Goal: Task Accomplishment & Management: Complete application form

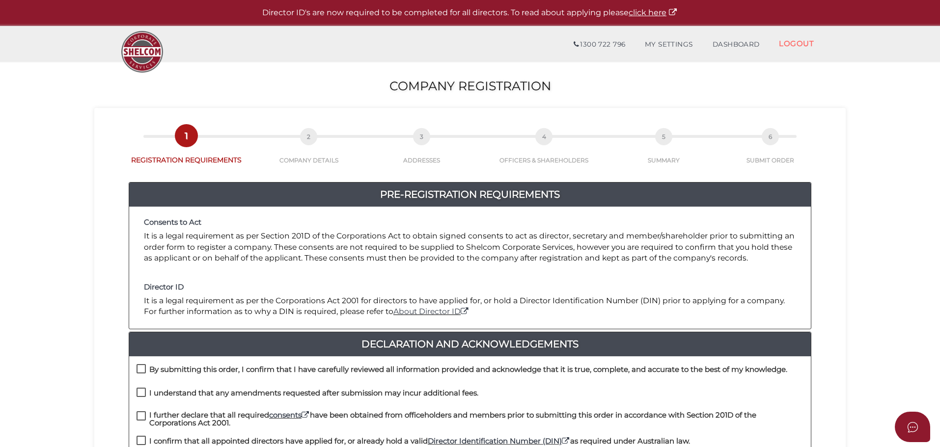
click at [199, 370] on h4 "By submitting this order, I confirm that I have carefully reviewed all informat…" at bounding box center [468, 370] width 638 height 8
checkbox input "true"
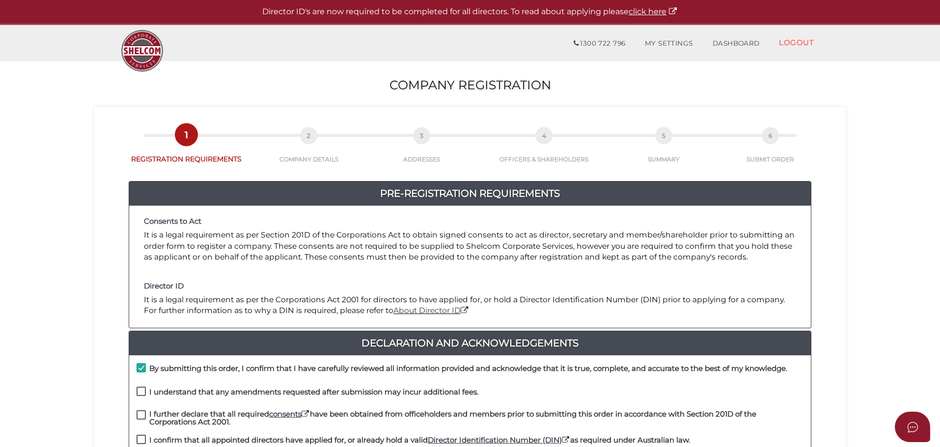
click at [180, 395] on h4 "I understand that any amendments requested after submission may incur additiona…" at bounding box center [313, 392] width 329 height 8
checkbox input "true"
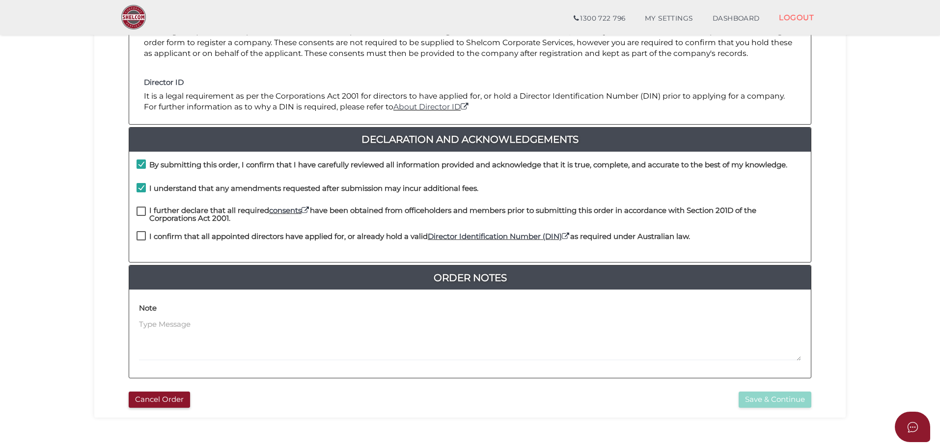
scroll to position [170, 0]
click at [191, 202] on div "I understand that any amendments requested after submission may incur additiona…" at bounding box center [470, 195] width 682 height 24
click at [194, 216] on h4 "I further declare that all required consents have been obtained from officehold…" at bounding box center [476, 214] width 654 height 16
checkbox input "true"
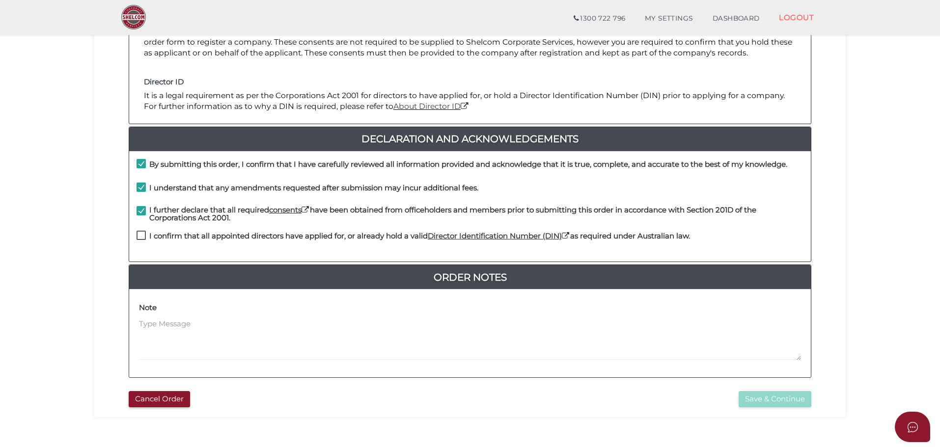
click at [192, 237] on h4 "I confirm that all appointed directors have applied for, or already hold a vali…" at bounding box center [419, 236] width 541 height 8
checkbox input "true"
click at [787, 402] on button "Save & Continue" at bounding box center [774, 399] width 73 height 16
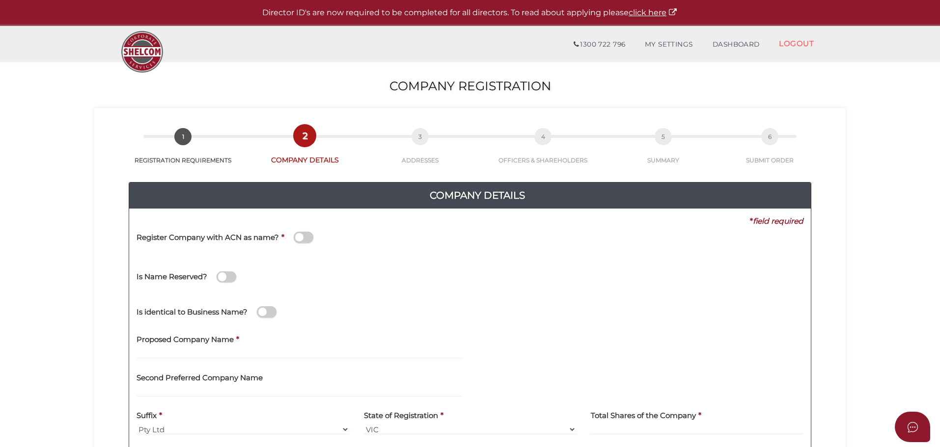
click at [186, 278] on h4 "Is Name Reserved?" at bounding box center [172, 277] width 71 height 8
click at [0, 0] on input "checkbox" at bounding box center [0, 0] width 0 height 0
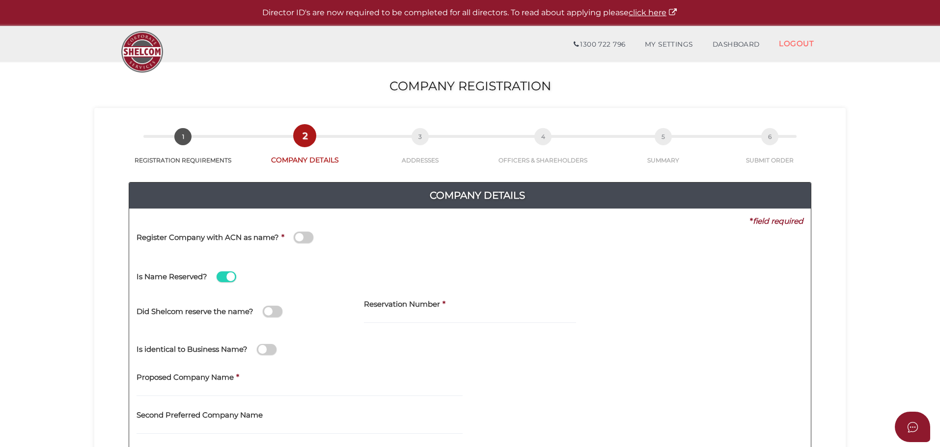
click at [186, 278] on h4 "Is Name Reserved?" at bounding box center [172, 277] width 71 height 8
click at [0, 0] on input "checkbox" at bounding box center [0, 0] width 0 height 0
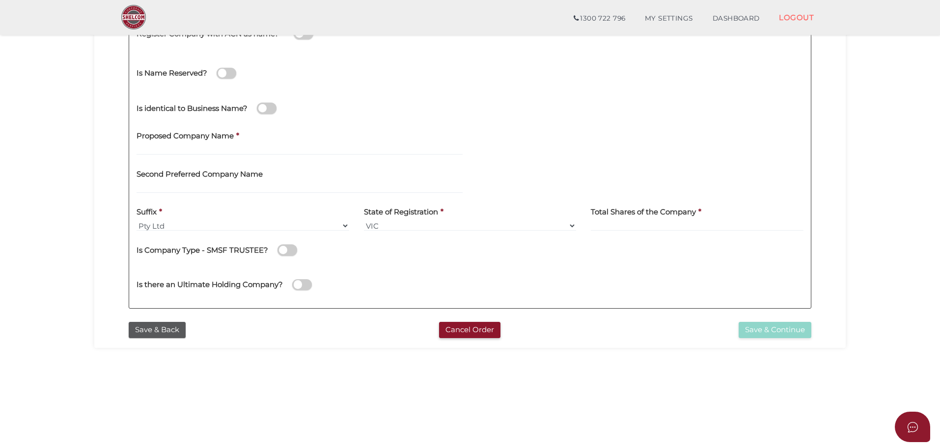
scroll to position [175, 0]
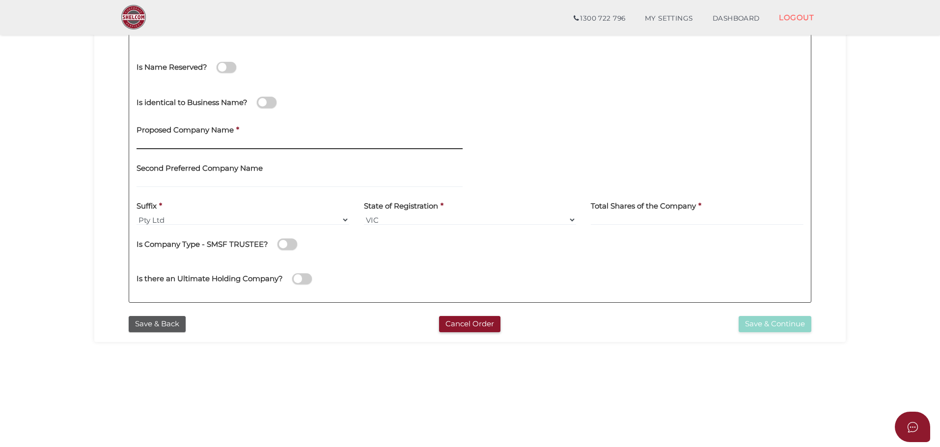
click at [201, 143] on input "text" at bounding box center [300, 143] width 326 height 11
type input "test new"
click at [583, 159] on div at bounding box center [640, 162] width 326 height 11
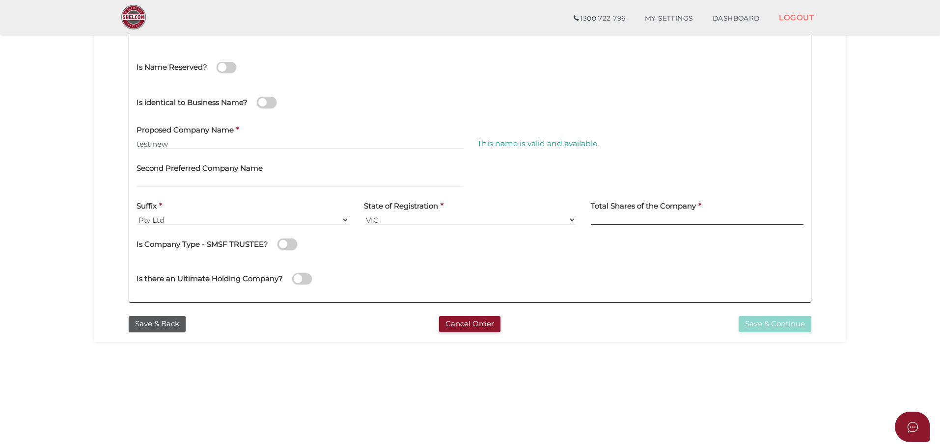
click at [616, 219] on input at bounding box center [697, 220] width 213 height 11
type input "1"
click at [205, 152] on div "Proposed Company Name * test new" at bounding box center [299, 138] width 341 height 38
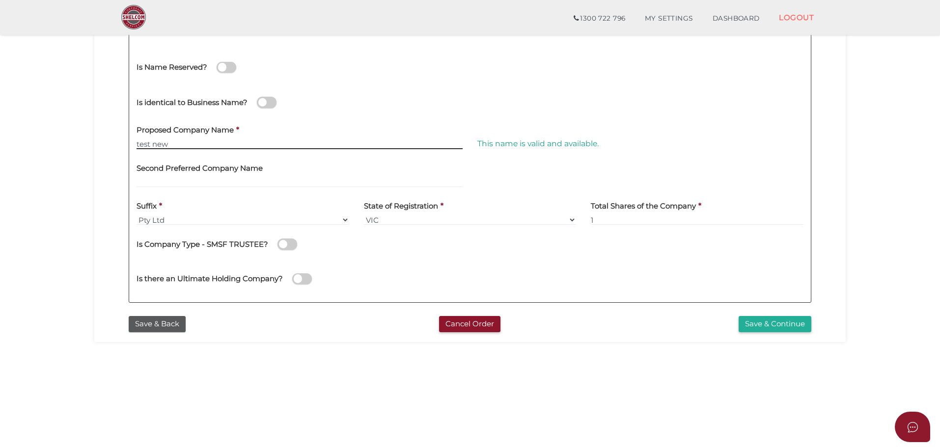
click at [205, 148] on input "test new" at bounding box center [300, 143] width 326 height 11
click at [517, 267] on div "Is there an Ultimate Holding Company?" at bounding box center [470, 277] width 682 height 35
click at [184, 143] on input "test new jigar" at bounding box center [300, 143] width 326 height 11
type input "test new 25 Sept"
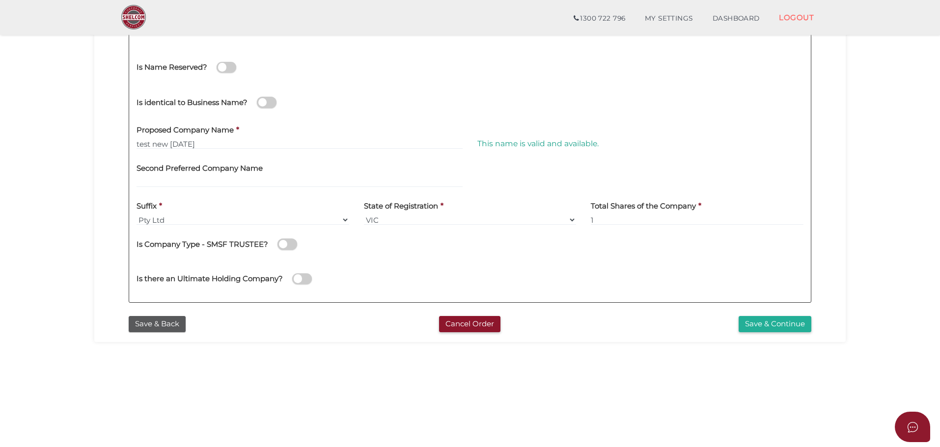
click at [646, 281] on div "Is there an Ultimate Holding Company?" at bounding box center [470, 277] width 682 height 35
click at [760, 324] on button "Save & Continue" at bounding box center [774, 324] width 73 height 16
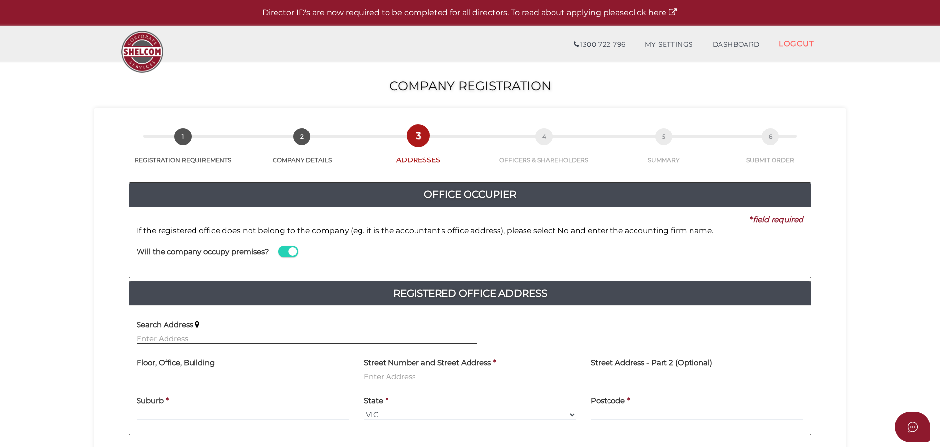
click at [215, 335] on input "text" at bounding box center [307, 338] width 341 height 11
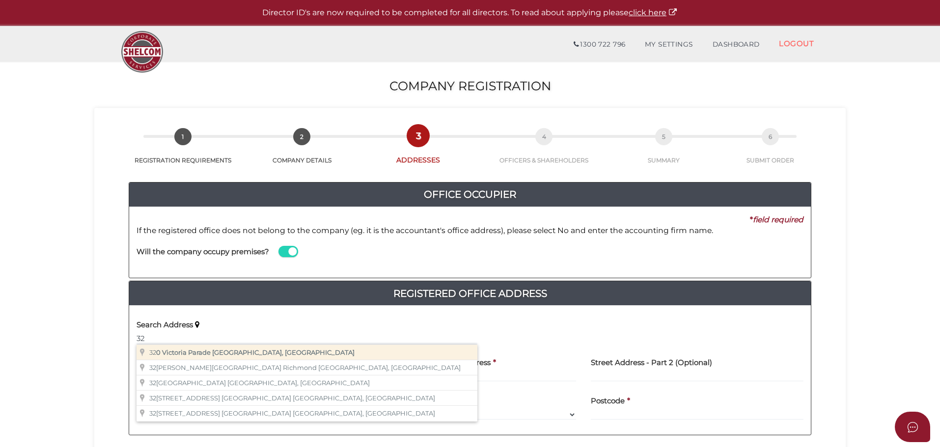
type input "320 Victoria Parade, East Melbourne VIC, Australia"
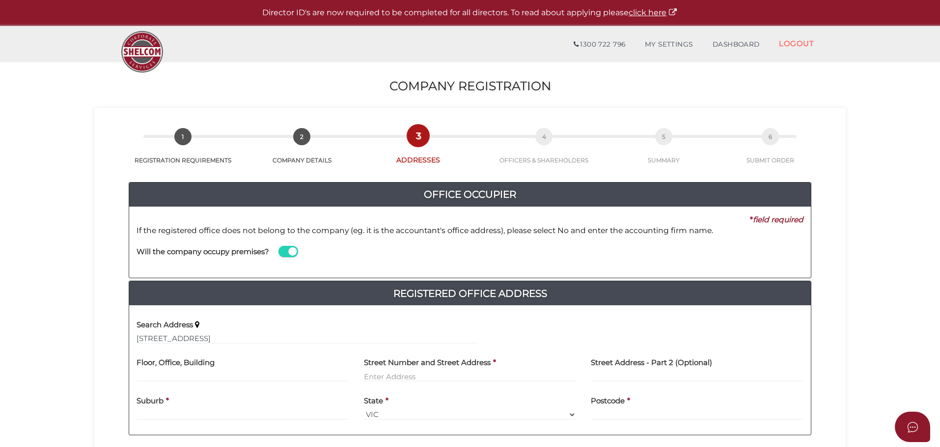
type input "320 Victoria Parade"
type input "East Melbourne"
select select "VIC"
type input "3002"
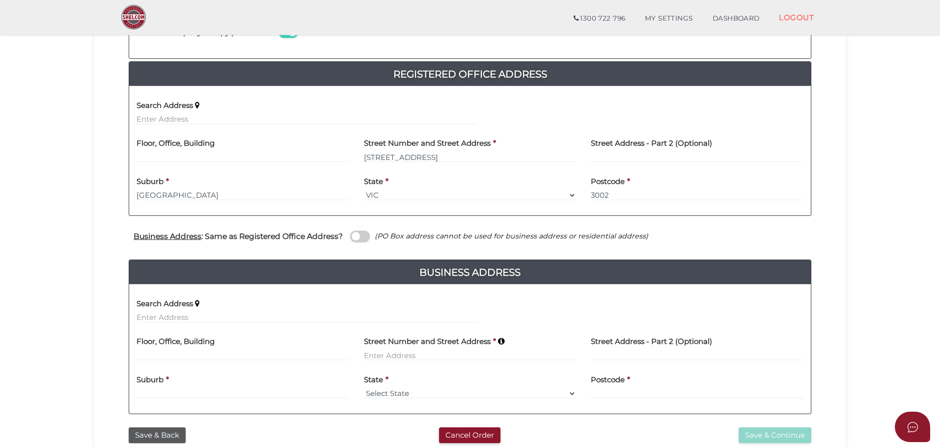
scroll to position [185, 0]
click at [266, 237] on h4 "Business Address : Same as Registered Office Address?" at bounding box center [238, 236] width 209 height 8
click at [0, 0] on input "checkbox" at bounding box center [0, 0] width 0 height 0
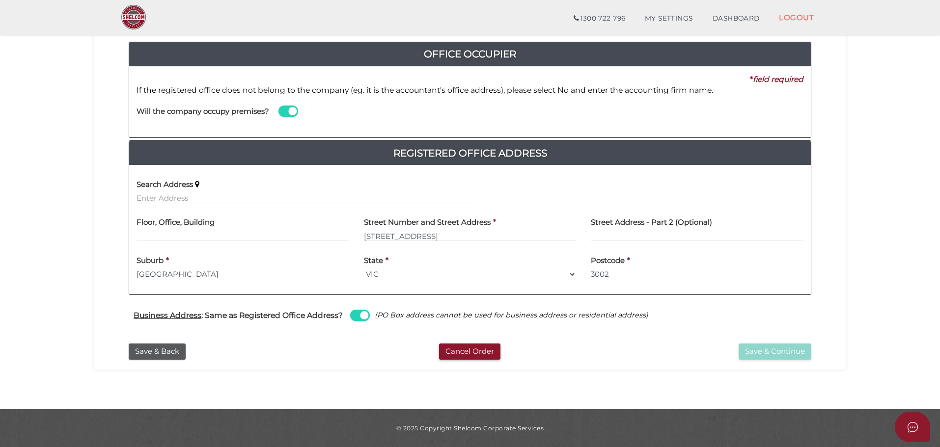
scroll to position [106, 0]
click at [760, 352] on button "Save & Continue" at bounding box center [774, 352] width 73 height 16
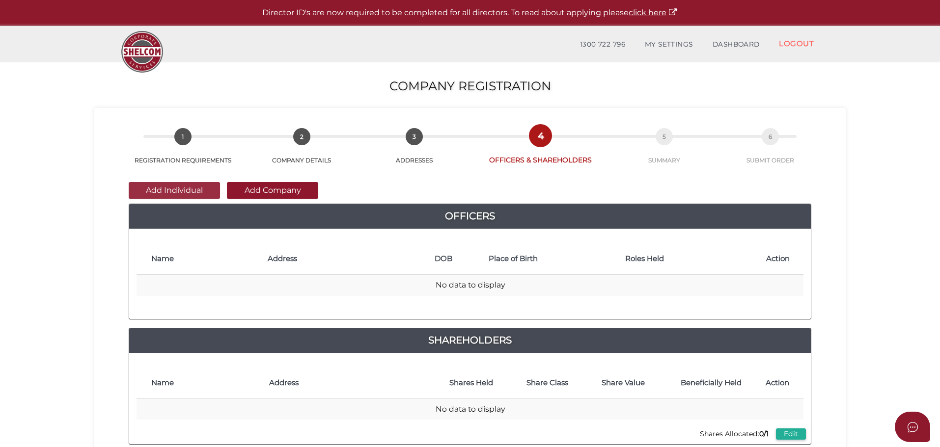
click at [161, 190] on button "Add Individual" at bounding box center [174, 190] width 91 height 17
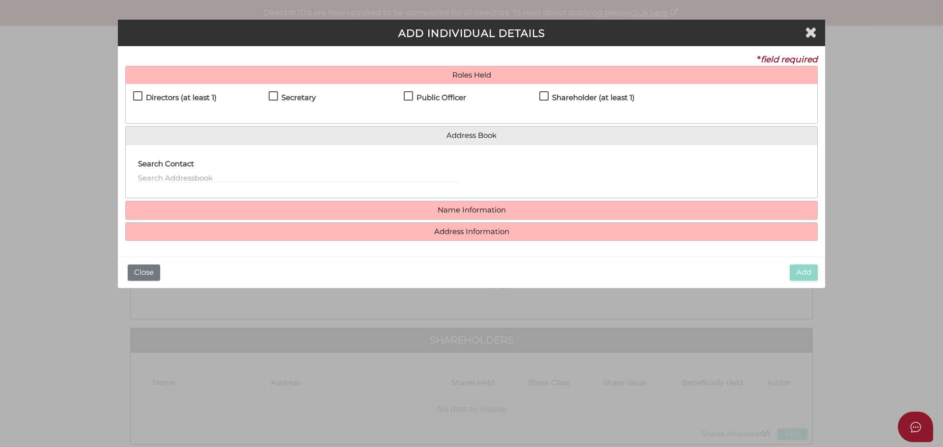
click at [188, 100] on h4 "Directors (at least 1)" at bounding box center [181, 98] width 71 height 8
checkbox input "true"
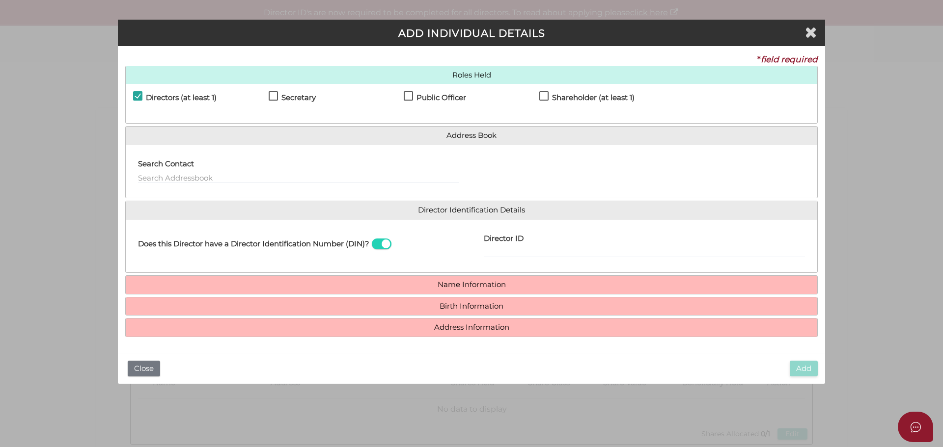
click at [623, 97] on h4 "Shareholder (at least 1)" at bounding box center [593, 98] width 82 height 8
checkbox input "true"
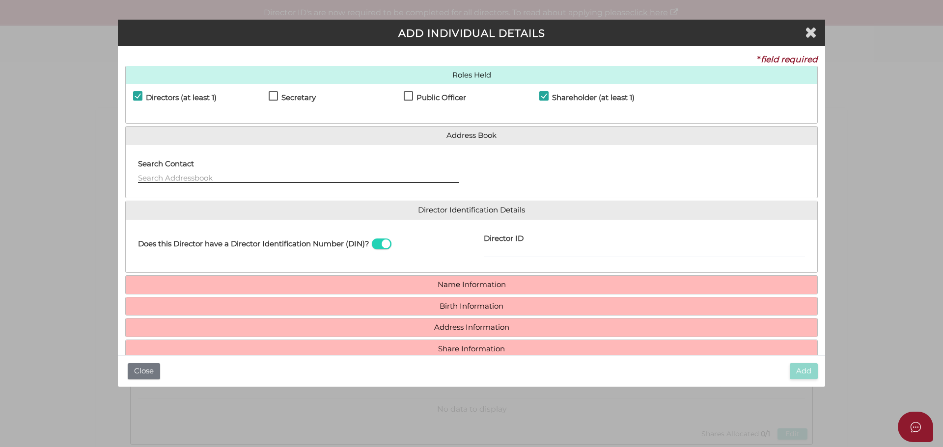
click at [201, 177] on input "text" at bounding box center [298, 177] width 321 height 11
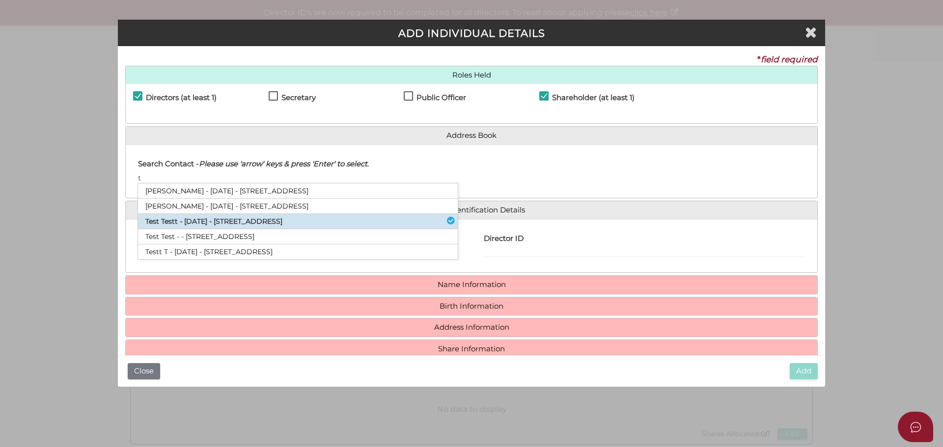
click at [155, 216] on li "Test Testt - 19/05/2007 - 321 Kent Street, Sydney, NSW, 2000" at bounding box center [298, 221] width 320 height 15
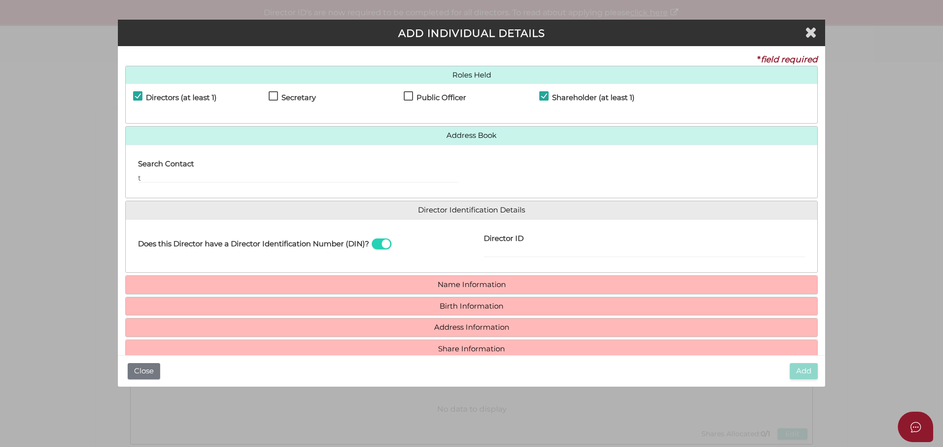
type input "Test"
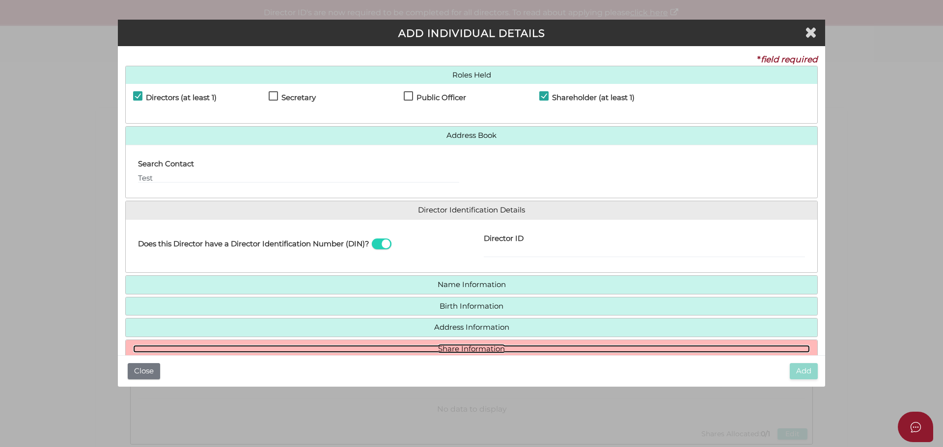
click at [521, 352] on link "Share Information" at bounding box center [471, 349] width 677 height 8
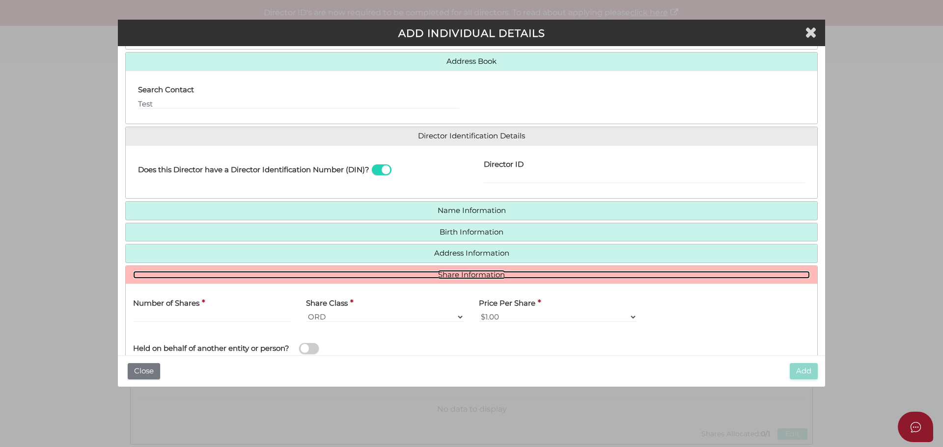
scroll to position [138, 0]
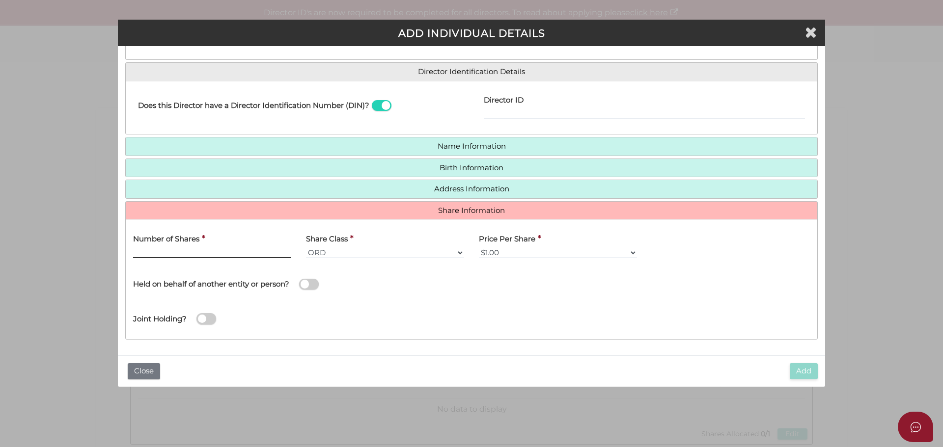
click at [225, 252] on input "text" at bounding box center [212, 252] width 158 height 11
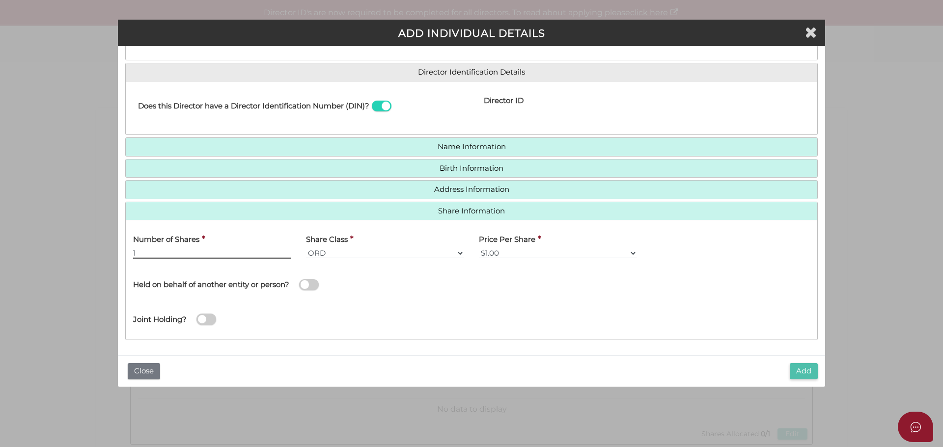
type input "1"
click at [805, 378] on button "Add" at bounding box center [804, 371] width 28 height 16
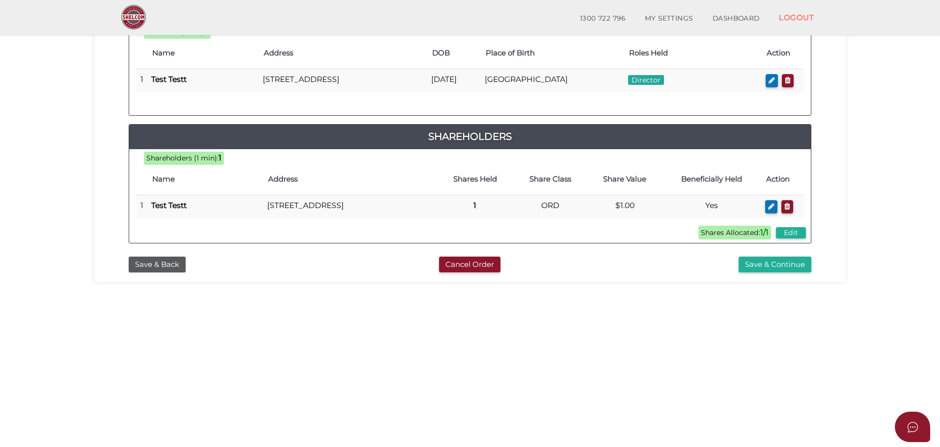
scroll to position [227, 0]
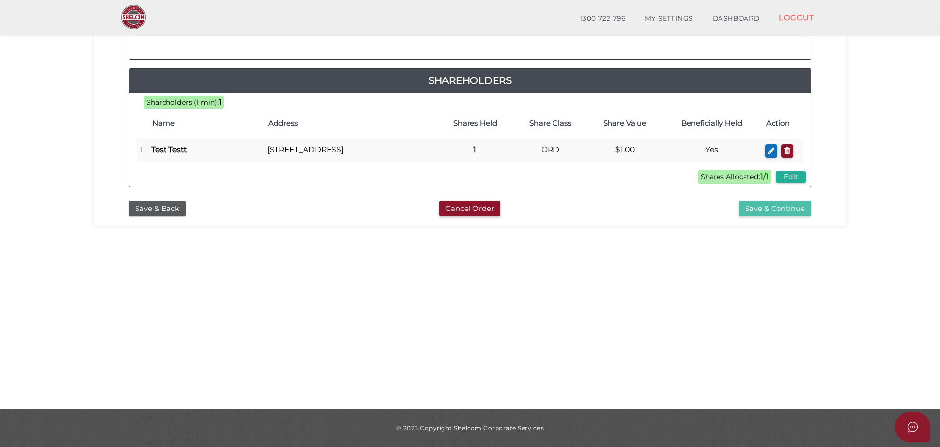
click at [801, 217] on button "Save & Continue" at bounding box center [774, 209] width 73 height 16
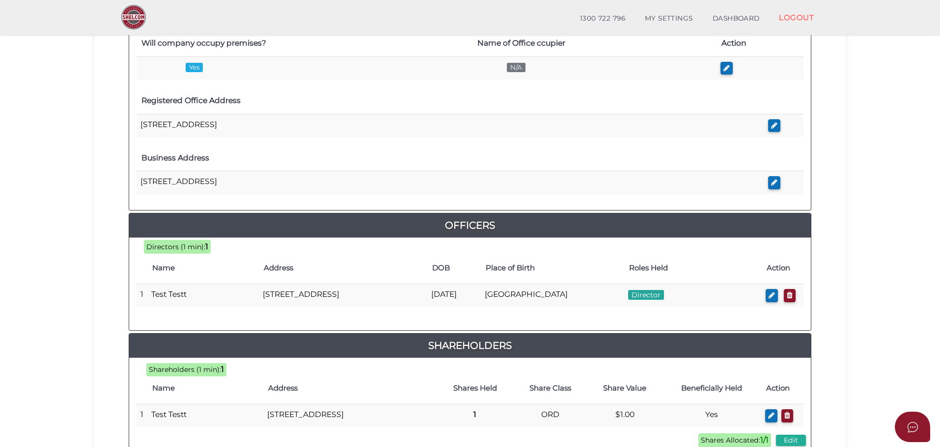
scroll to position [422, 0]
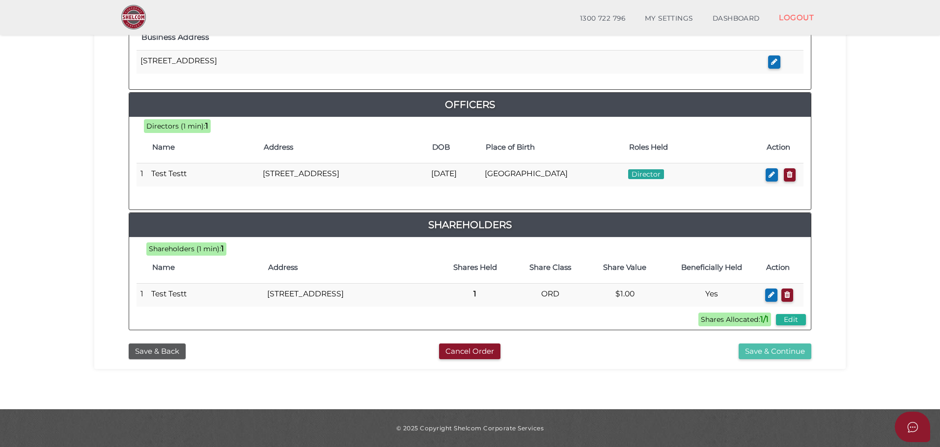
click at [773, 355] on button "Save & Continue" at bounding box center [774, 352] width 73 height 16
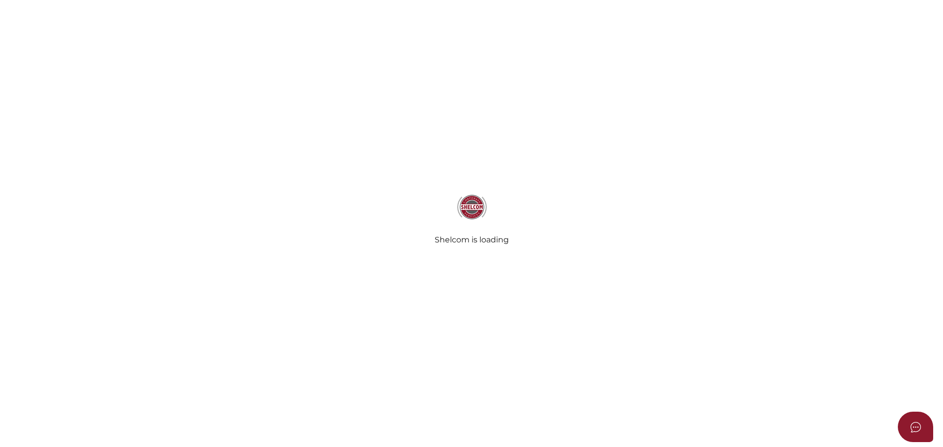
select select
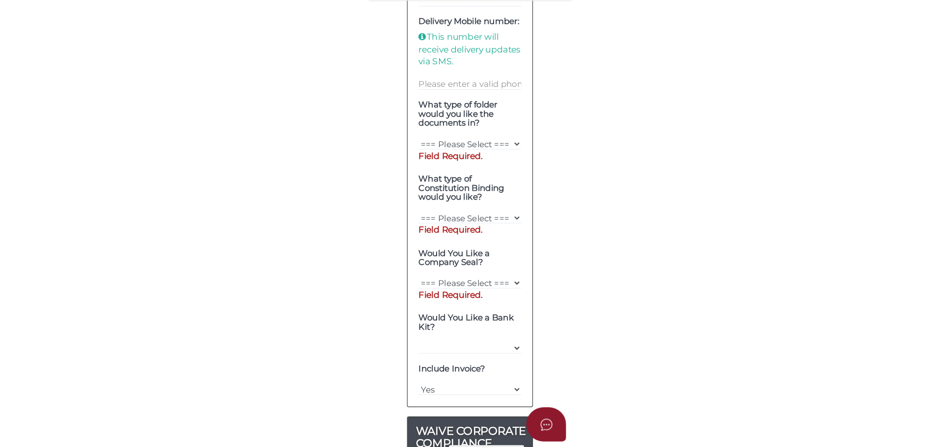
scroll to position [515, 0]
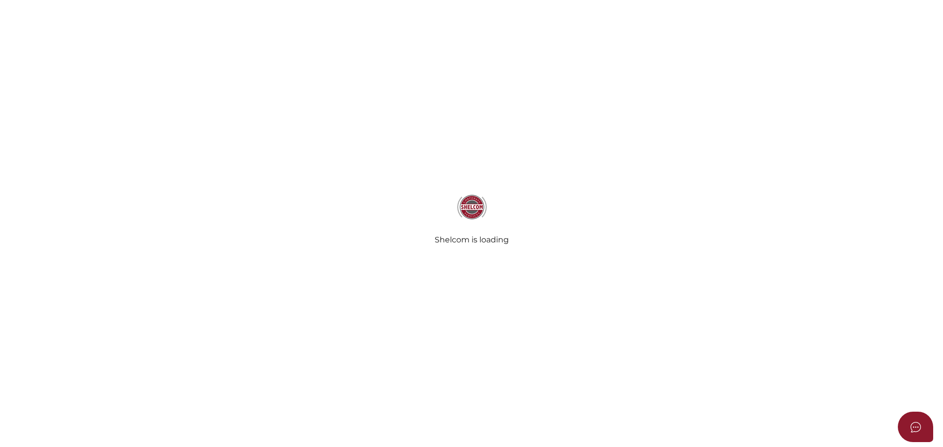
scroll to position [211, 0]
click at [394, 296] on div "Shelcom is loading" at bounding box center [471, 223] width 943 height 447
select select
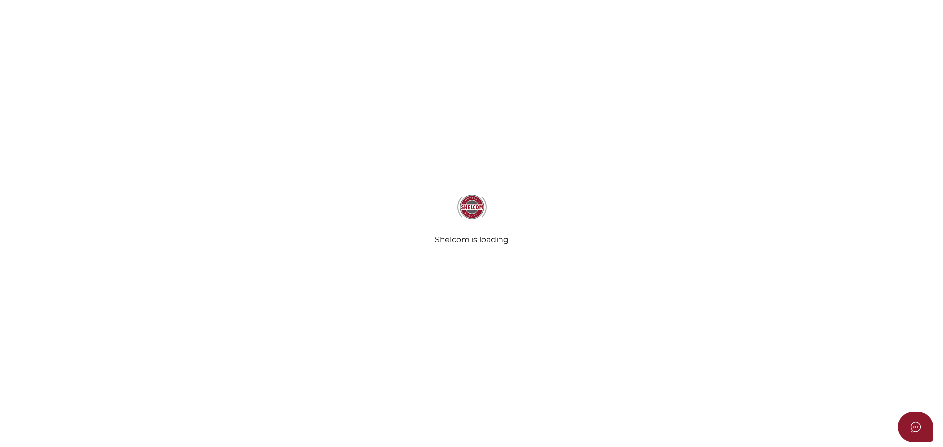
select select
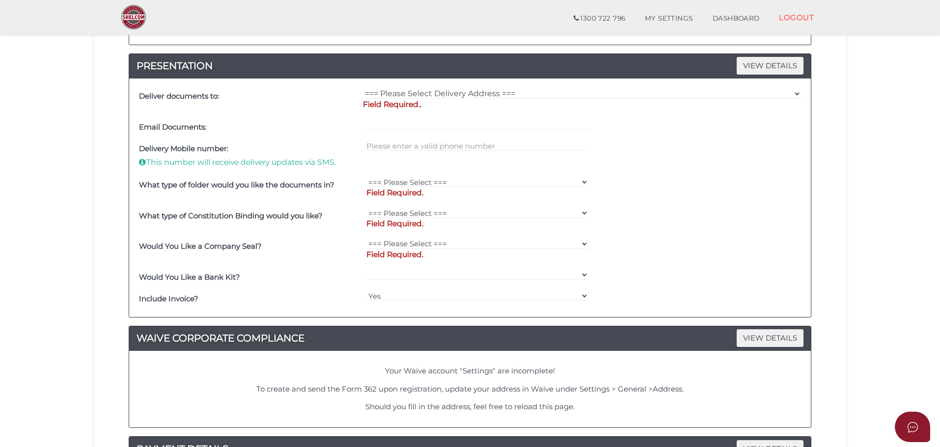
scroll to position [515, 0]
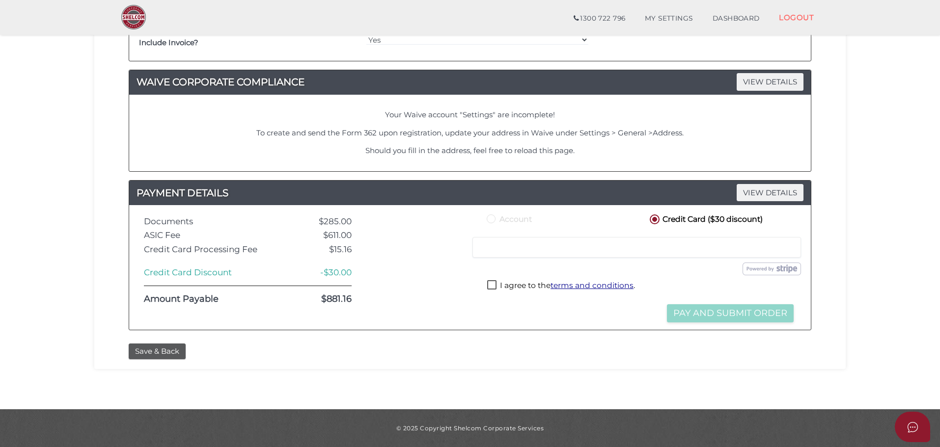
click at [437, 356] on div "Save & Back" at bounding box center [469, 352] width 697 height 16
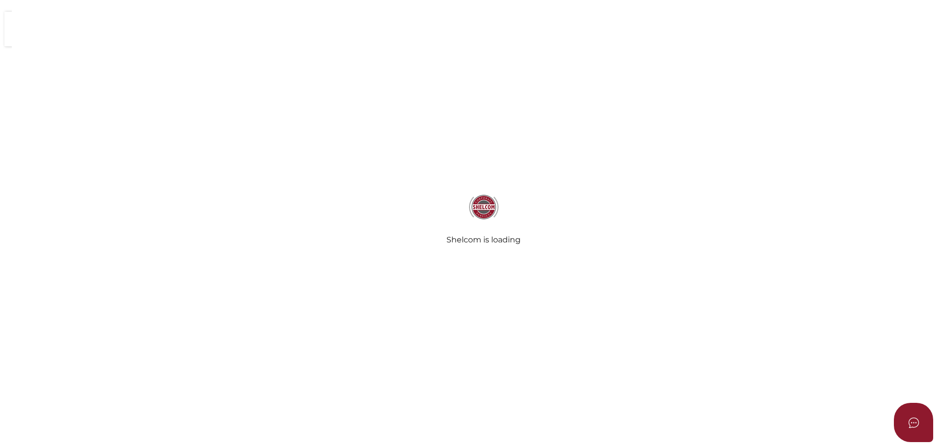
select select
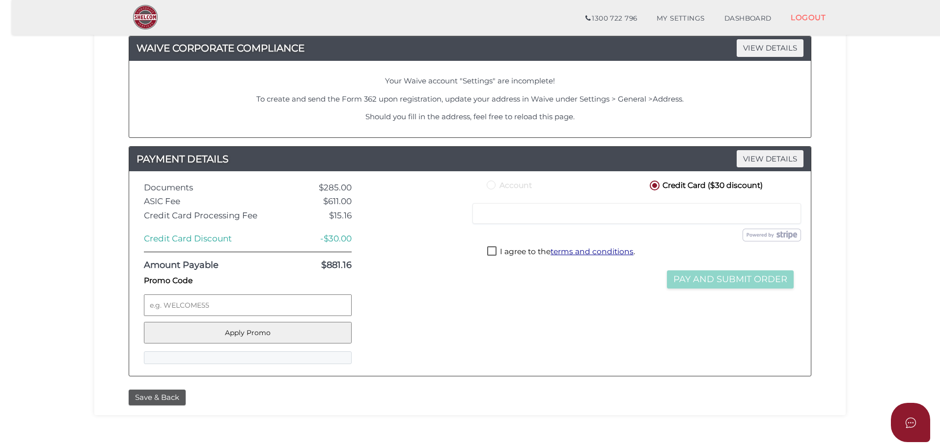
scroll to position [576, 0]
click at [208, 307] on input "Promo Code" at bounding box center [248, 305] width 208 height 22
click at [449, 314] on div at bounding box center [418, 273] width 118 height 190
click at [288, 301] on input "Promo Code" at bounding box center [248, 305] width 208 height 22
click at [412, 307] on div at bounding box center [418, 273] width 118 height 190
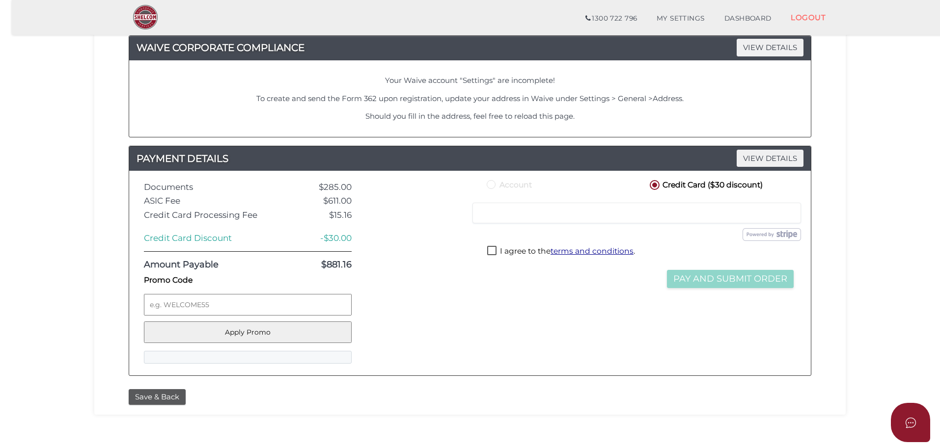
click at [473, 341] on div at bounding box center [418, 273] width 118 height 190
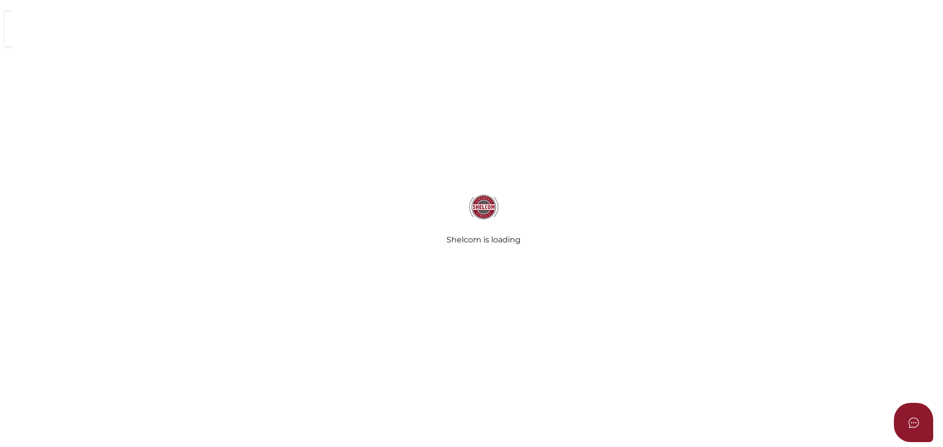
select select
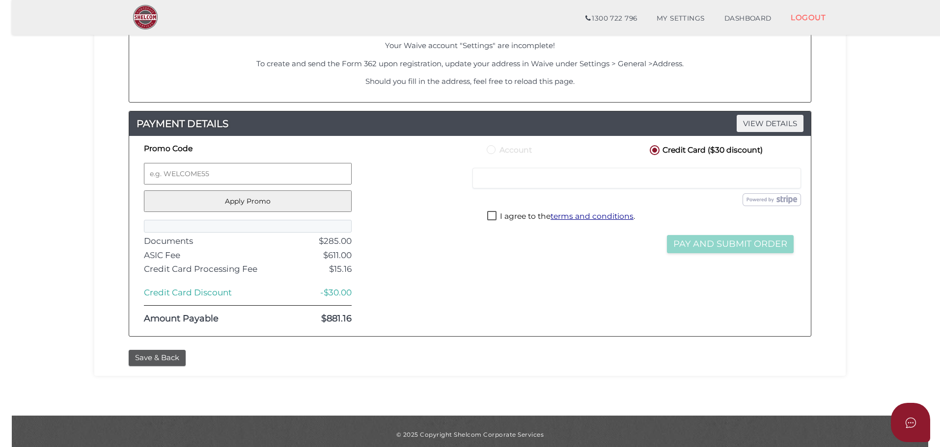
scroll to position [576, 0]
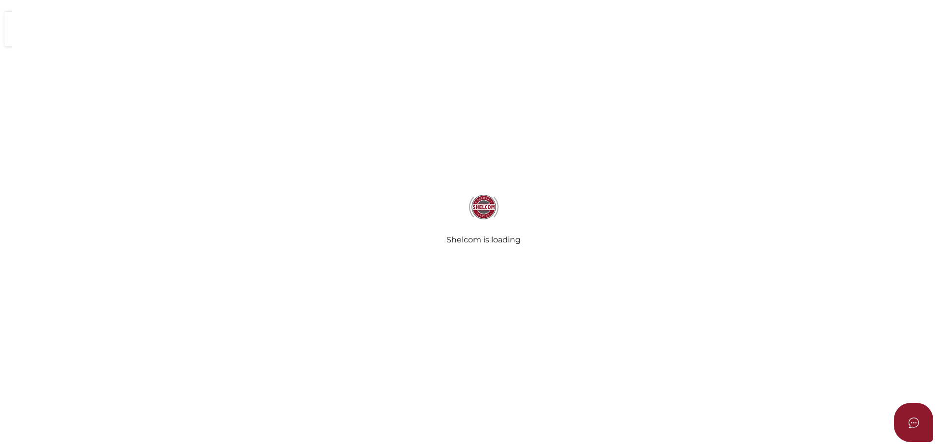
select select
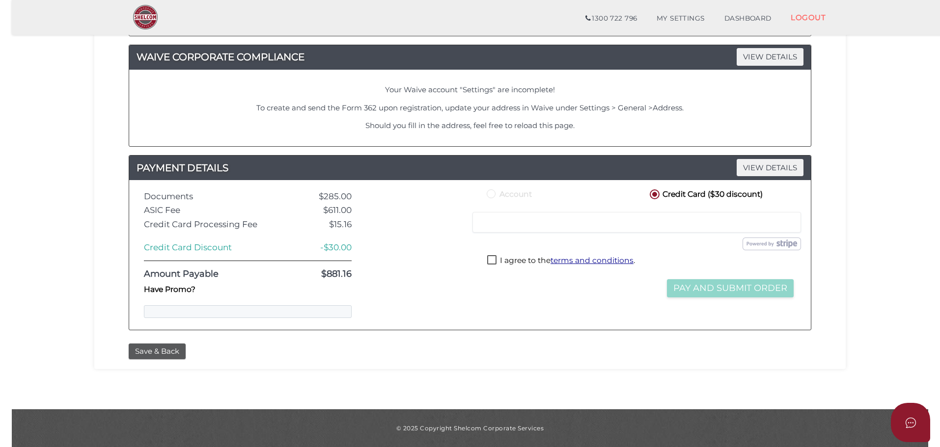
click at [188, 312] on pre at bounding box center [248, 311] width 208 height 13
click at [160, 292] on label "Have Promo?" at bounding box center [170, 289] width 52 height 11
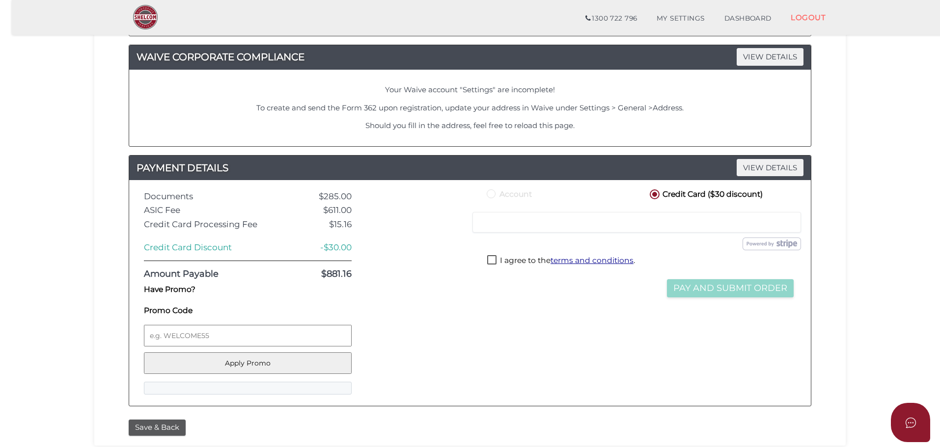
click at [172, 308] on label "Promo Code" at bounding box center [248, 310] width 208 height 11
click at [172, 325] on input "Promo Code" at bounding box center [248, 336] width 208 height 22
click at [176, 289] on label "Have Promo?" at bounding box center [170, 289] width 52 height 11
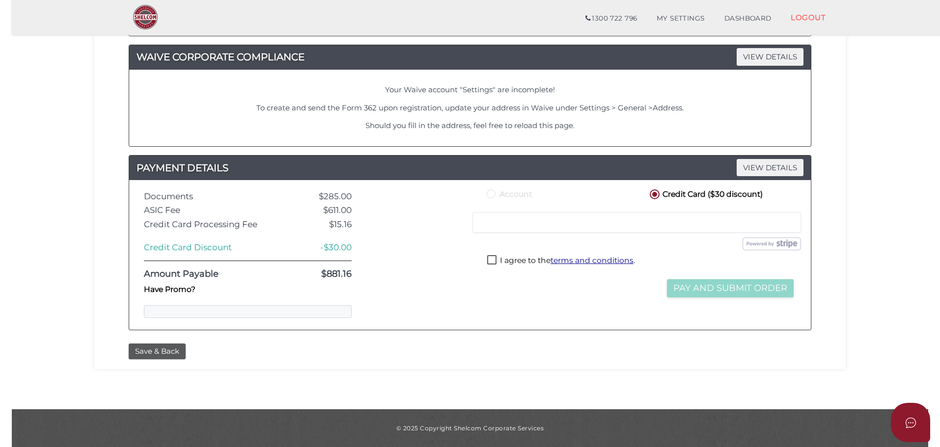
click at [179, 294] on label "Have Promo?" at bounding box center [170, 289] width 52 height 11
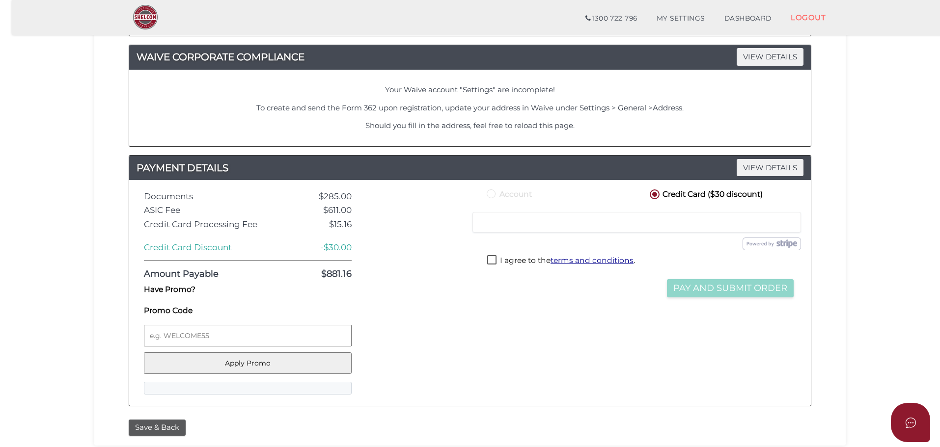
click at [177, 287] on label "Have Promo?" at bounding box center [170, 289] width 52 height 11
checkbox input "false"
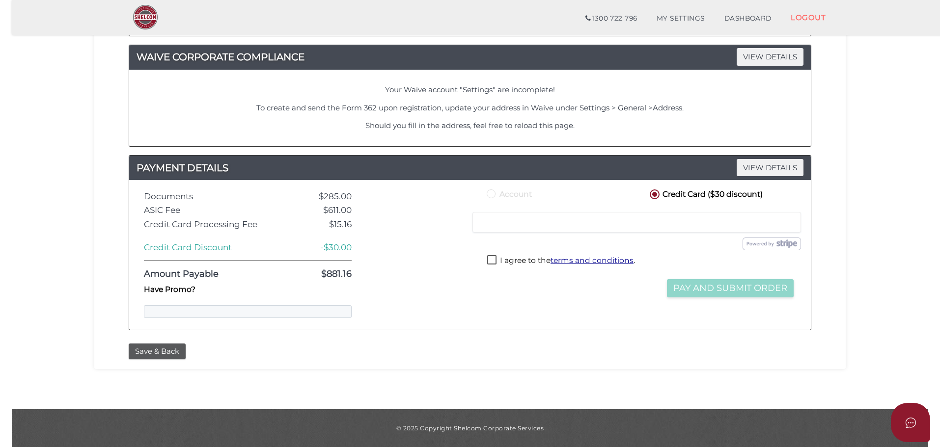
click at [570, 340] on div "Save & Back" at bounding box center [470, 349] width 737 height 21
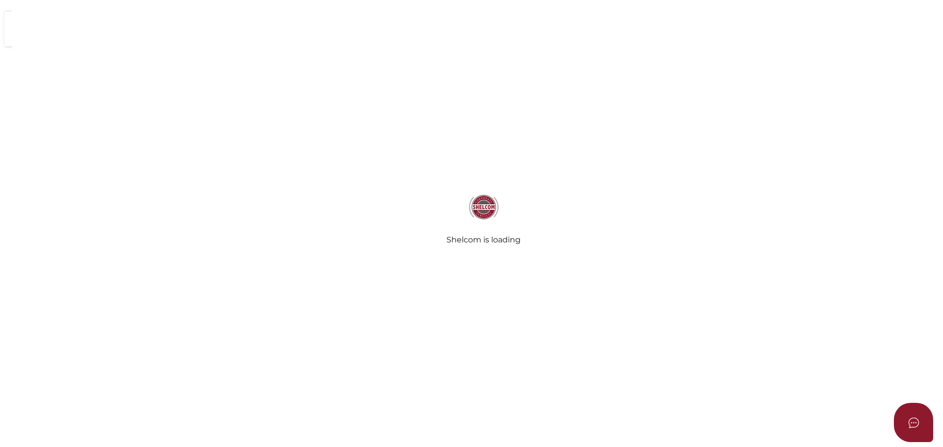
select select
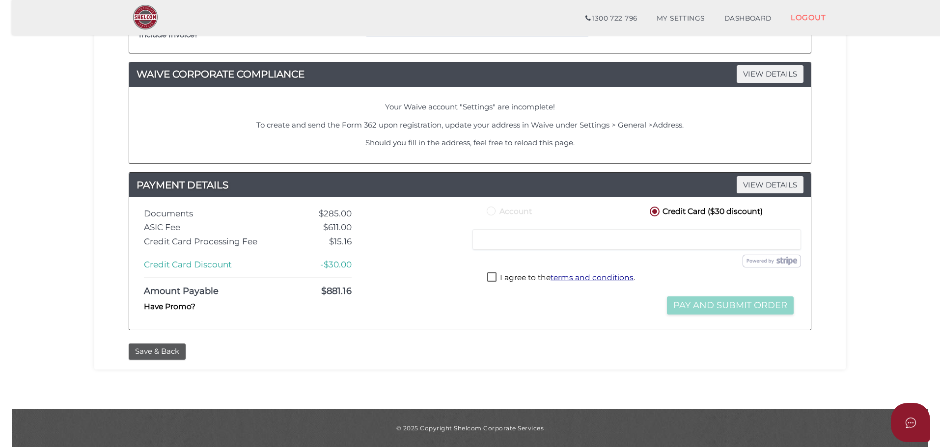
click at [155, 309] on label "Have Promo?" at bounding box center [170, 306] width 52 height 11
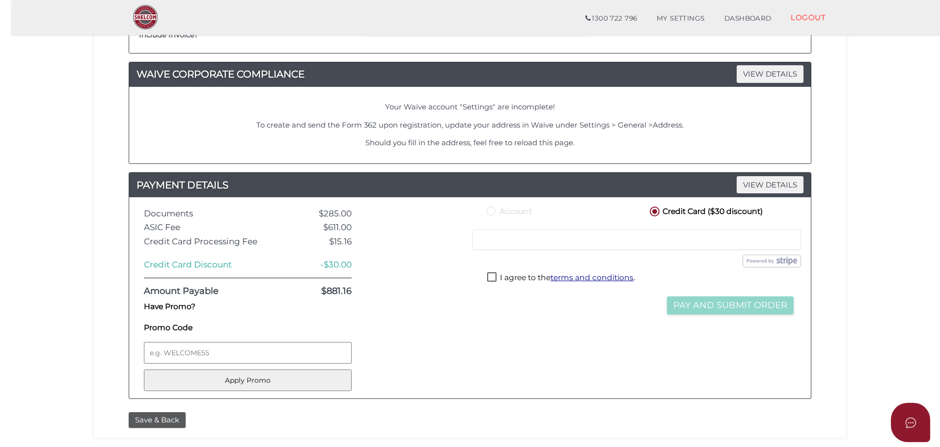
scroll to position [567, 0]
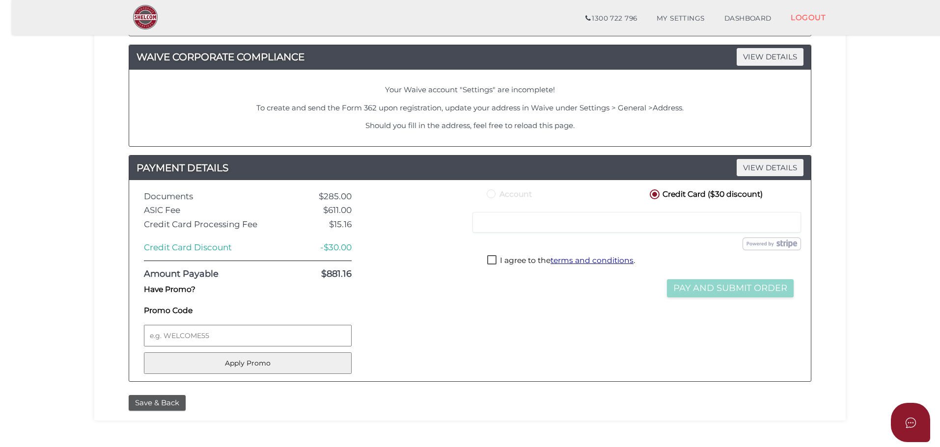
click at [169, 310] on label "Promo Code" at bounding box center [248, 310] width 208 height 11
click at [169, 325] on input "Promo Code" at bounding box center [248, 336] width 208 height 22
click at [163, 290] on label "Have Promo?" at bounding box center [170, 289] width 52 height 11
checkbox input "false"
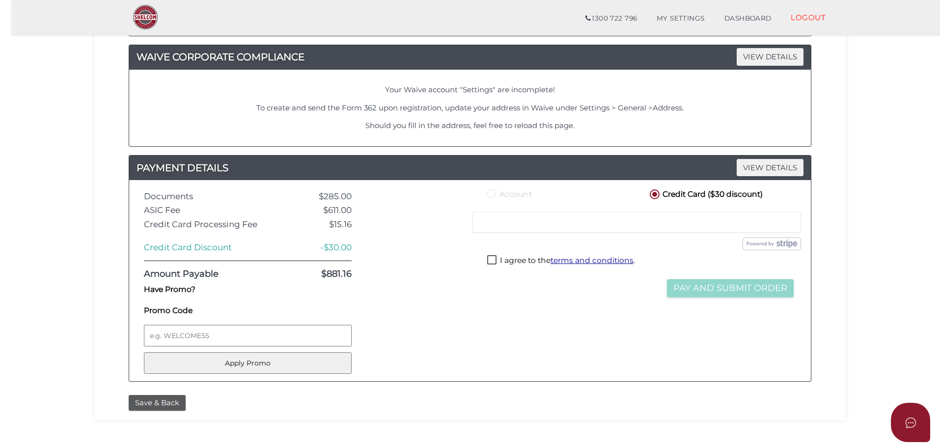
scroll to position [550, 0]
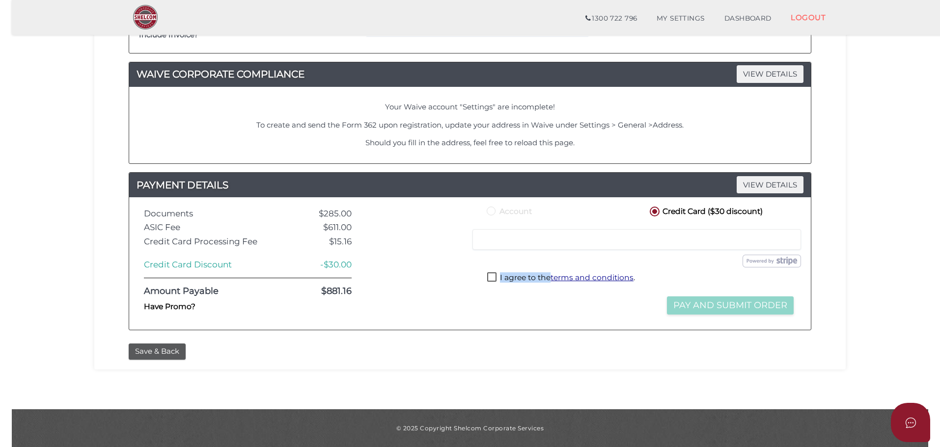
drag, startPoint x: 499, startPoint y: 279, endPoint x: 550, endPoint y: 278, distance: 50.6
click at [550, 278] on label "I agree to the terms and conditions ." at bounding box center [561, 279] width 148 height 12
copy label "I agree to the"
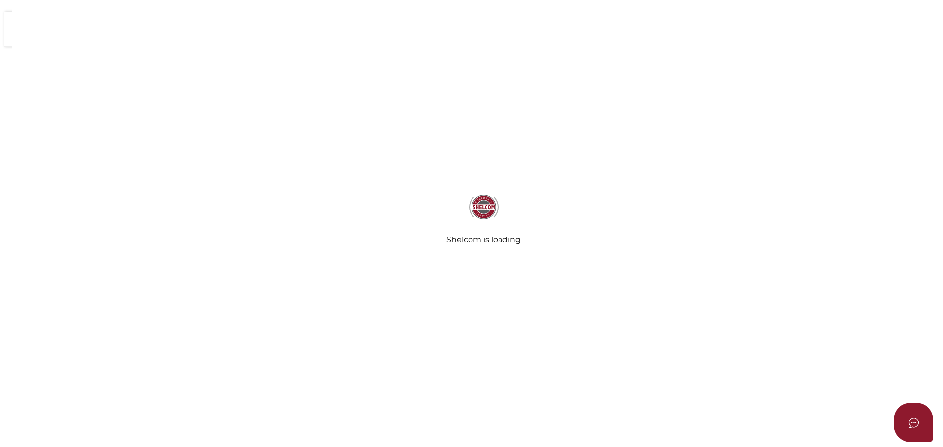
select select
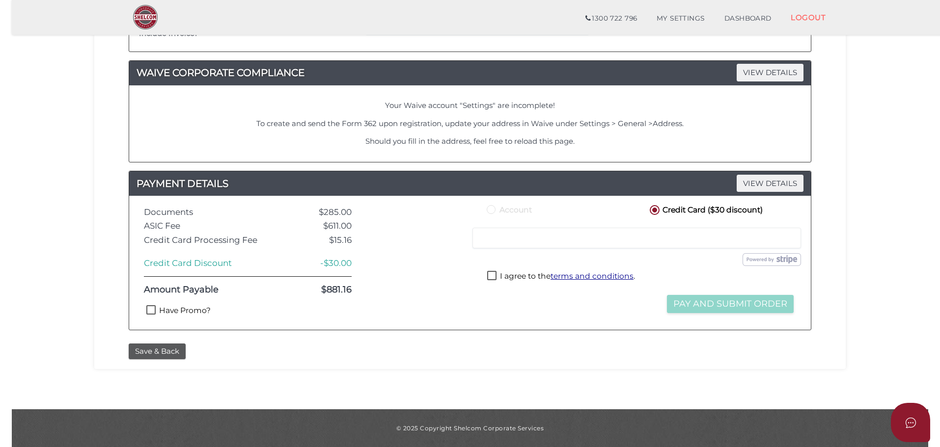
click at [196, 309] on label "Have Promo?" at bounding box center [178, 311] width 64 height 12
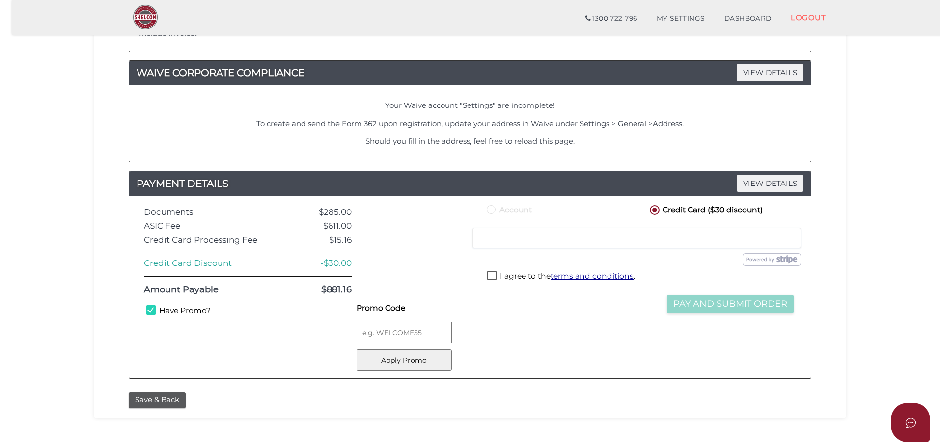
scroll to position [550, 0]
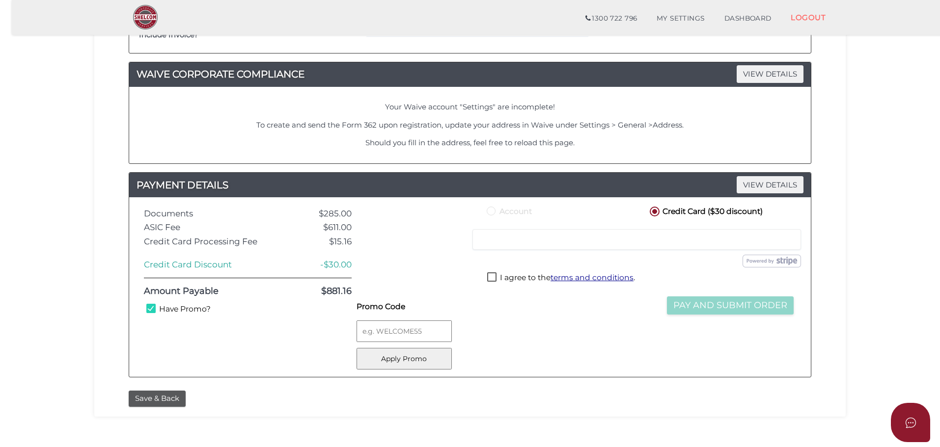
click at [176, 307] on label "Have Promo?" at bounding box center [178, 310] width 64 height 12
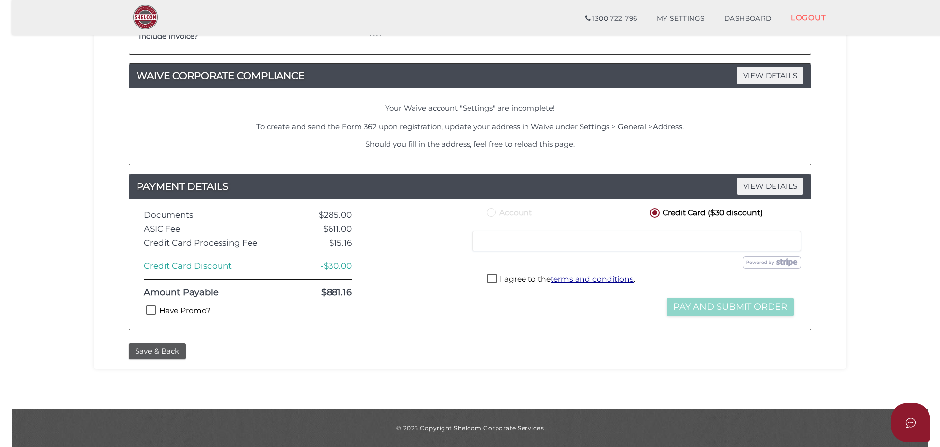
scroll to position [548, 0]
click at [181, 308] on label "Have Promo?" at bounding box center [178, 311] width 64 height 12
checkbox input "true"
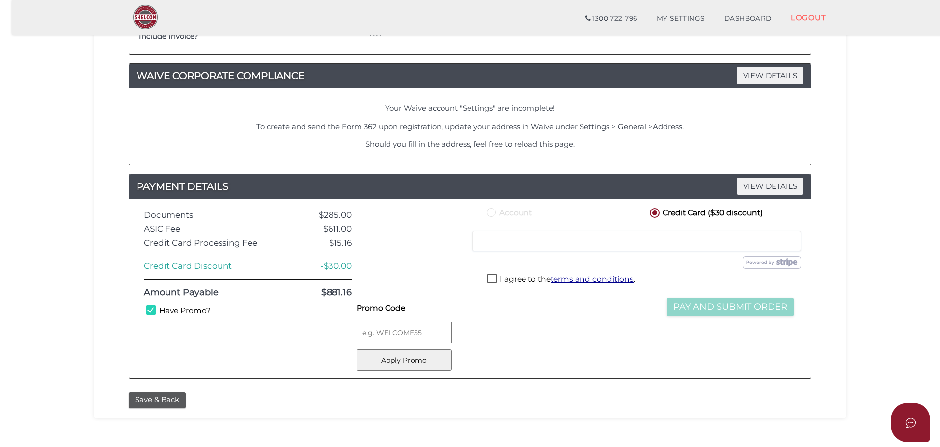
click at [613, 361] on div "Account Credit Card ($30 discount) Credit or Debit Card Loading saved cards... …" at bounding box center [640, 288] width 326 height 165
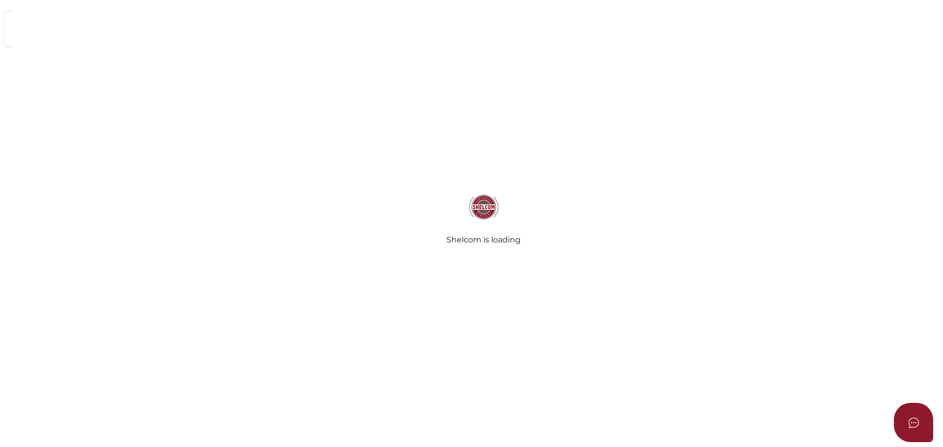
select select
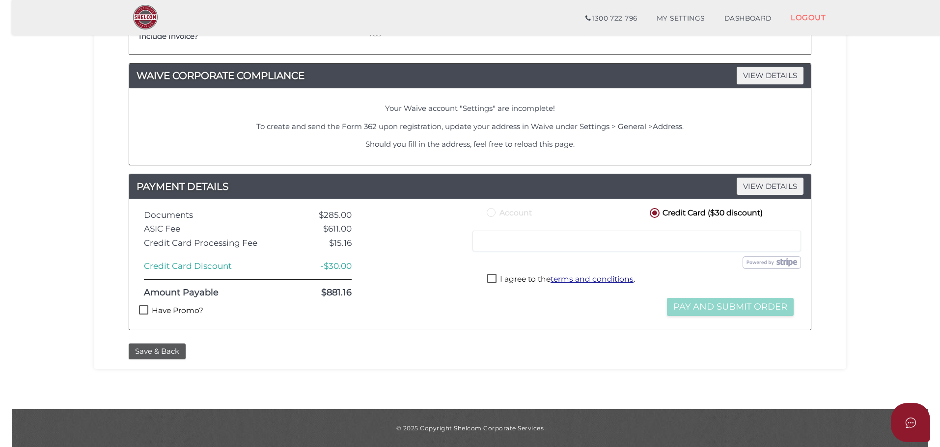
click at [166, 309] on label "Have Promo?" at bounding box center [171, 311] width 64 height 12
checkbox input "true"
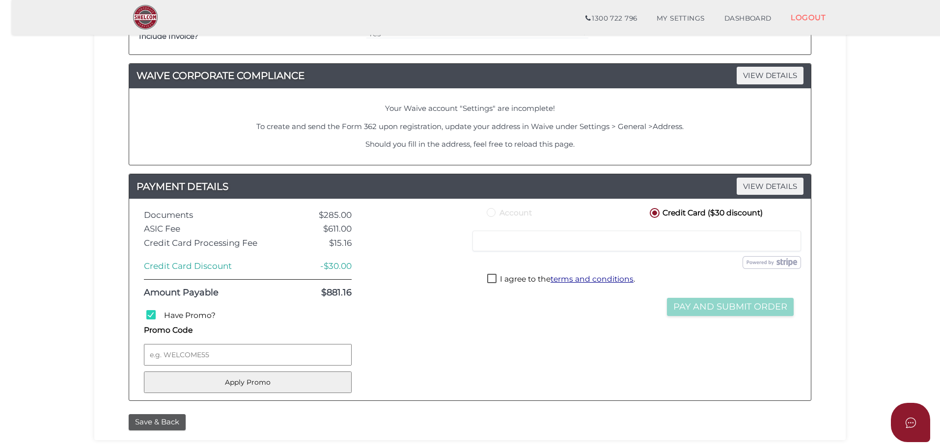
click at [499, 383] on div "Account Credit Card ($30 discount) Credit or Debit Card Loading saved cards... …" at bounding box center [640, 299] width 326 height 187
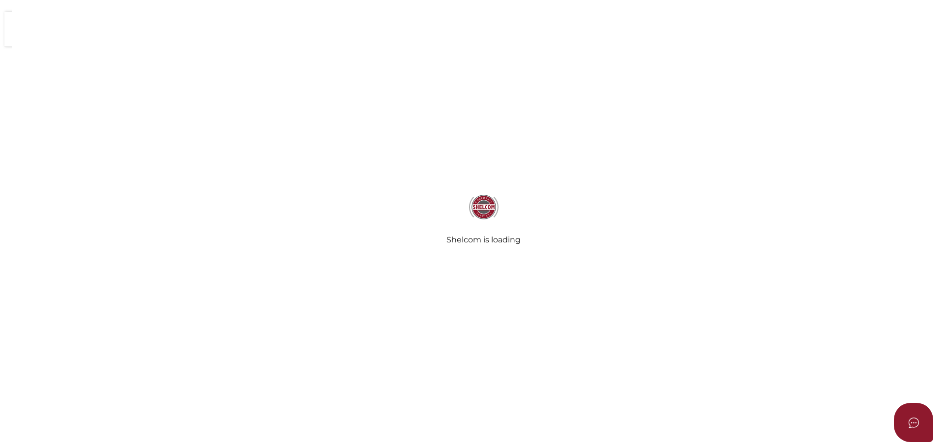
select select
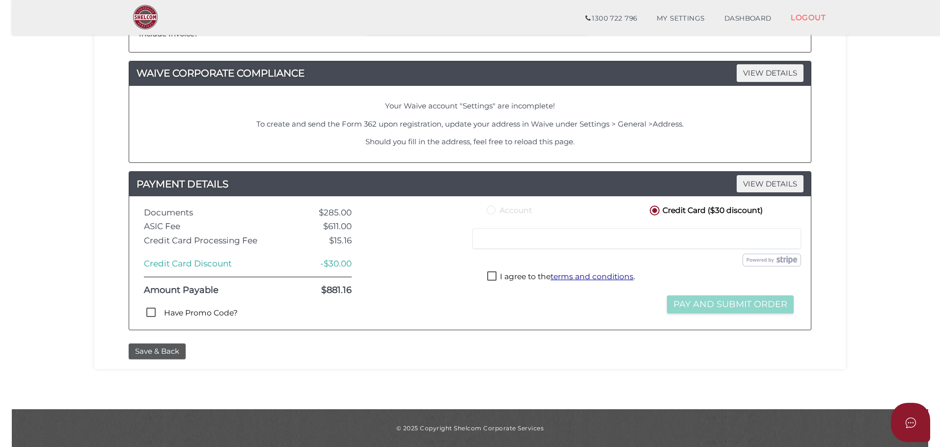
click at [193, 313] on label "Have Promo Code?" at bounding box center [194, 314] width 86 height 12
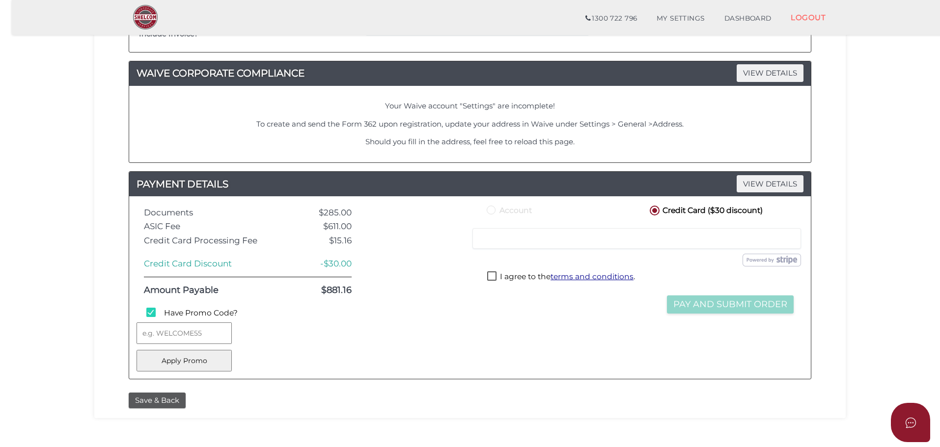
scroll to position [548, 0]
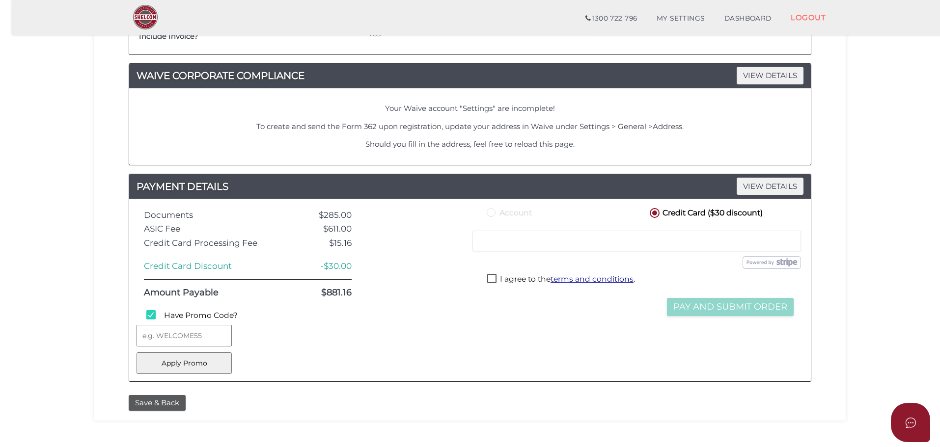
click at [196, 314] on label "Have Promo Code?" at bounding box center [194, 316] width 86 height 12
checkbox input "false"
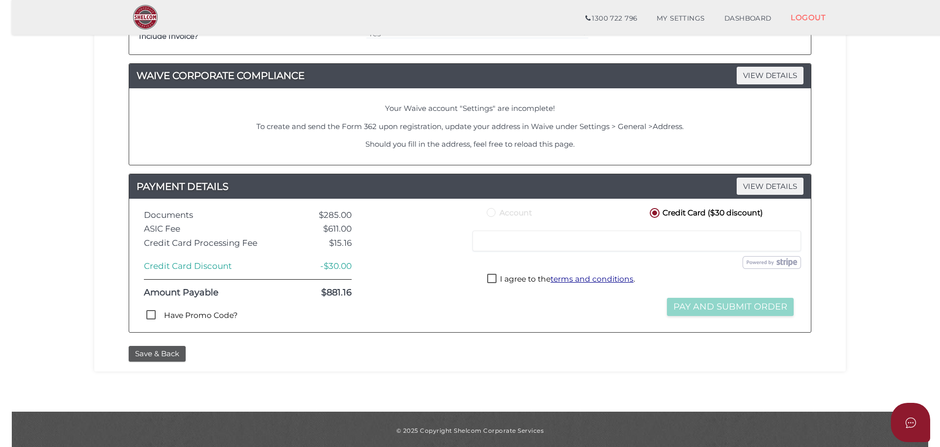
click at [477, 350] on div "Save & Back" at bounding box center [469, 354] width 697 height 16
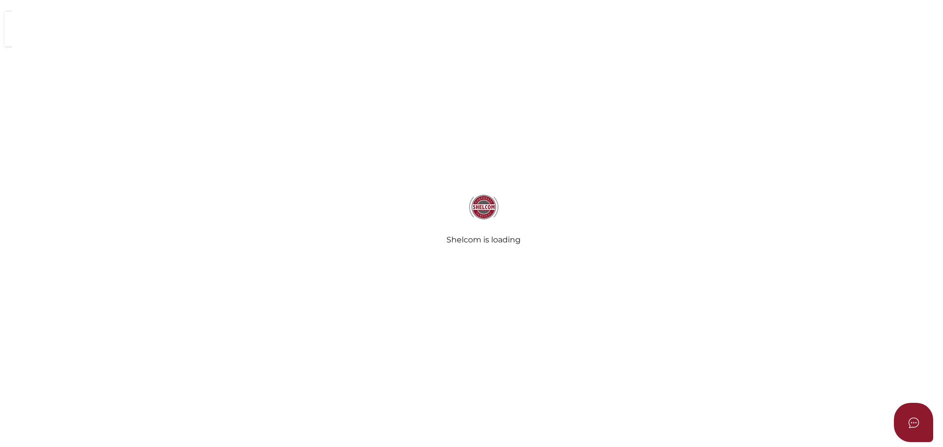
select select
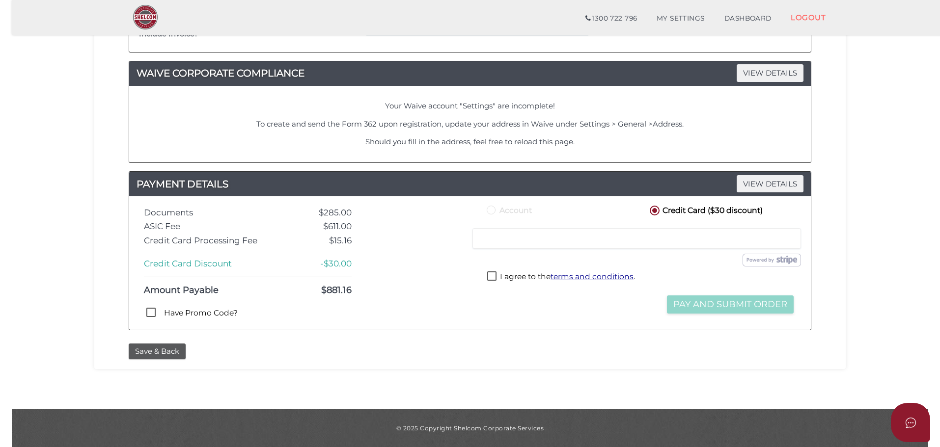
click at [206, 312] on label "Have Promo Code?" at bounding box center [194, 314] width 86 height 12
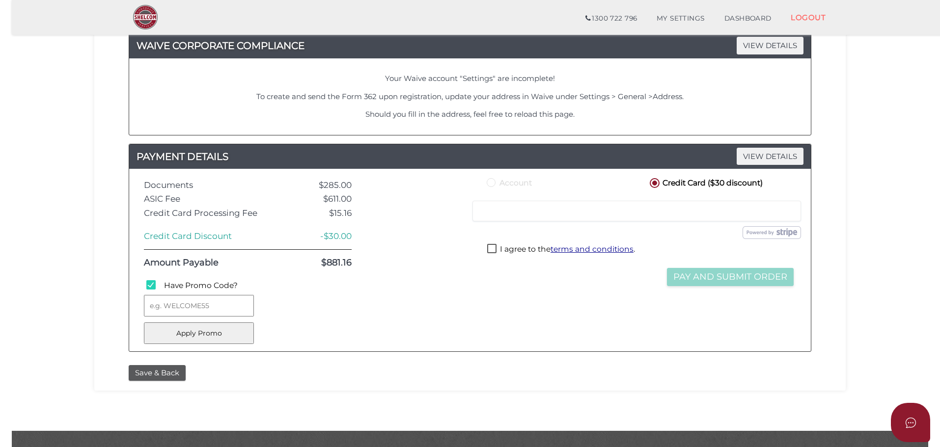
click at [189, 284] on label "Have Promo Code?" at bounding box center [194, 286] width 86 height 12
checkbox input "false"
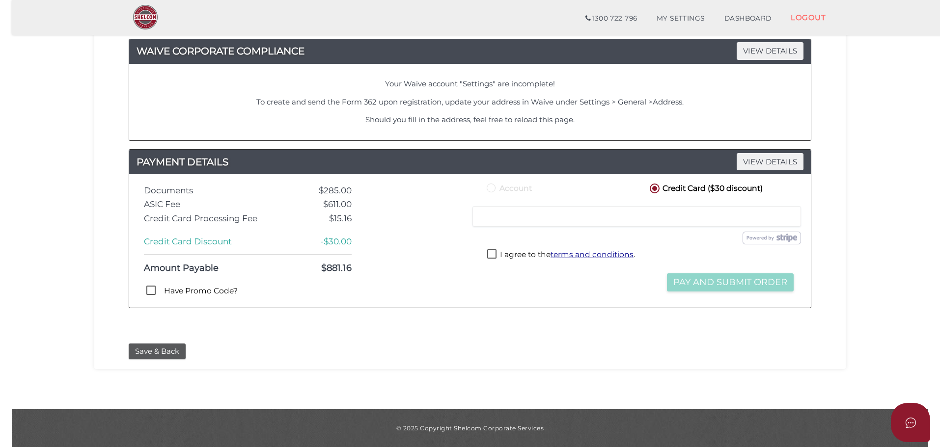
scroll to position [22, 0]
click at [639, 347] on div "Save & Back" at bounding box center [469, 352] width 697 height 16
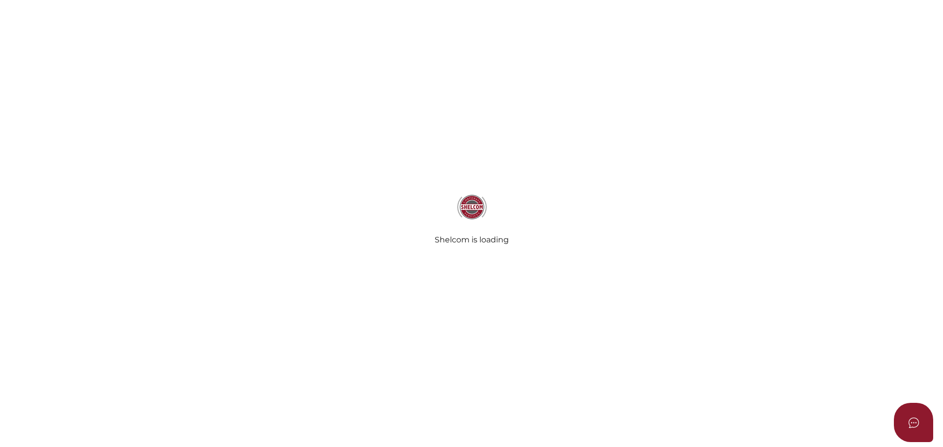
select select
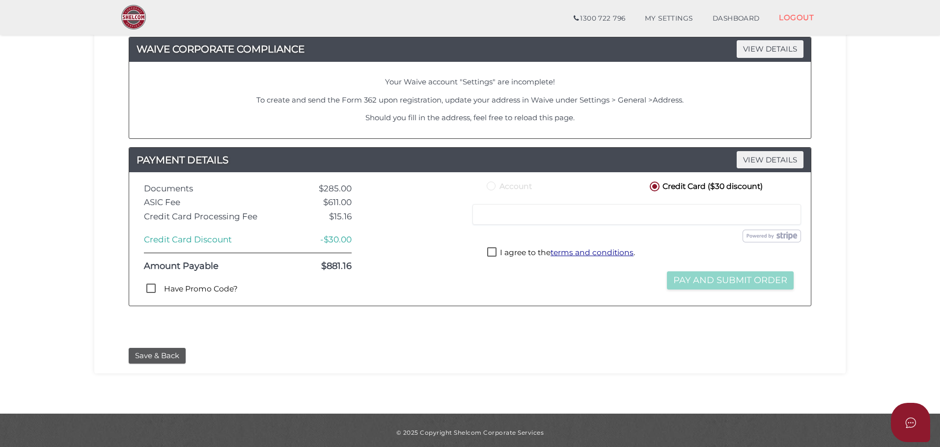
scroll to position [539, 0]
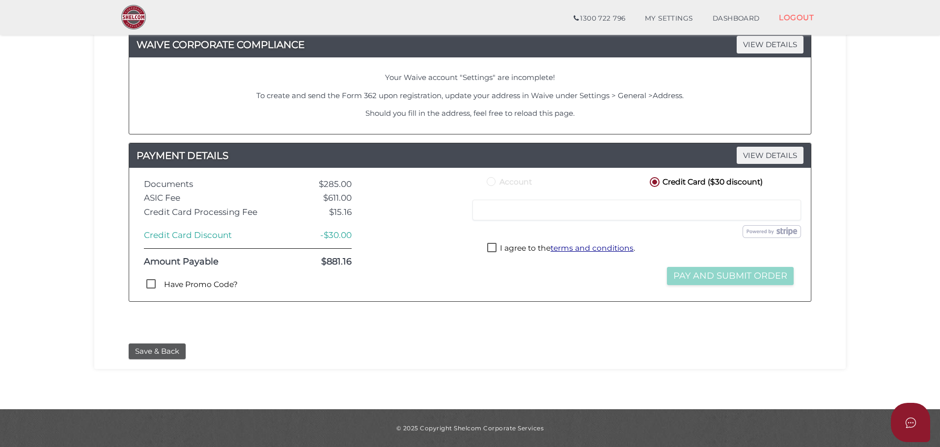
click at [204, 285] on label "Have Promo Code?" at bounding box center [194, 285] width 86 height 12
checkbox input "true"
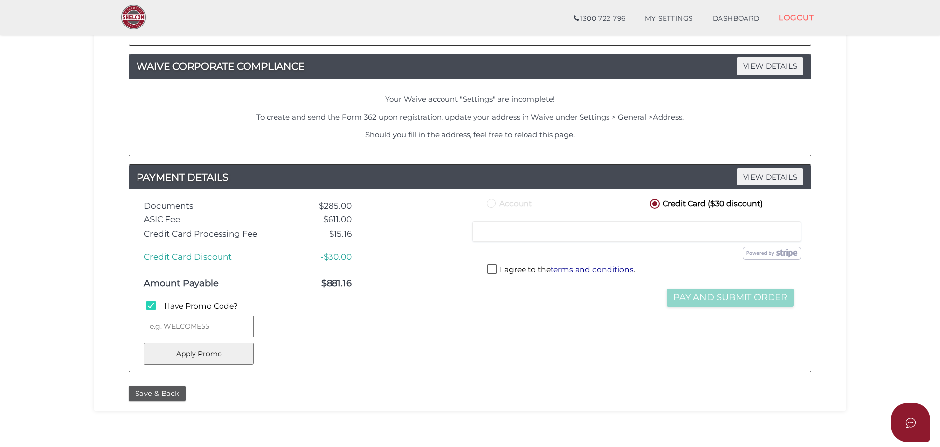
scroll to position [588, 0]
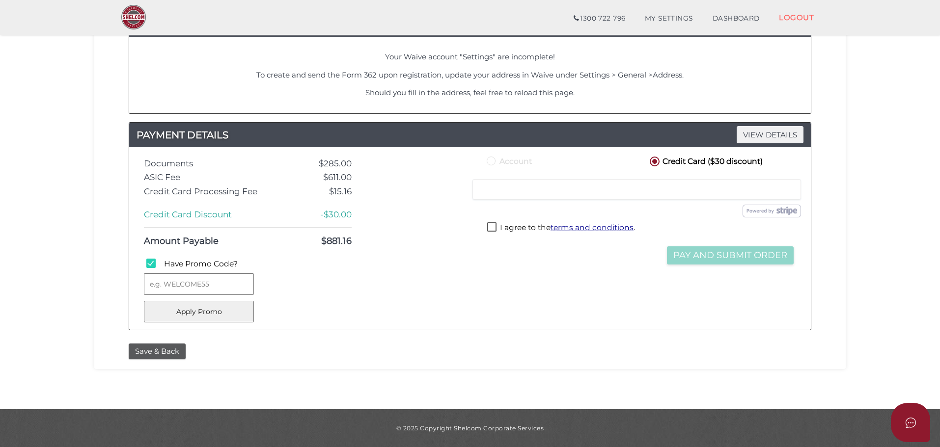
click at [592, 339] on div "Save & Back" at bounding box center [470, 349] width 737 height 21
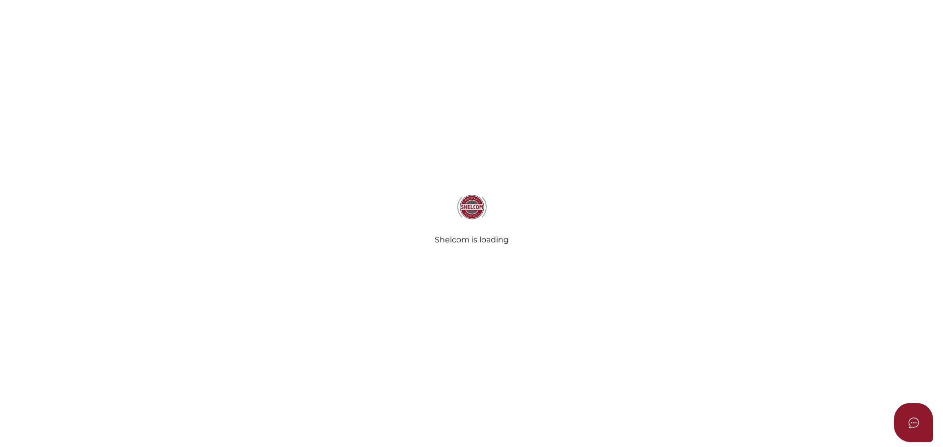
select select
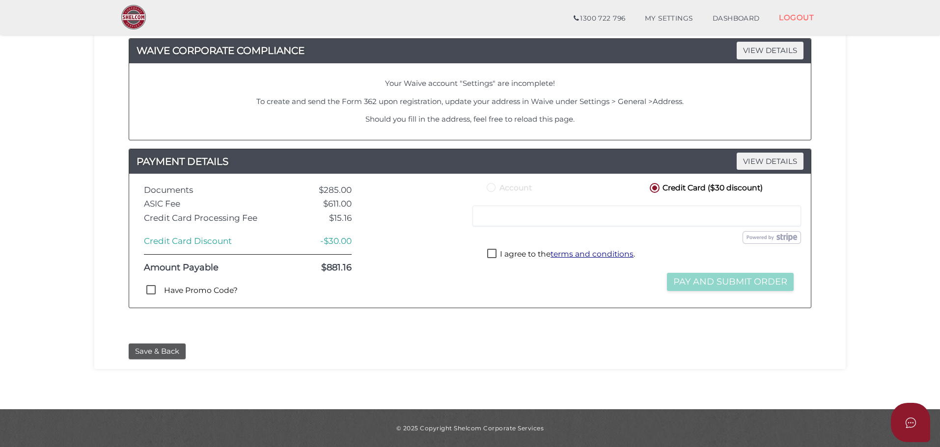
scroll to position [28, 0]
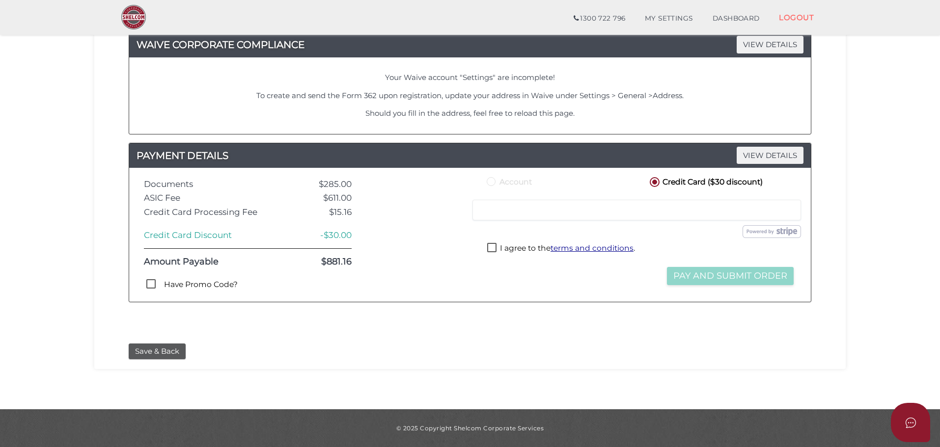
click at [565, 350] on div "Save & Back" at bounding box center [469, 352] width 697 height 16
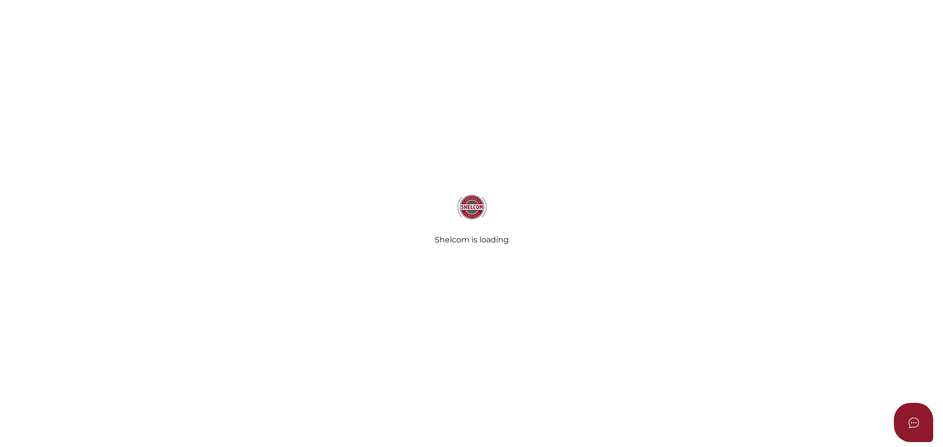
select select
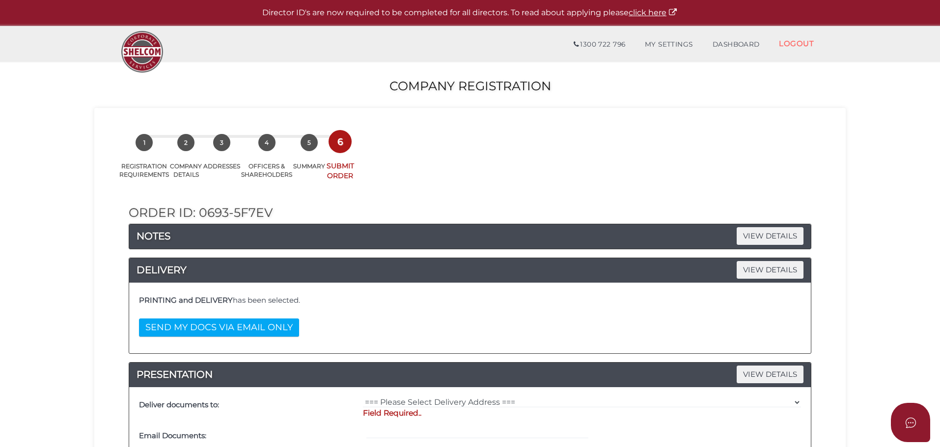
click at [558, 320] on div "PRINTING and DELIVERY has been selected. SEND MY DOCS VIA EMAIL ONLY" at bounding box center [470, 318] width 667 height 56
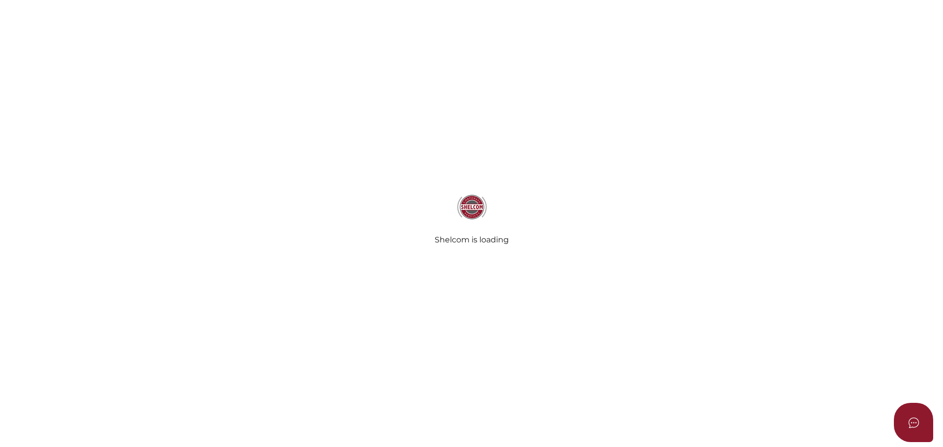
select select
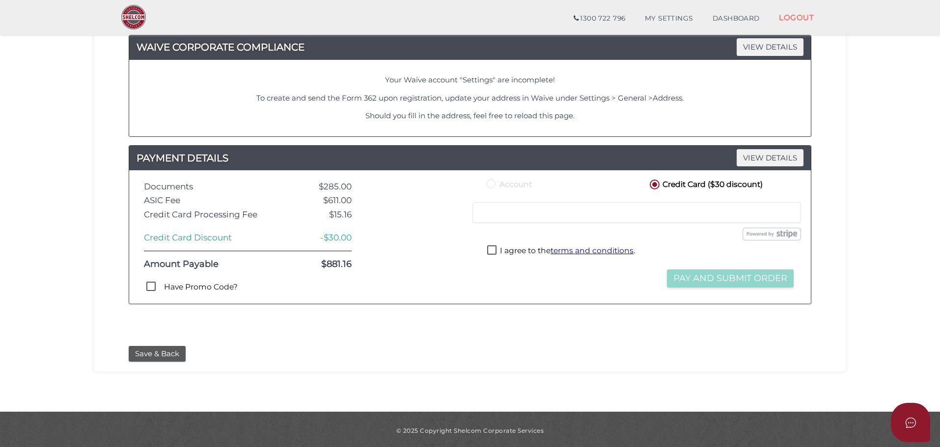
scroll to position [539, 0]
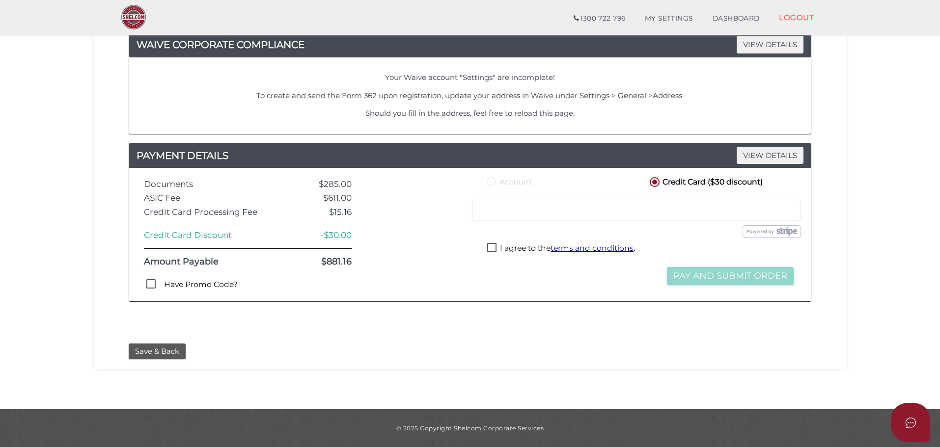
click at [222, 281] on label "Have Promo Code?" at bounding box center [194, 285] width 86 height 12
checkbox input "true"
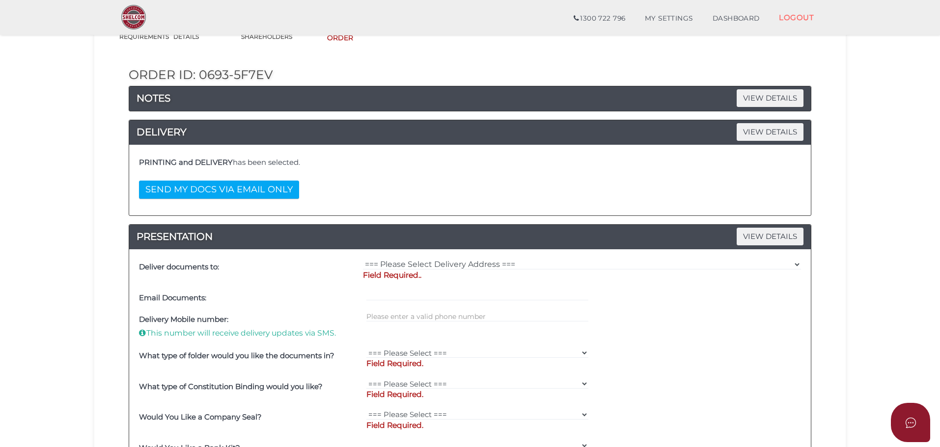
scroll to position [0, 0]
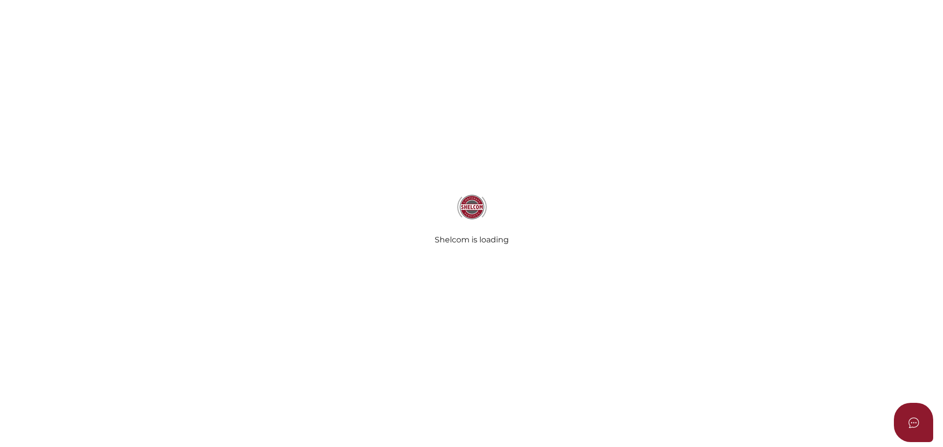
select select
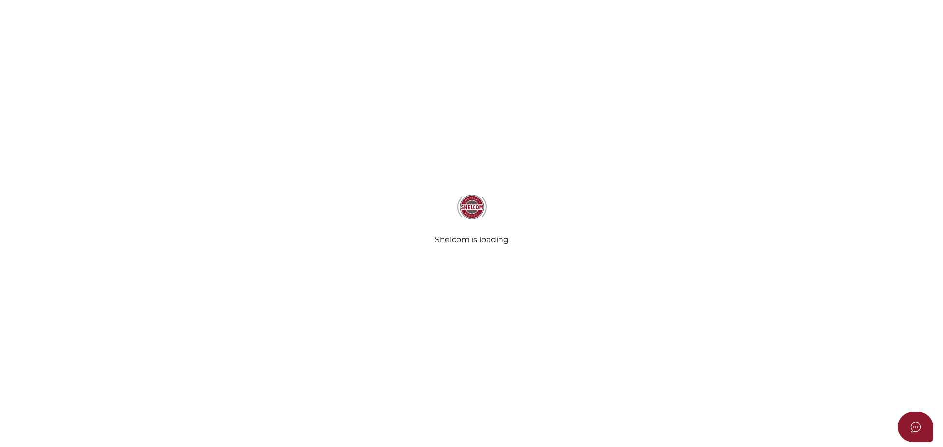
select select
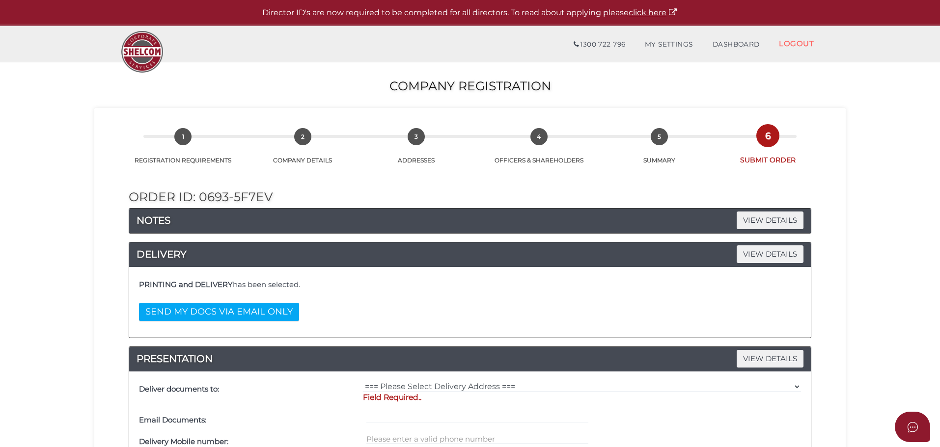
click at [526, 320] on div "PRINTING and DELIVERY has been selected. SEND MY DOCS VIA EMAIL ONLY" at bounding box center [470, 302] width 667 height 56
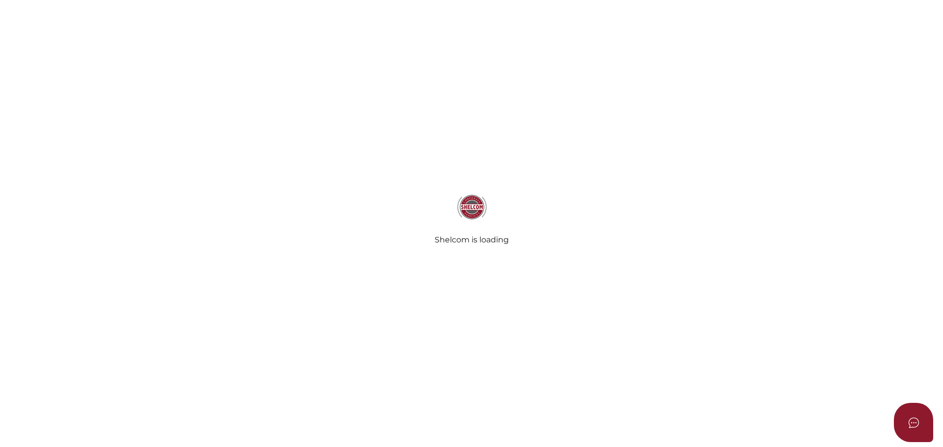
select select
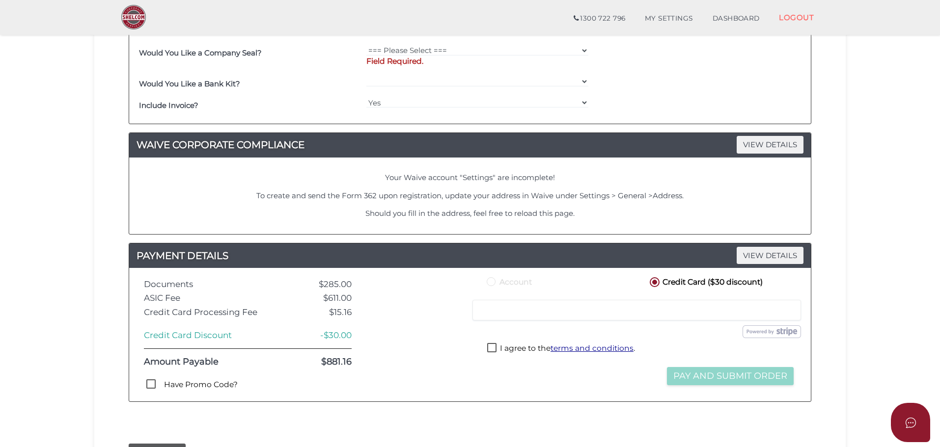
scroll to position [539, 0]
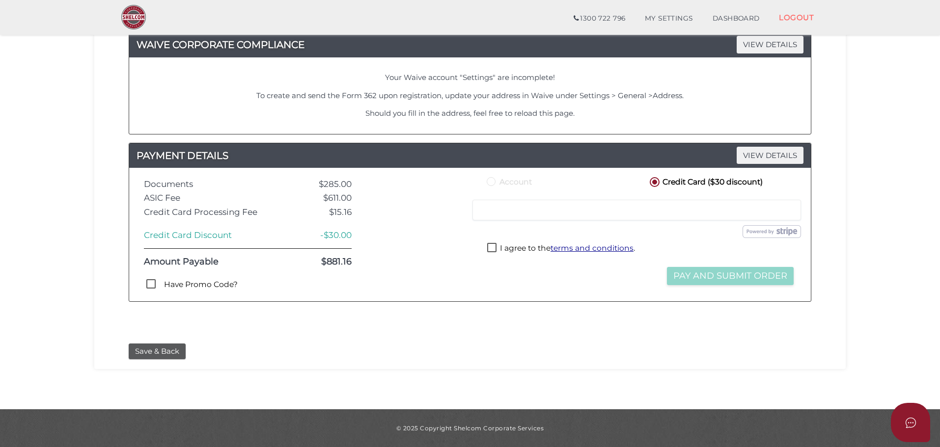
click at [638, 345] on div "Save & Back" at bounding box center [469, 352] width 697 height 16
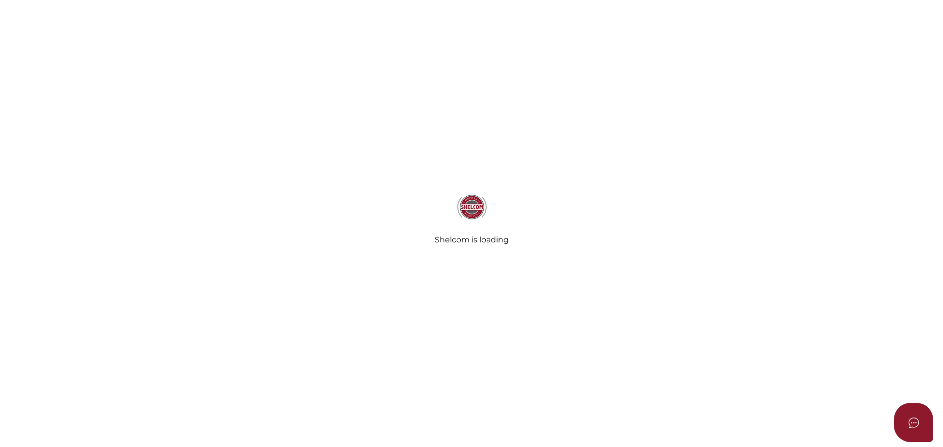
select select
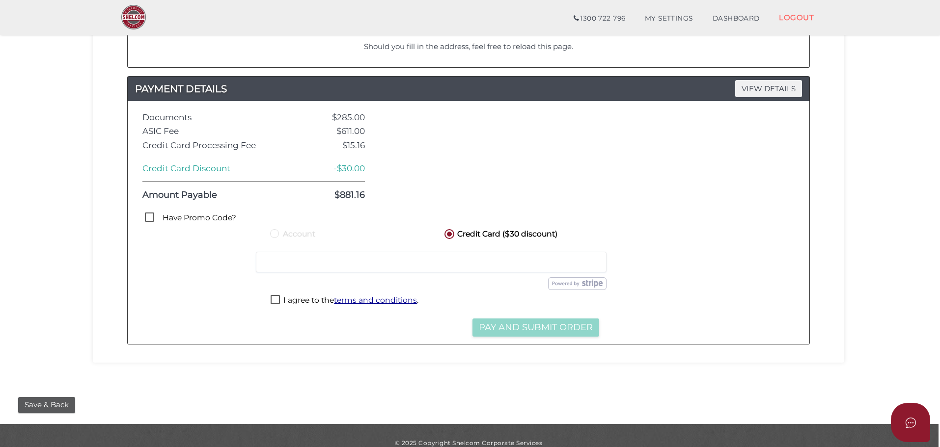
scroll to position [634, 1]
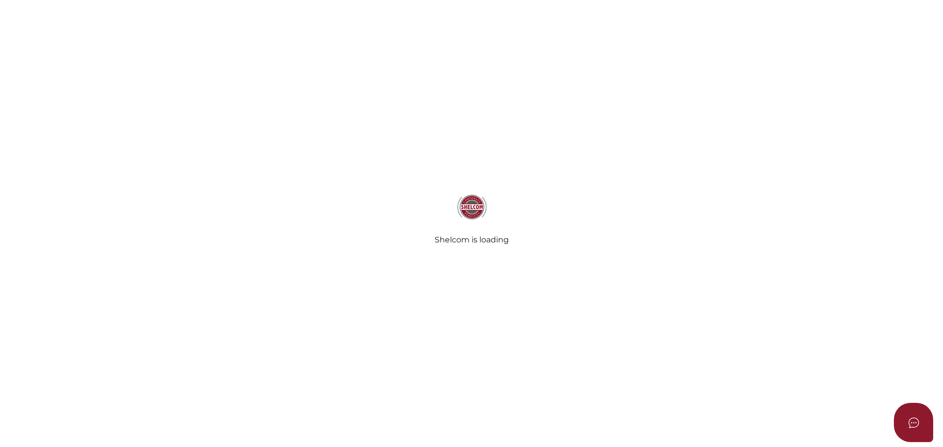
select select
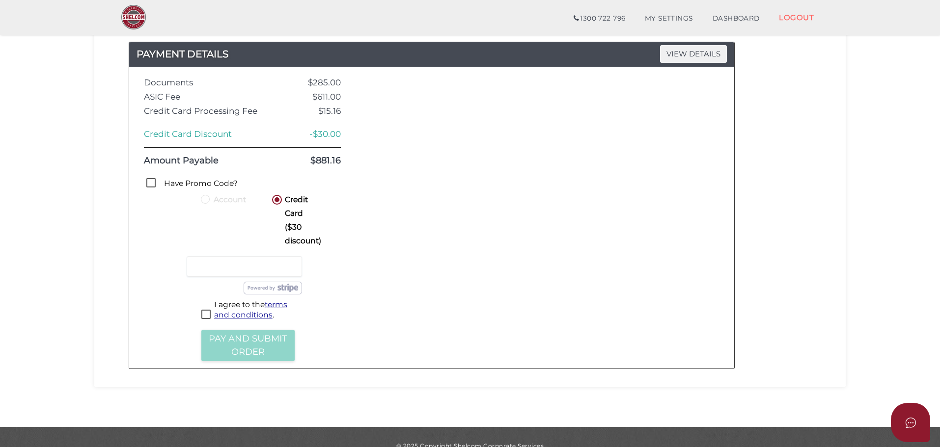
scroll to position [634, 0]
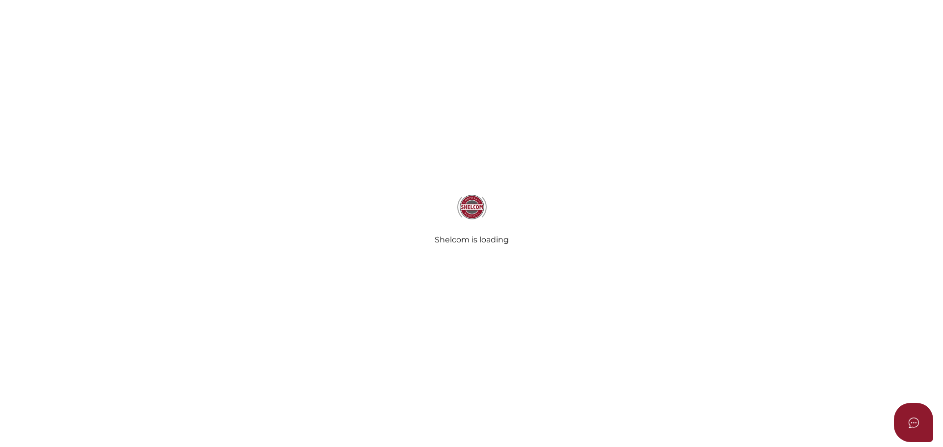
select select
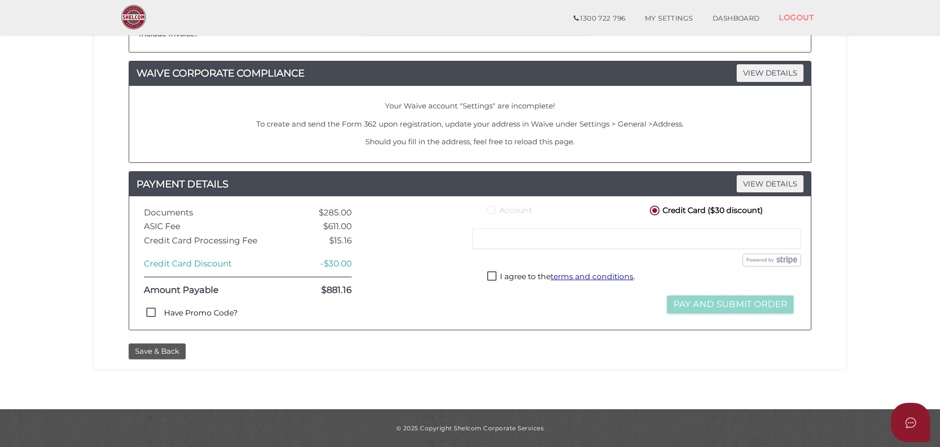
scroll to position [539, 0]
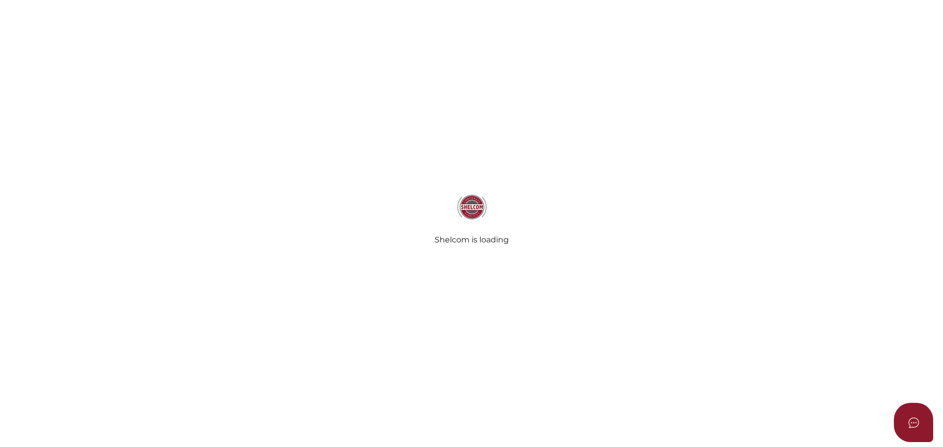
select select
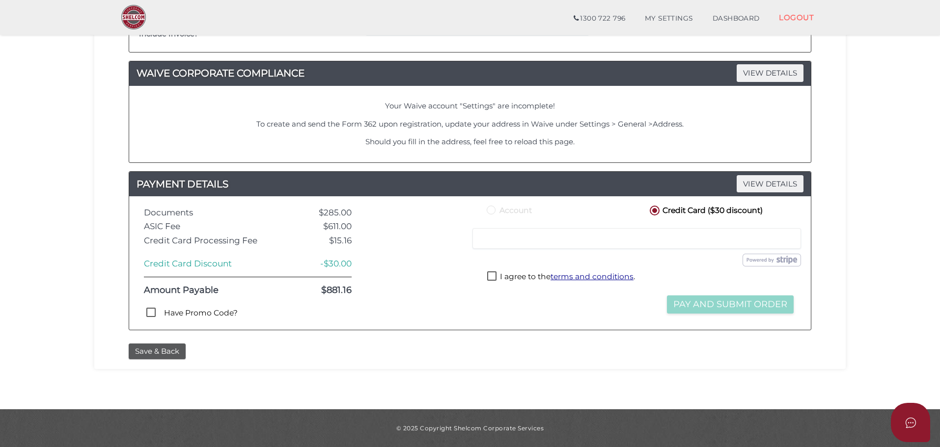
scroll to position [539, 0]
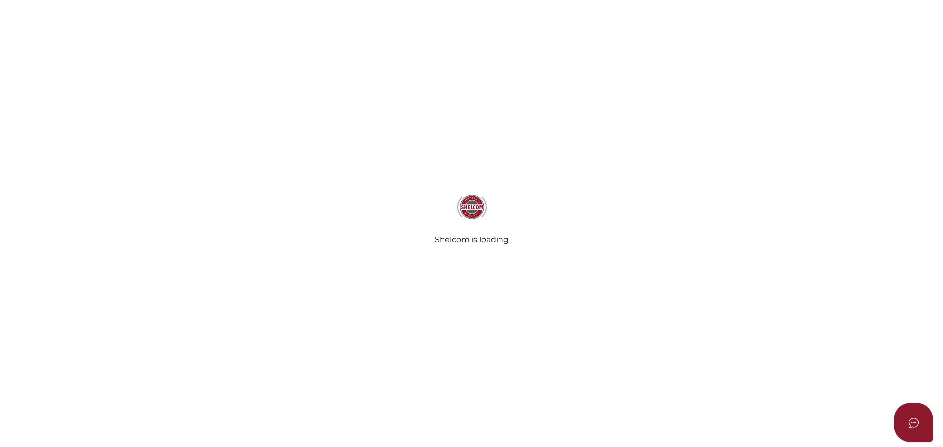
select select
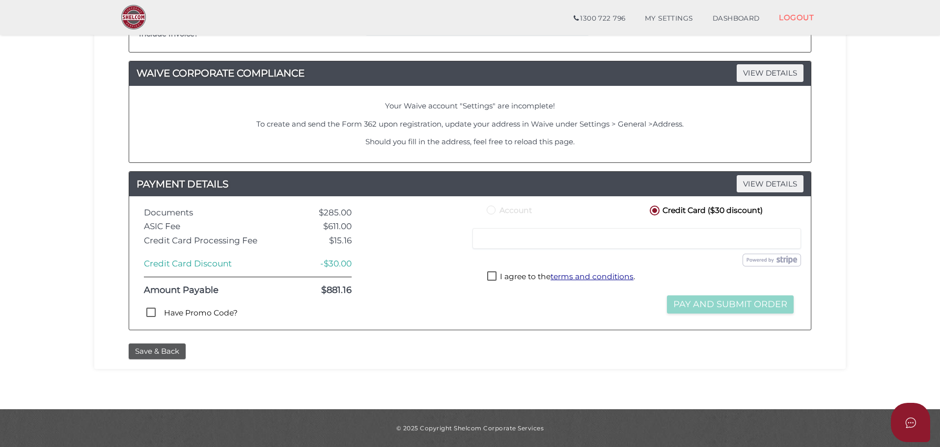
scroll to position [539, 0]
click at [215, 312] on label "Have Promo Code?" at bounding box center [194, 314] width 86 height 12
checkbox input "true"
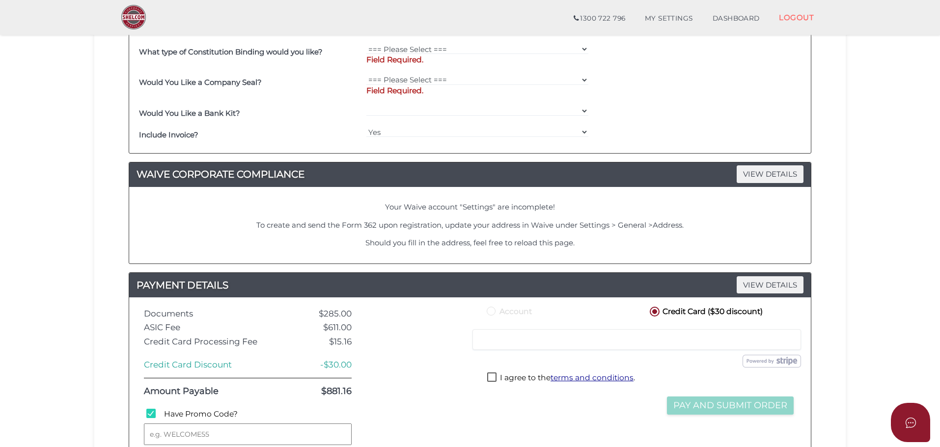
scroll to position [588, 0]
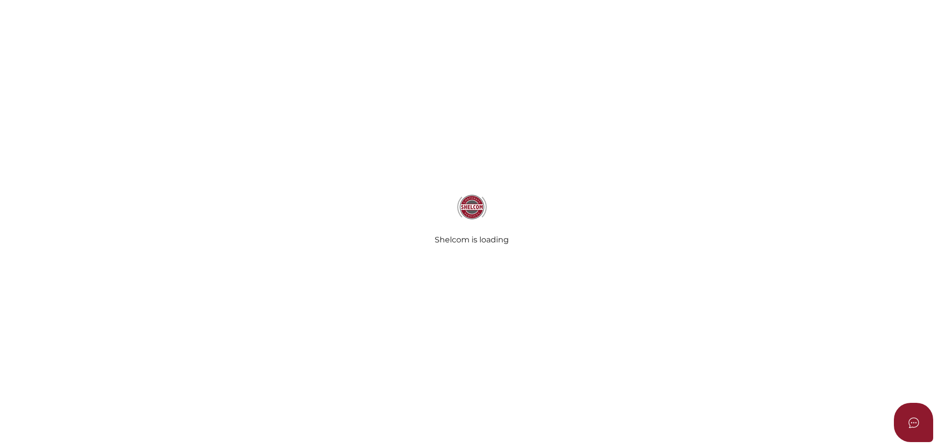
select select
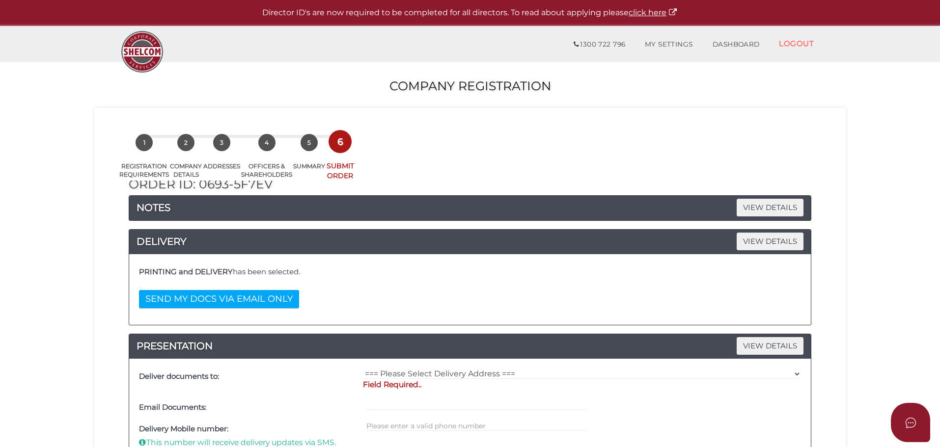
scroll to position [539, 0]
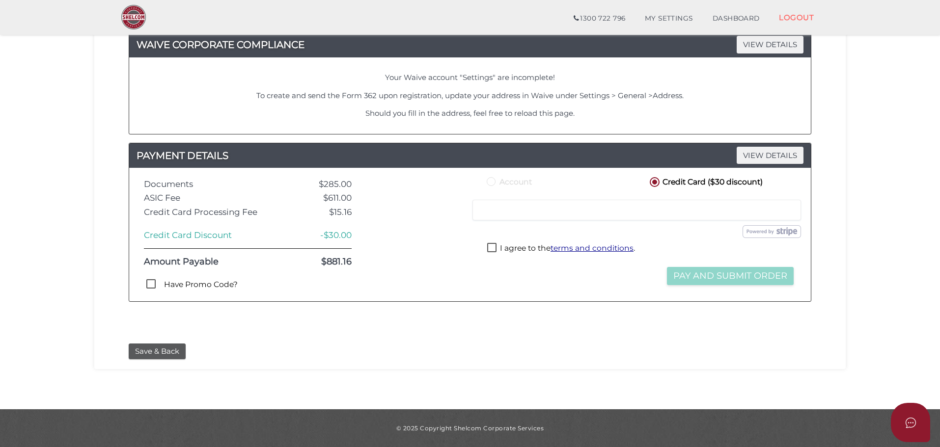
click at [216, 282] on label "Have Promo Code?" at bounding box center [194, 285] width 86 height 12
checkbox input "true"
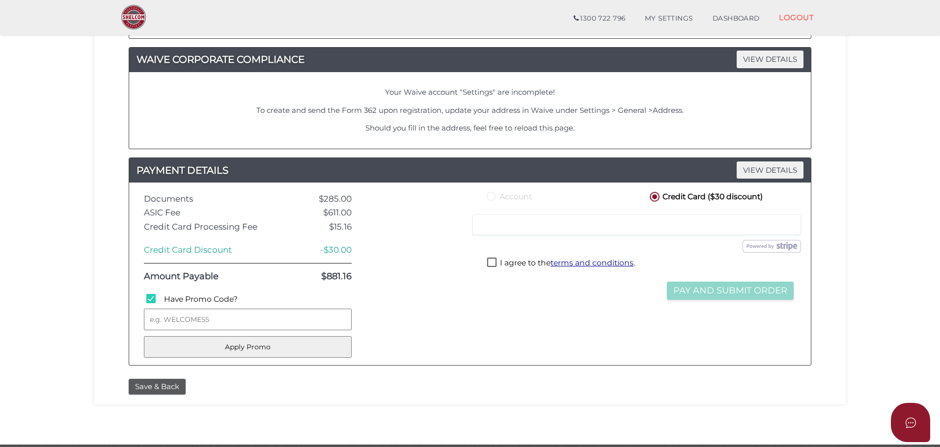
scroll to position [552, 0]
click at [668, 384] on div "Save & Back" at bounding box center [469, 388] width 697 height 16
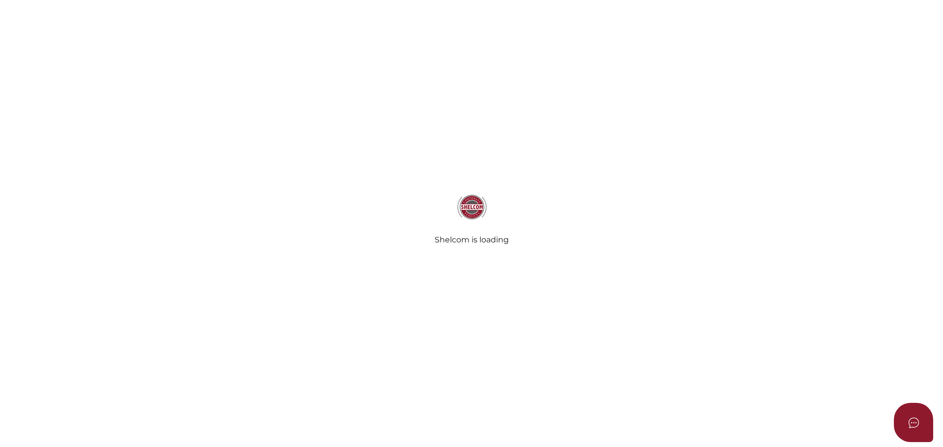
select select
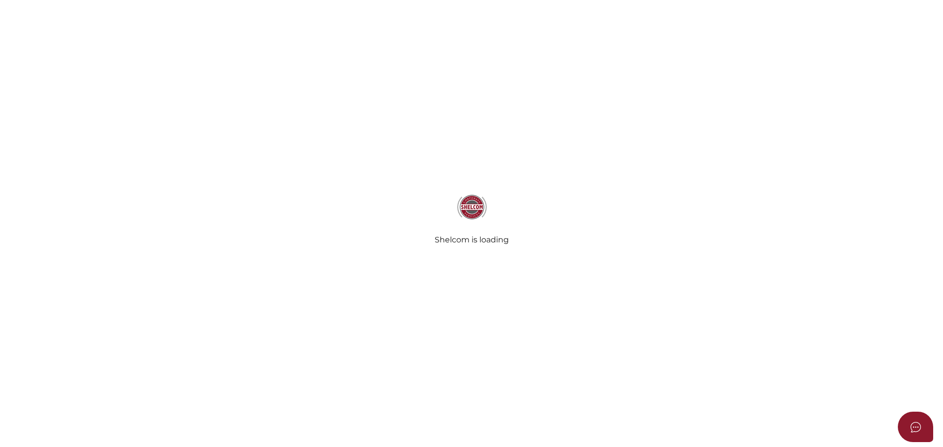
select select
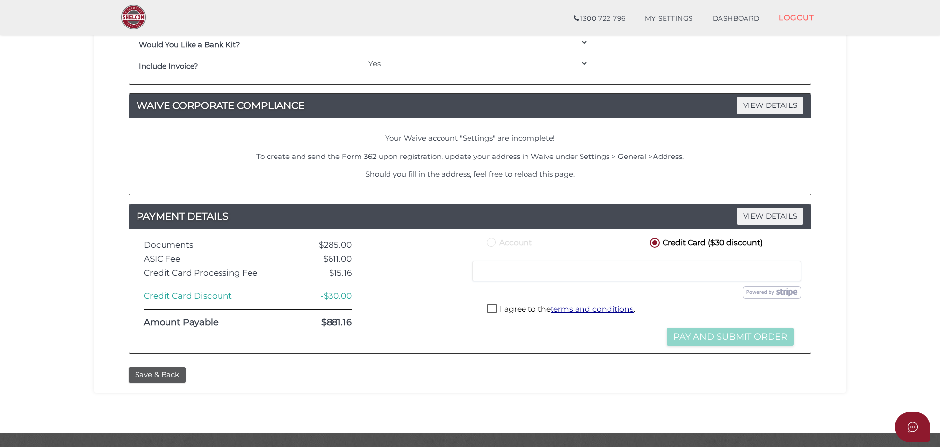
scroll to position [515, 0]
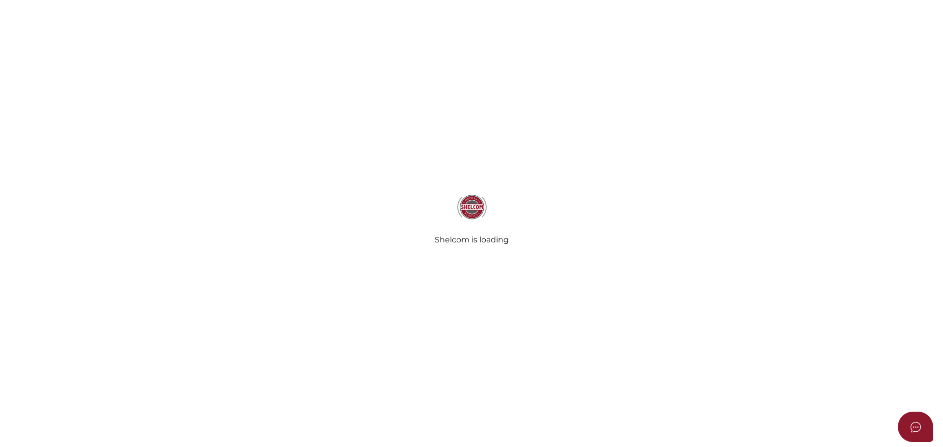
select select
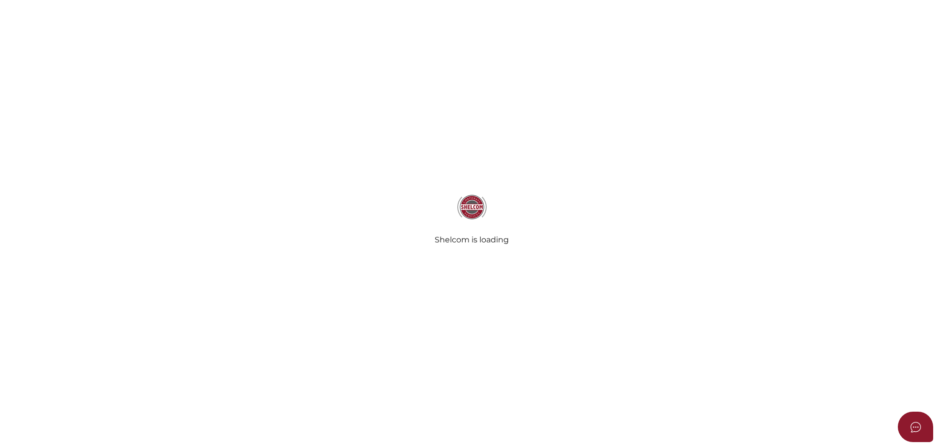
select select
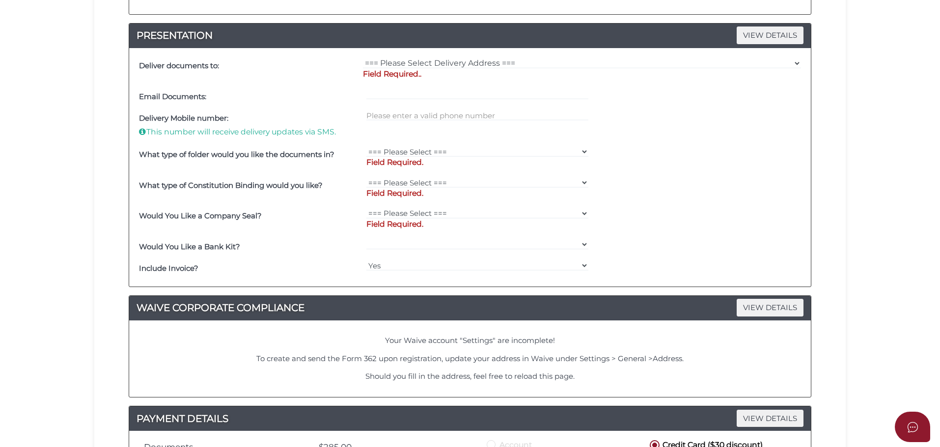
scroll to position [535, 0]
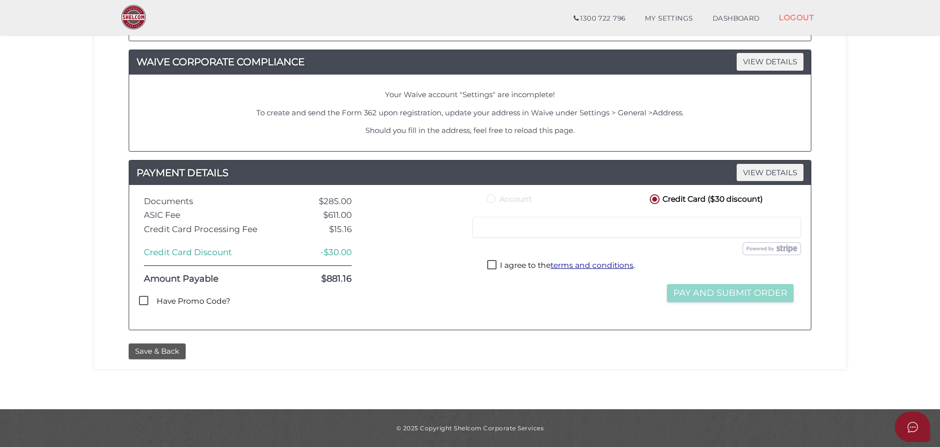
click at [203, 298] on label "Have Promo Code?" at bounding box center [187, 302] width 86 height 12
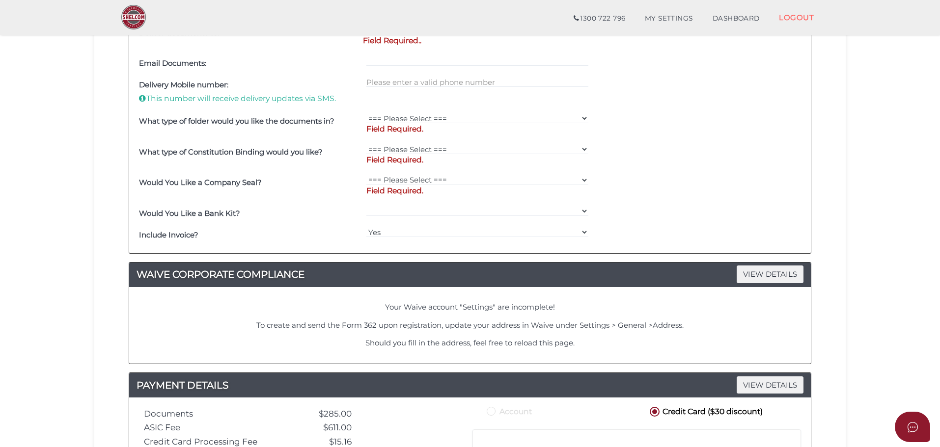
scroll to position [611, 0]
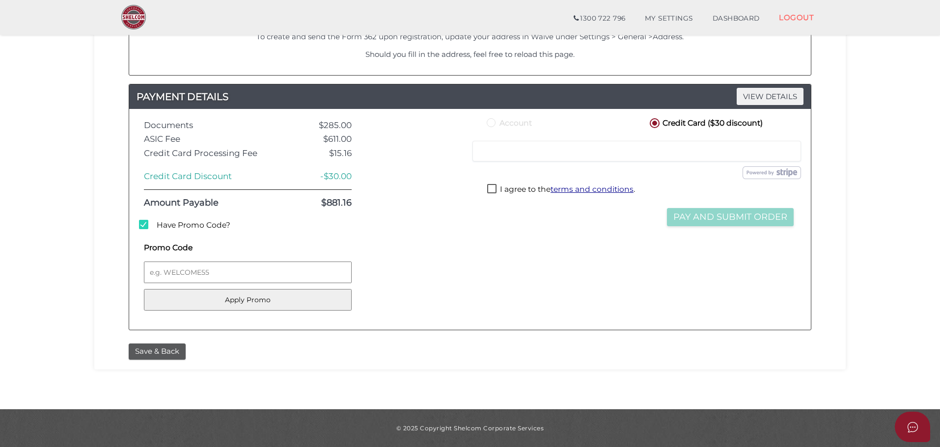
click at [185, 225] on label "Have Promo Code?" at bounding box center [187, 226] width 86 height 12
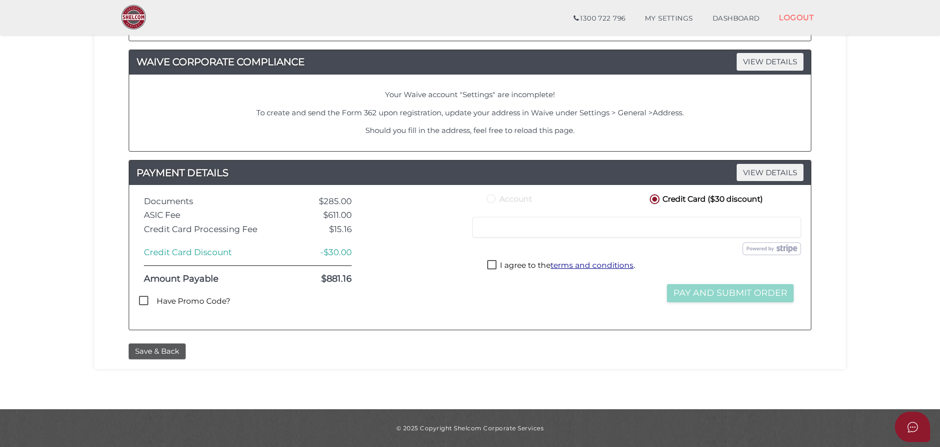
scroll to position [535, 0]
click at [176, 298] on label "Have Promo Code?" at bounding box center [187, 302] width 86 height 12
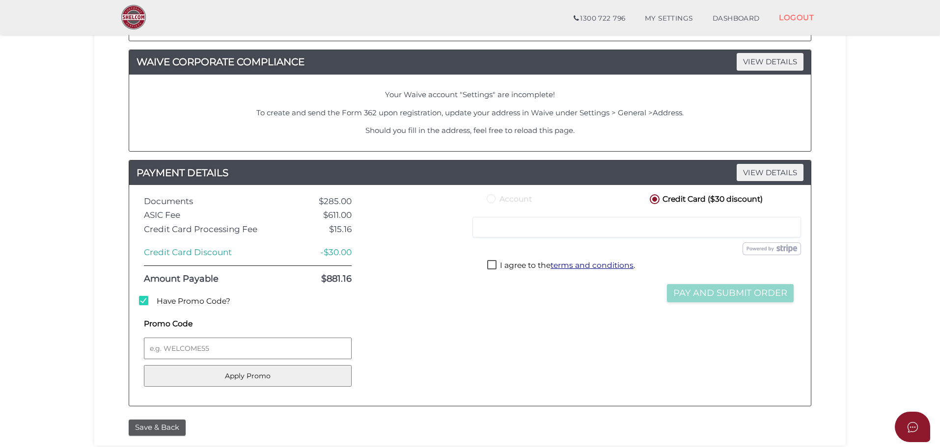
click at [190, 301] on label "Have Promo Code?" at bounding box center [187, 302] width 86 height 12
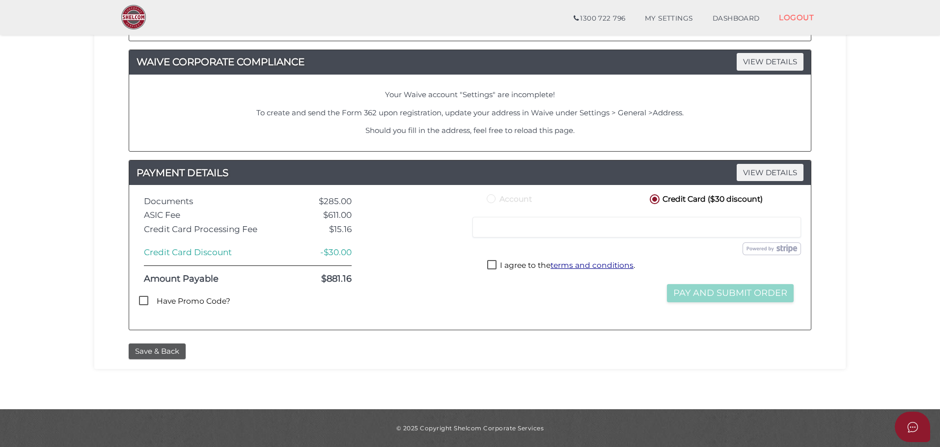
click at [191, 300] on label "Have Promo Code?" at bounding box center [187, 302] width 86 height 12
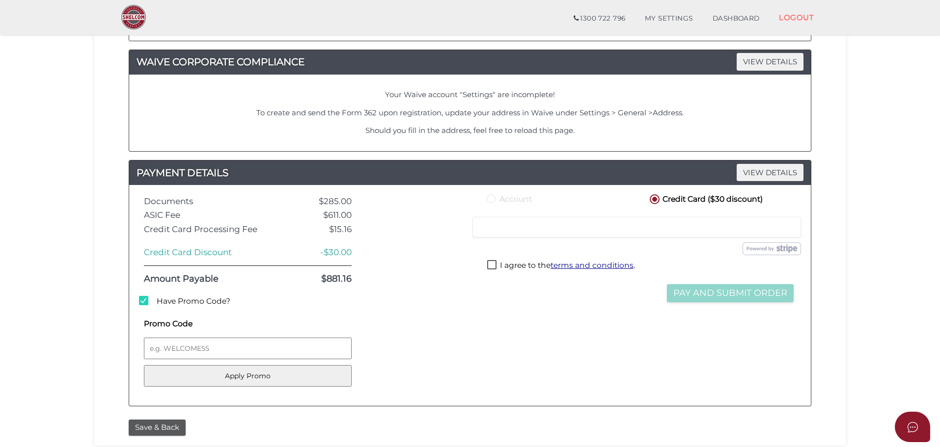
click at [210, 297] on label "Have Promo Code?" at bounding box center [187, 302] width 86 height 12
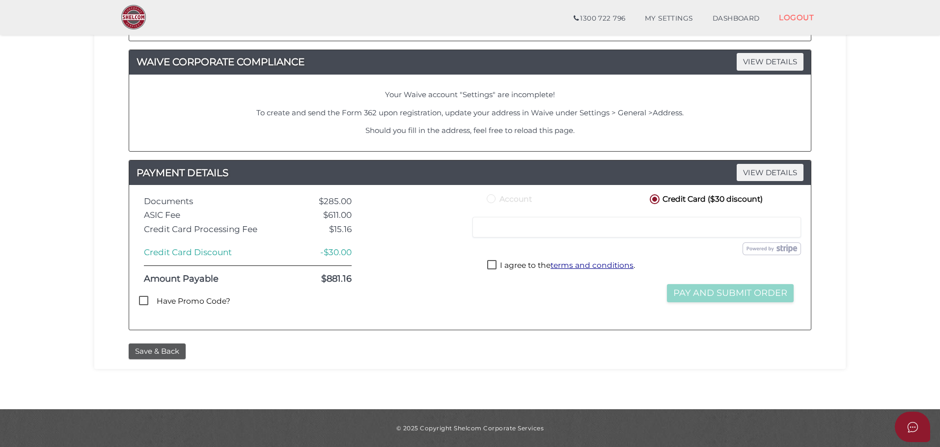
click at [201, 301] on label "Have Promo Code?" at bounding box center [187, 302] width 86 height 12
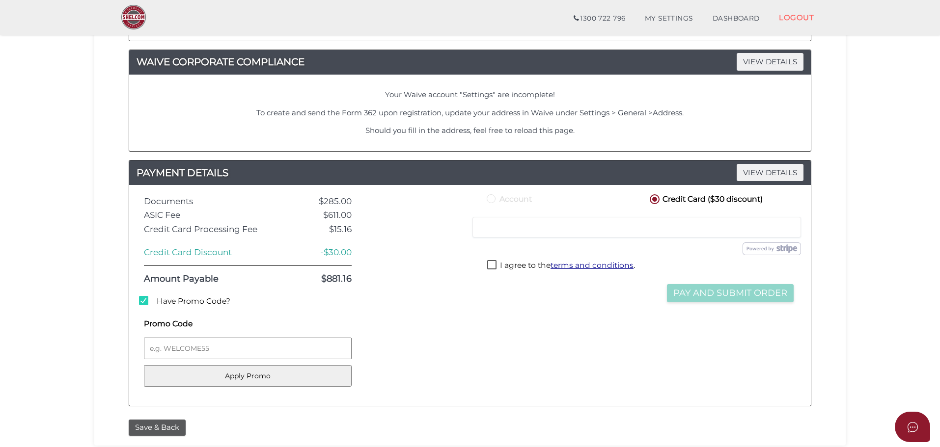
click at [199, 303] on label "Have Promo Code?" at bounding box center [187, 302] width 86 height 12
checkbox input "false"
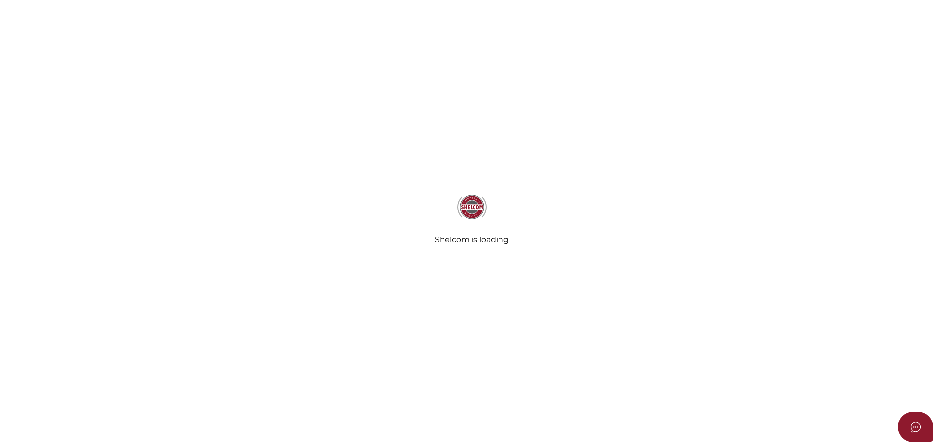
select select
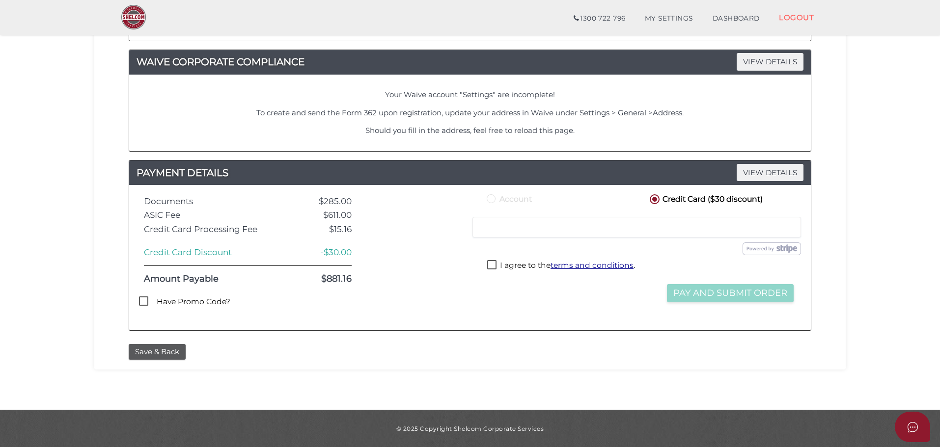
click at [551, 355] on div "Save & Back" at bounding box center [469, 352] width 697 height 16
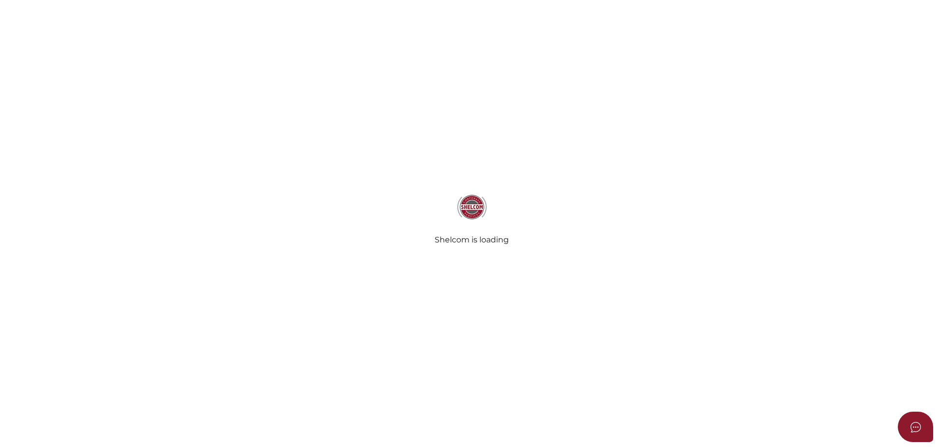
select select
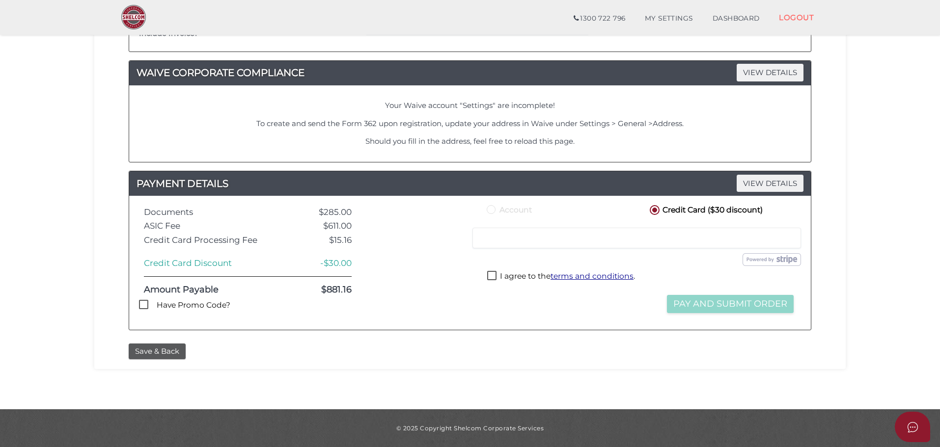
click at [176, 306] on label "Have Promo Code?" at bounding box center [187, 306] width 86 height 12
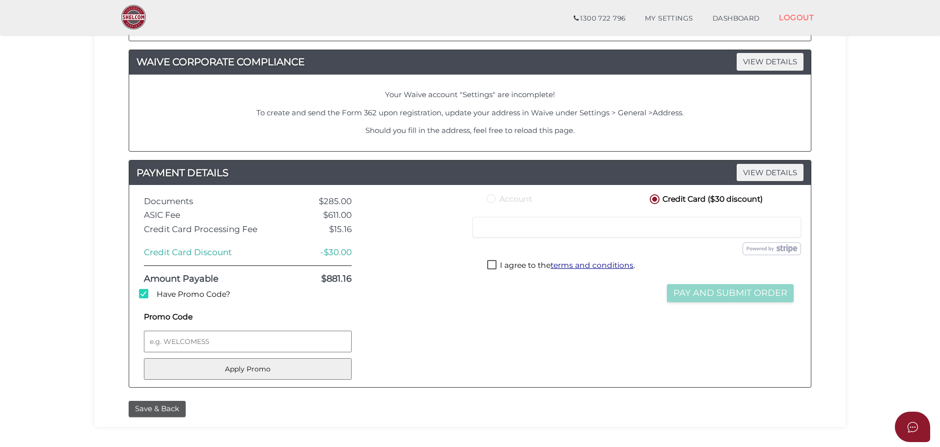
click at [182, 297] on label "Have Promo Code?" at bounding box center [187, 295] width 86 height 12
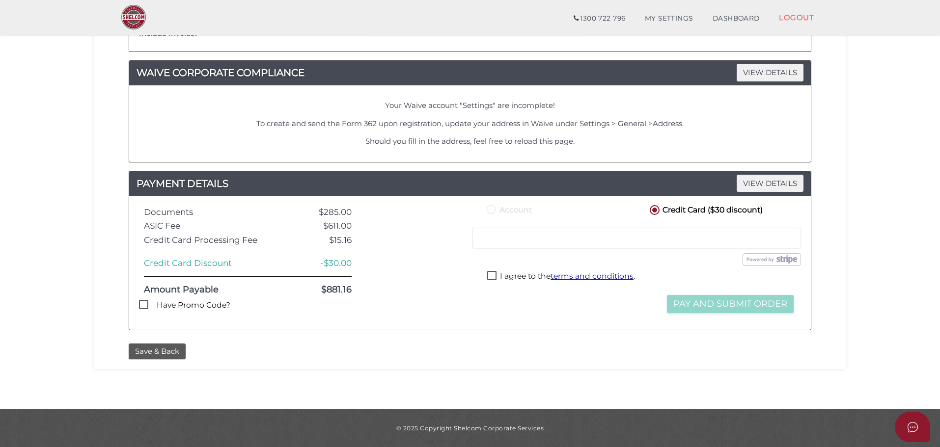
click at [181, 307] on label "Have Promo Code?" at bounding box center [187, 306] width 86 height 12
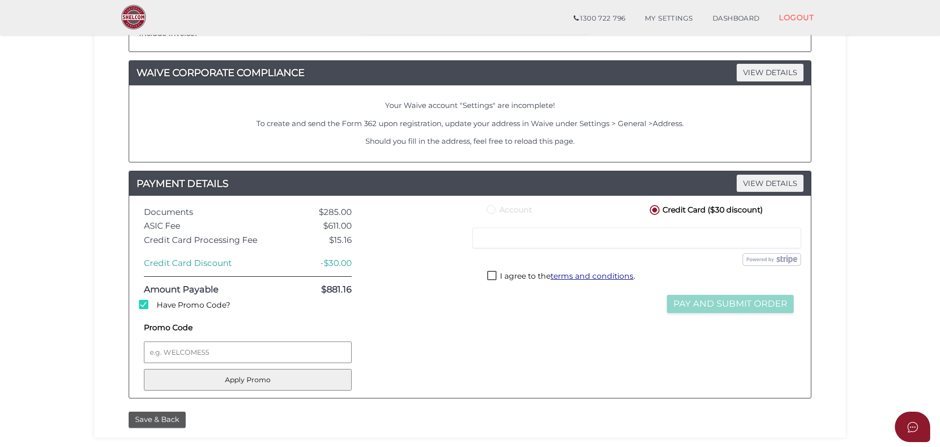
click at [179, 303] on label "Have Promo Code?" at bounding box center [187, 306] width 86 height 12
checkbox input "false"
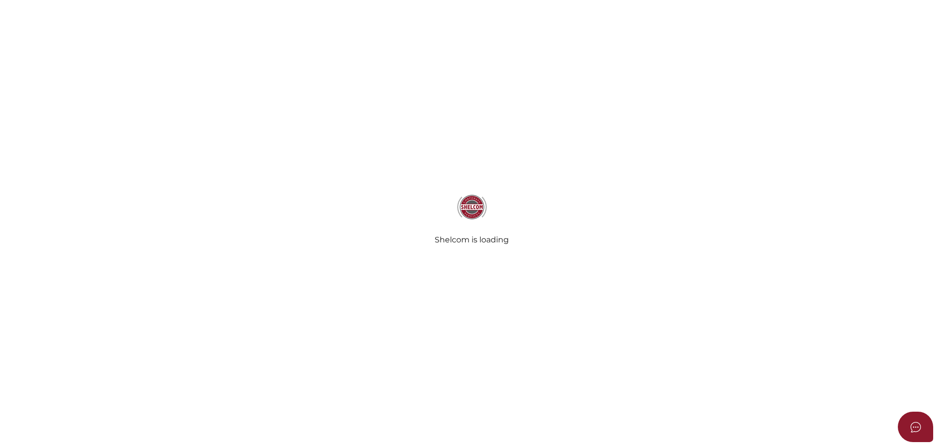
select select
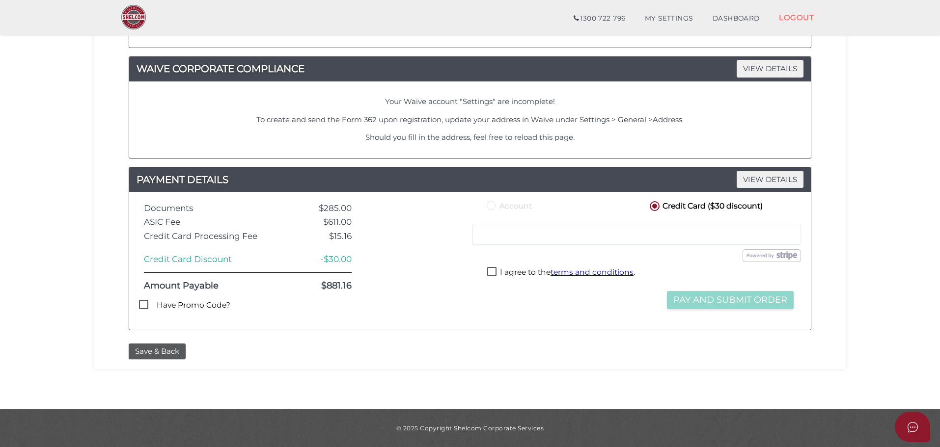
click at [170, 306] on label "Have Promo Code?" at bounding box center [187, 306] width 86 height 12
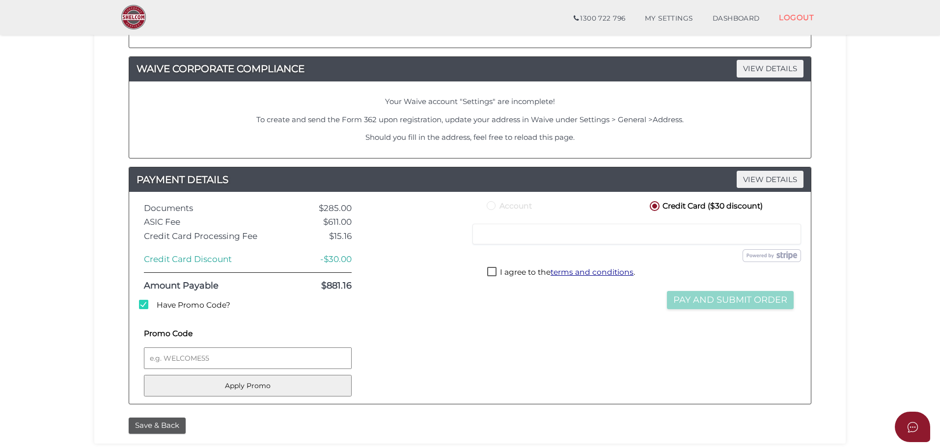
scroll to position [524, 0]
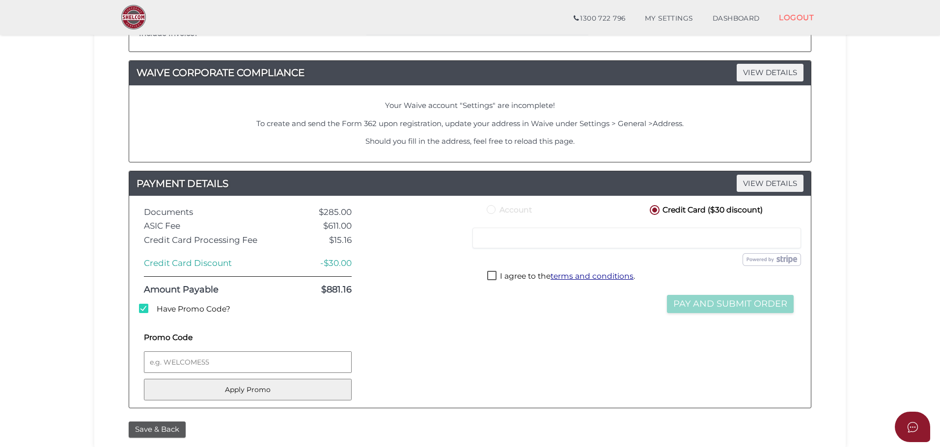
click at [187, 309] on label "Have Promo Code?" at bounding box center [187, 310] width 86 height 12
checkbox input "false"
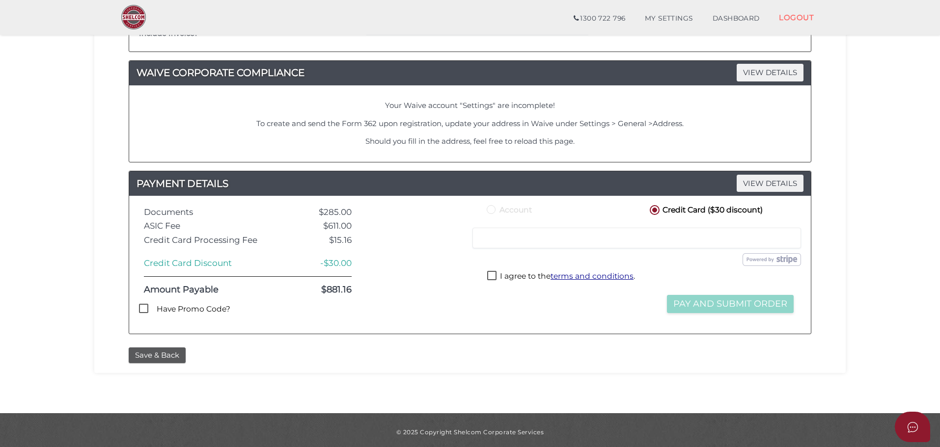
click at [569, 346] on div "Save & Back" at bounding box center [470, 353] width 737 height 21
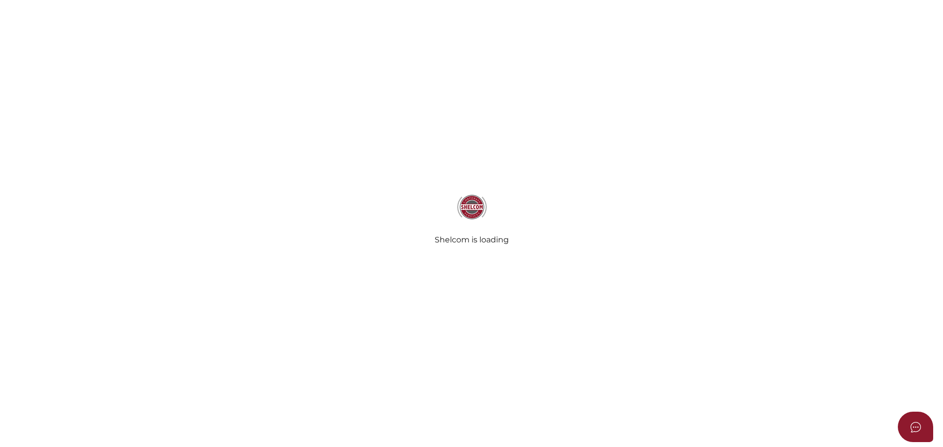
select select
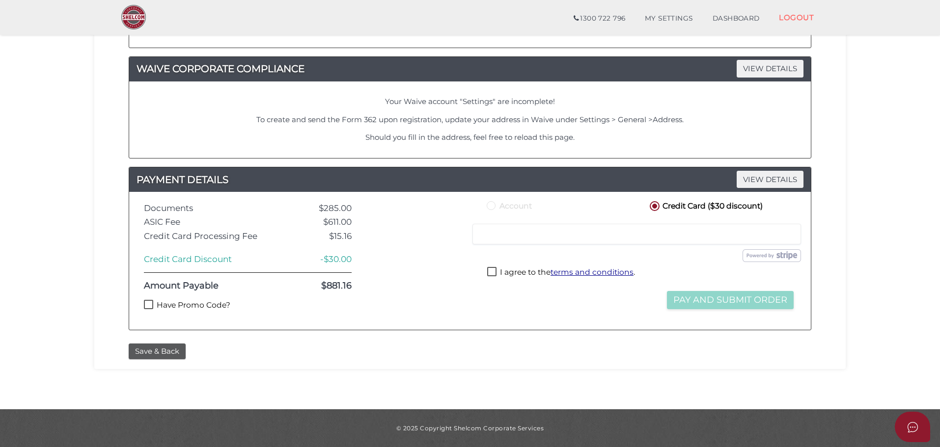
scroll to position [524, 0]
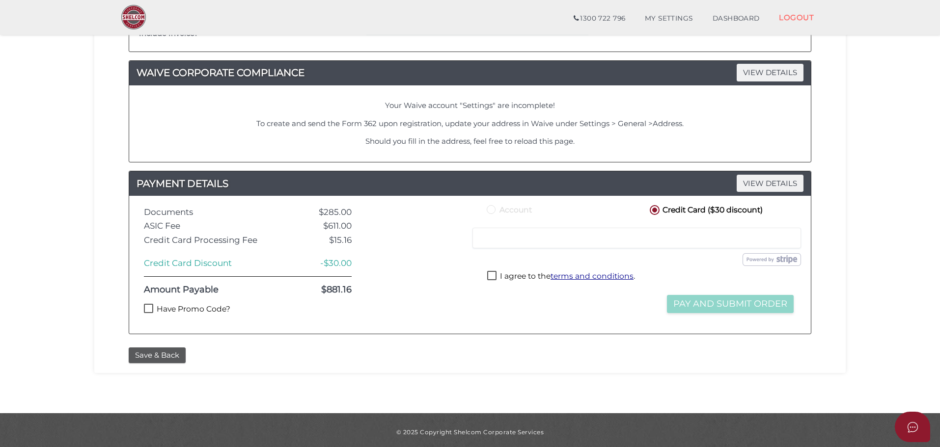
click at [188, 307] on label "Have Promo Code?" at bounding box center [187, 310] width 86 height 12
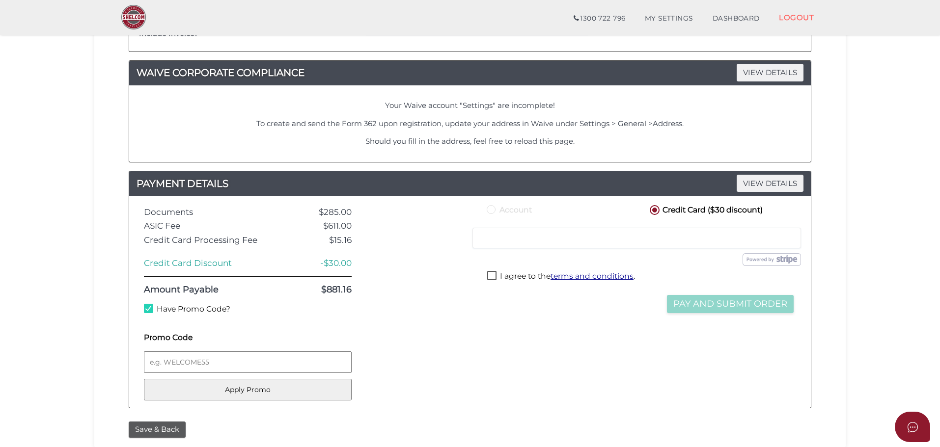
click at [187, 308] on label "Have Promo Code?" at bounding box center [187, 310] width 86 height 12
checkbox input "false"
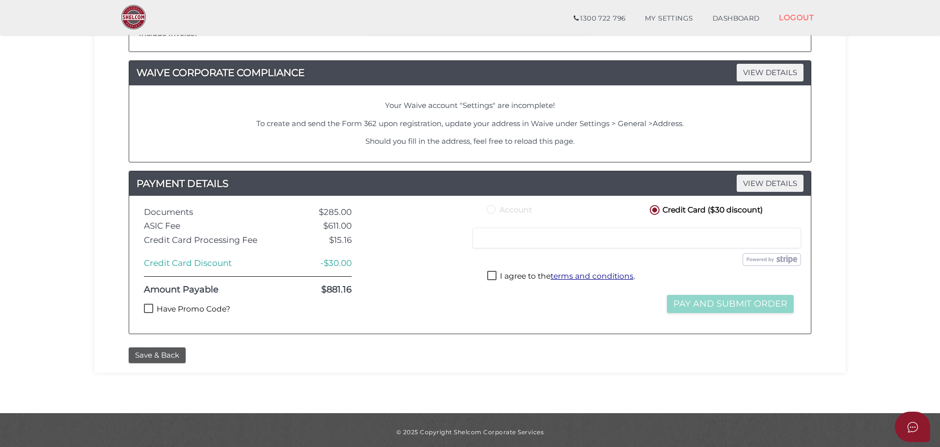
click at [518, 273] on label "I agree to the terms and conditions ." at bounding box center [561, 277] width 148 height 12
click at [511, 273] on label "I agree to the terms and conditions ." at bounding box center [561, 277] width 148 height 12
checkbox input "false"
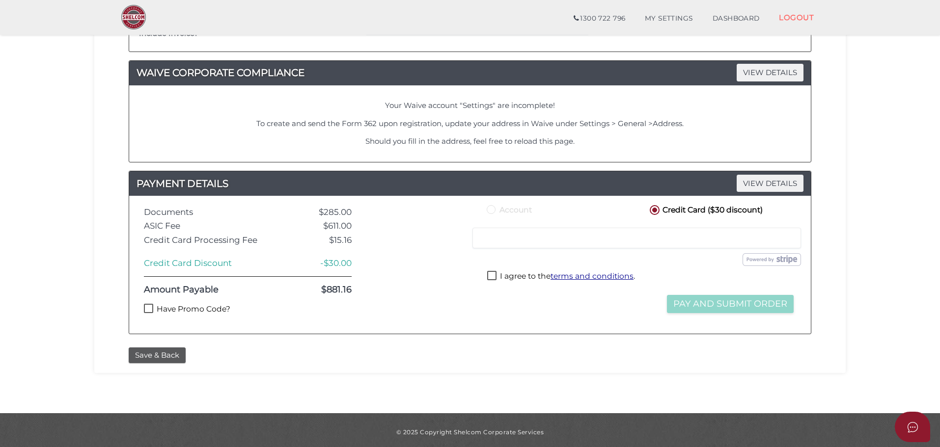
click at [193, 313] on label "Have Promo Code?" at bounding box center [187, 310] width 86 height 12
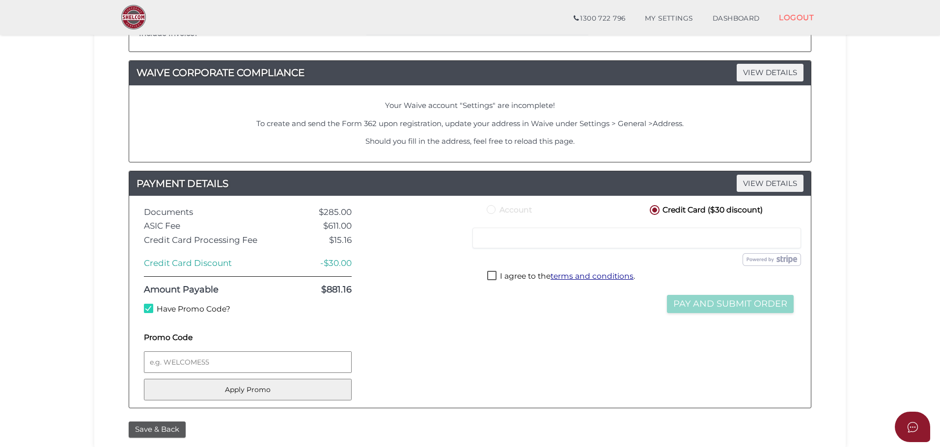
click at [197, 309] on label "Have Promo Code?" at bounding box center [187, 310] width 86 height 12
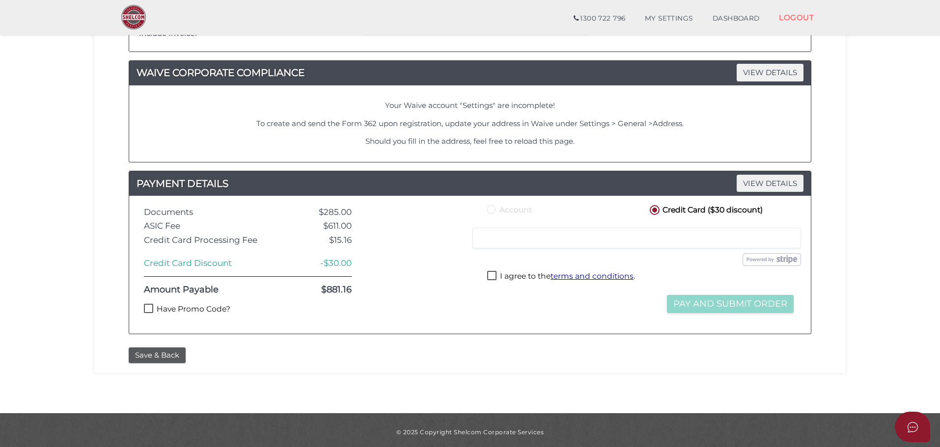
click at [189, 308] on label "Have Promo Code?" at bounding box center [187, 310] width 86 height 12
checkbox input "true"
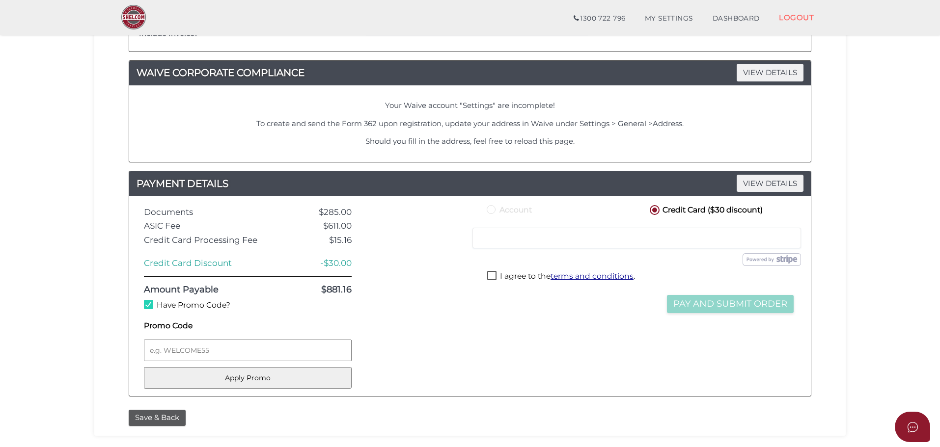
click at [523, 369] on div "Account Credit Card ($30 discount) Credit or Debit Card Loading saved cards... …" at bounding box center [640, 296] width 326 height 186
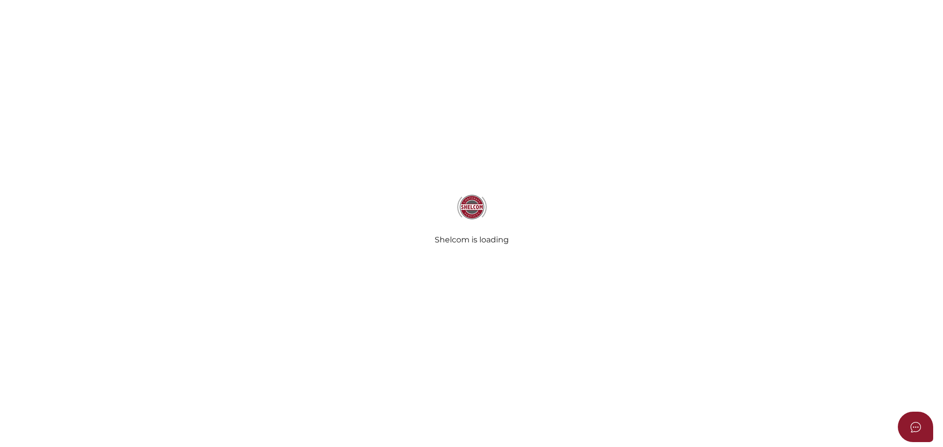
select select
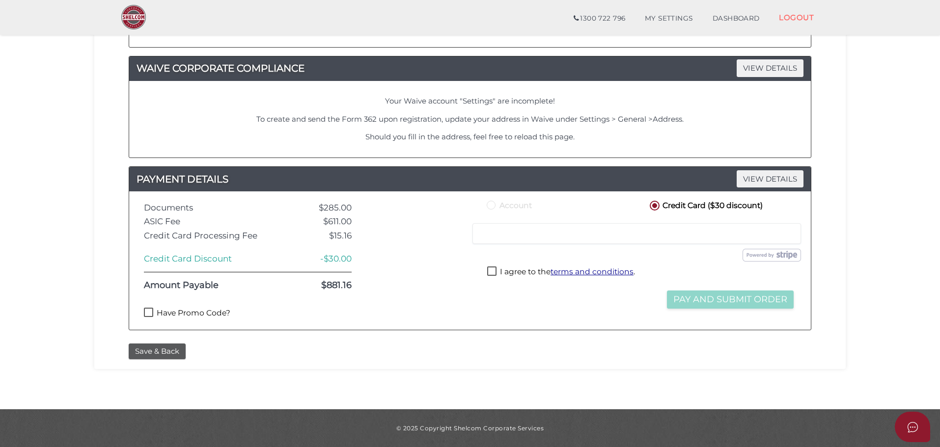
click at [166, 312] on label "Have Promo Code?" at bounding box center [187, 314] width 86 height 12
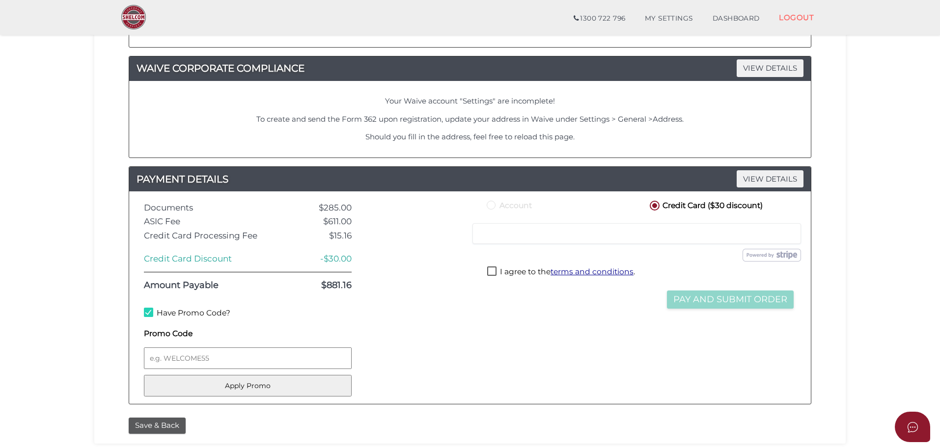
click at [176, 315] on label "Have Promo Code?" at bounding box center [187, 314] width 86 height 12
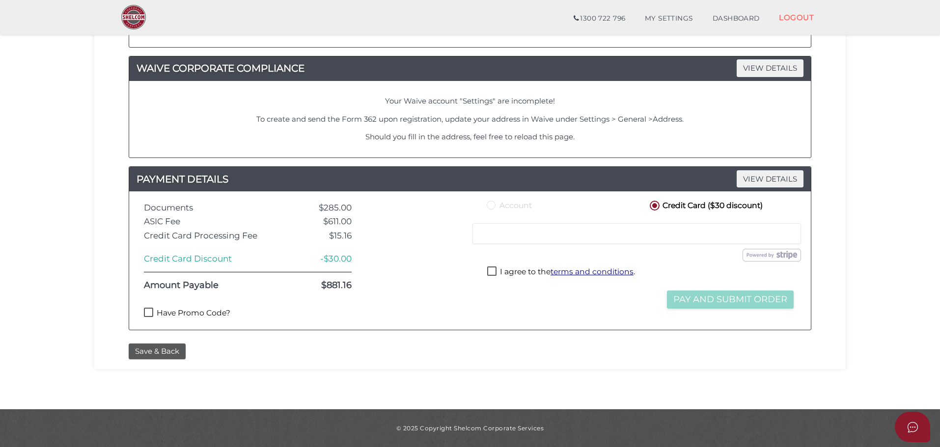
scroll to position [524, 0]
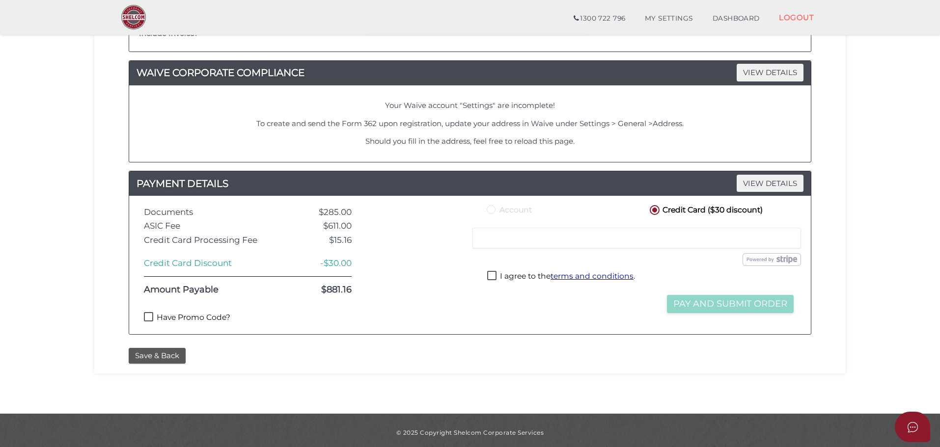
click at [181, 317] on label "Have Promo Code?" at bounding box center [187, 318] width 86 height 12
checkbox input "true"
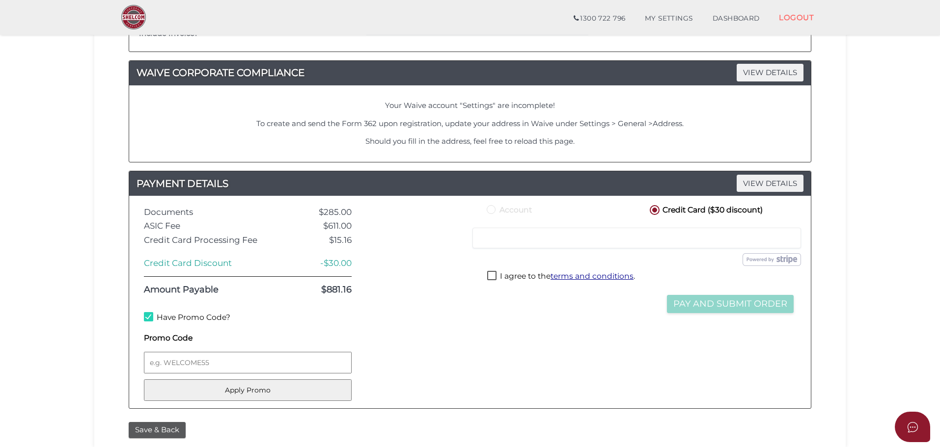
click at [567, 364] on div "Account Credit Card ($30 discount) Credit or Debit Card Loading saved cards... …" at bounding box center [640, 302] width 326 height 198
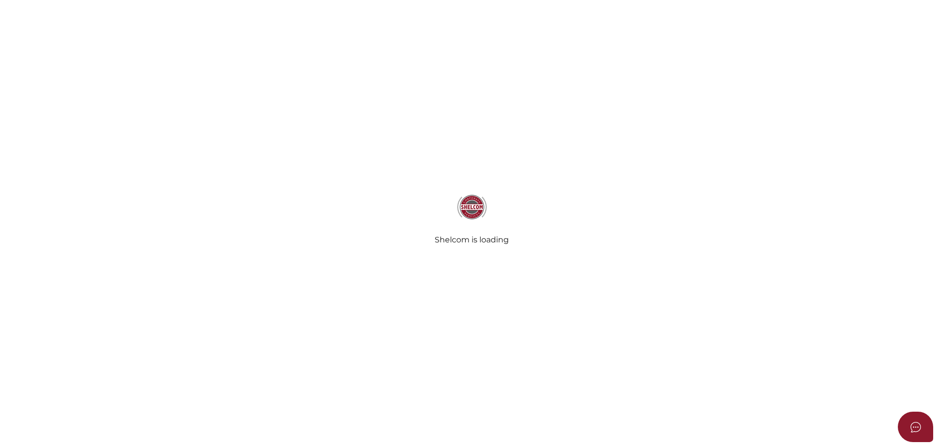
select select
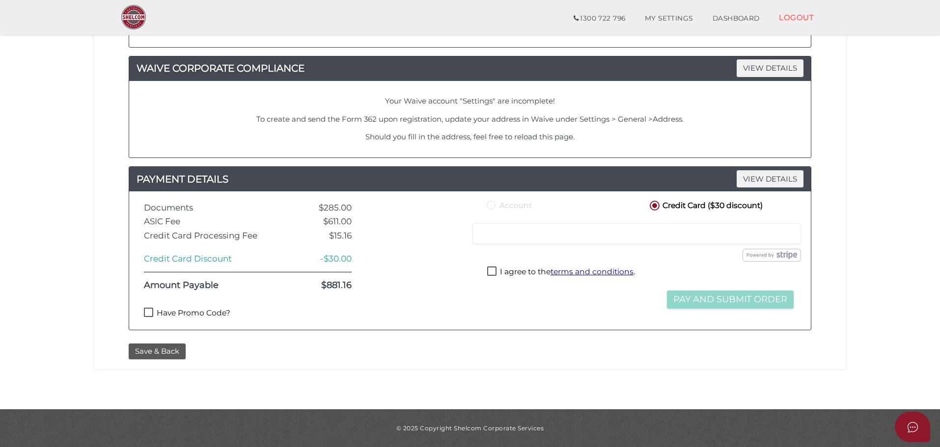
click at [185, 313] on label "Have Promo Code?" at bounding box center [187, 314] width 86 height 12
checkbox input "true"
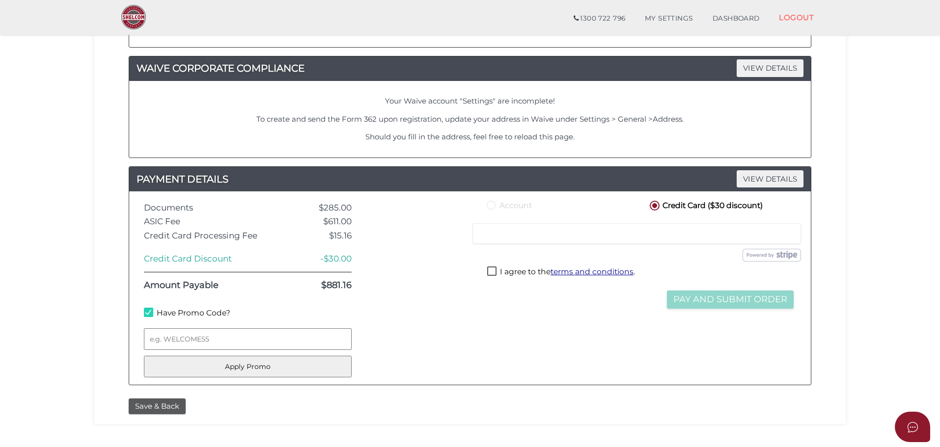
scroll to position [524, 0]
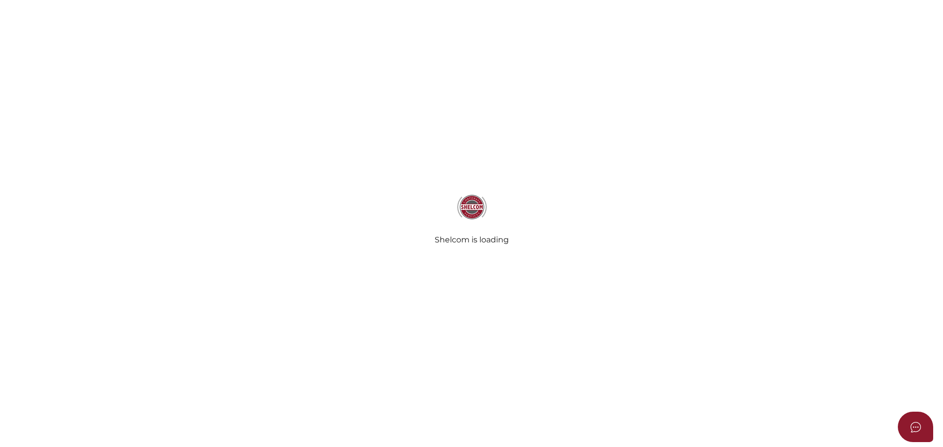
select select
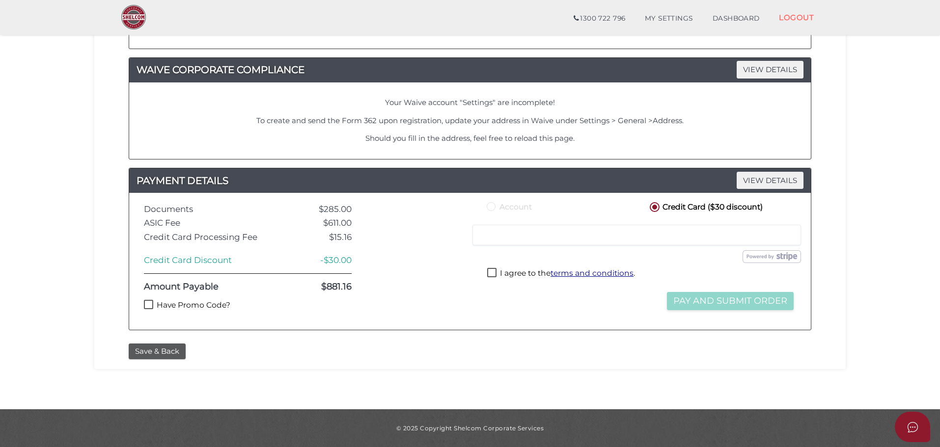
click at [184, 301] on label "Have Promo Code?" at bounding box center [187, 306] width 86 height 12
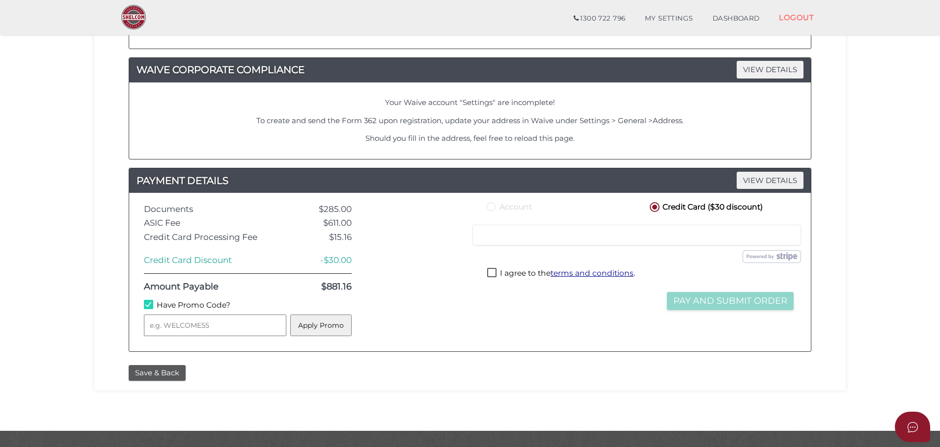
scroll to position [524, 0]
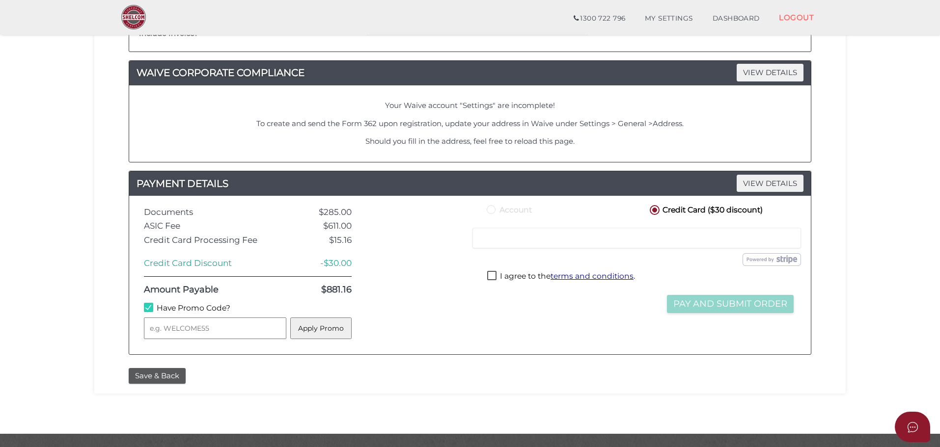
click at [189, 307] on label "Have Promo Code?" at bounding box center [187, 309] width 86 height 12
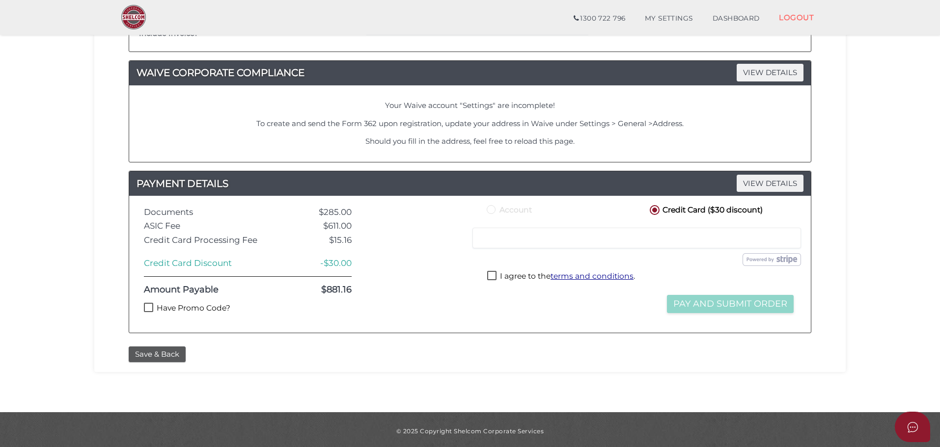
click at [189, 307] on label "Have Promo Code?" at bounding box center [187, 309] width 86 height 12
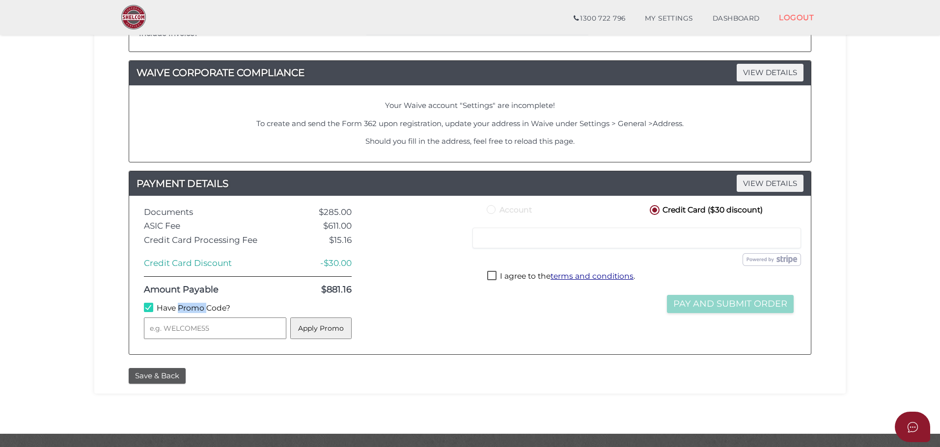
click at [189, 307] on label "Have Promo Code?" at bounding box center [187, 309] width 86 height 12
checkbox input "false"
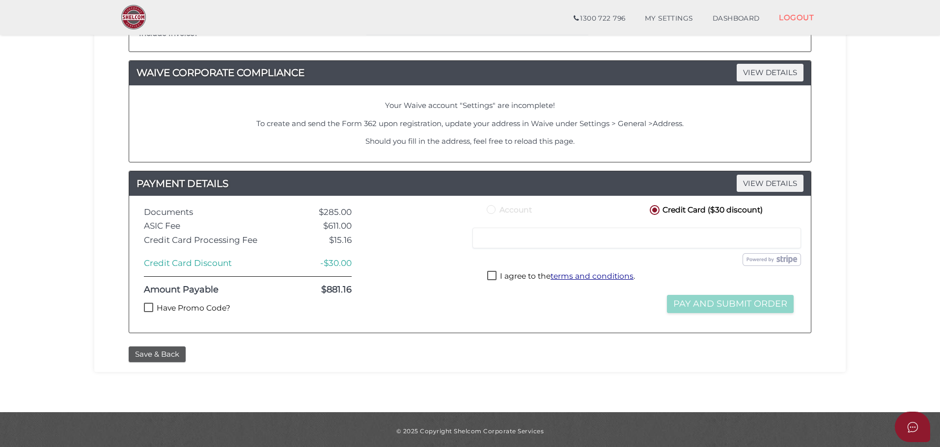
click at [294, 301] on div "Documents $285.00 ASIC Fee $611.00 Credit Card Processing Fee $15.16 Credit Car…" at bounding box center [248, 264] width 222 height 122
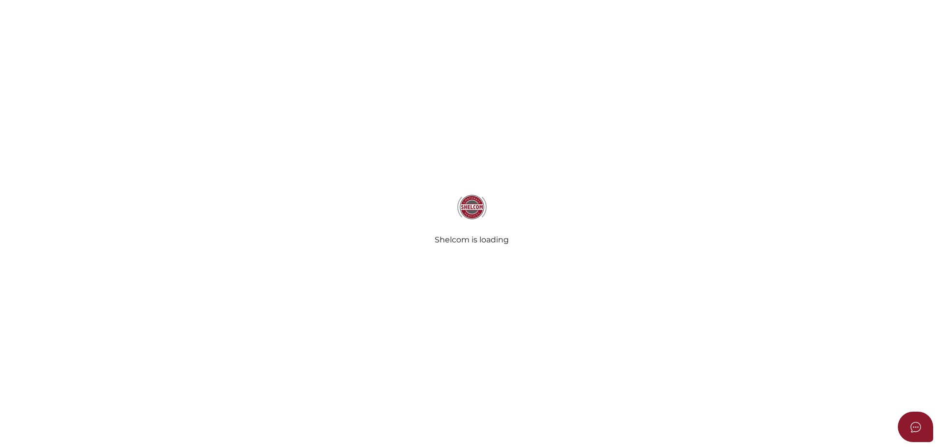
select select
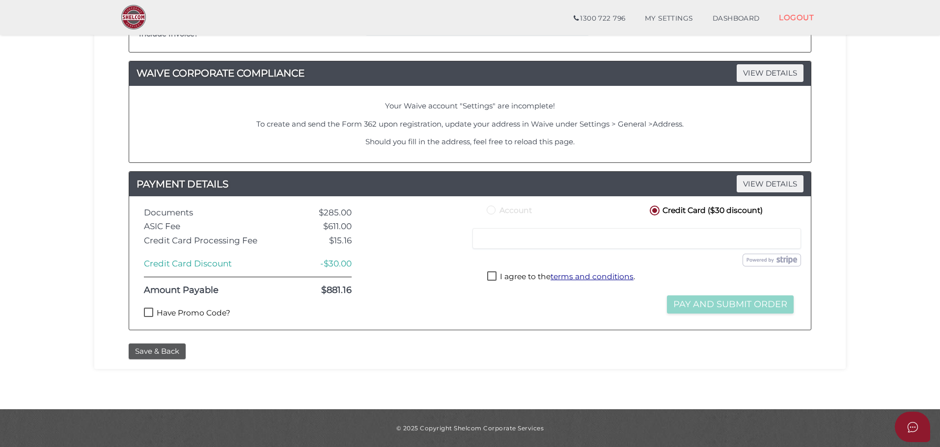
click at [185, 316] on label "Have Promo Code?" at bounding box center [187, 314] width 86 height 12
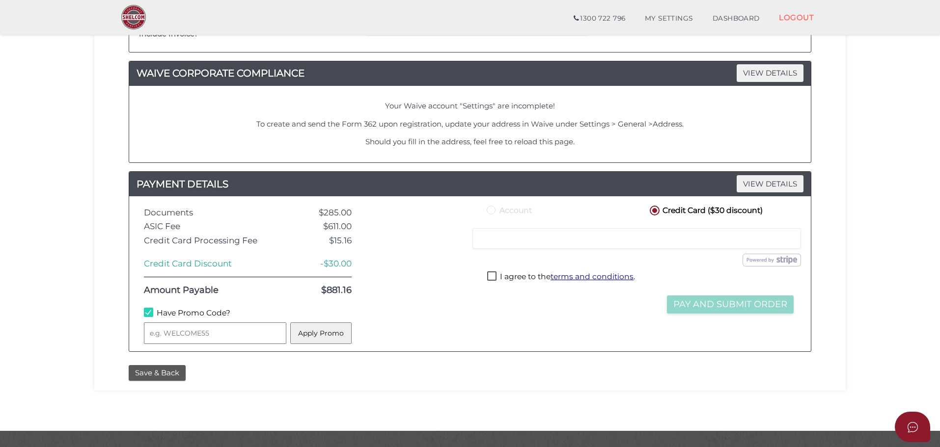
scroll to position [524, 0]
click at [189, 334] on input "text" at bounding box center [215, 333] width 142 height 22
click at [397, 336] on div at bounding box center [418, 273] width 118 height 140
click at [202, 314] on label "Have Promo Code?" at bounding box center [187, 313] width 86 height 12
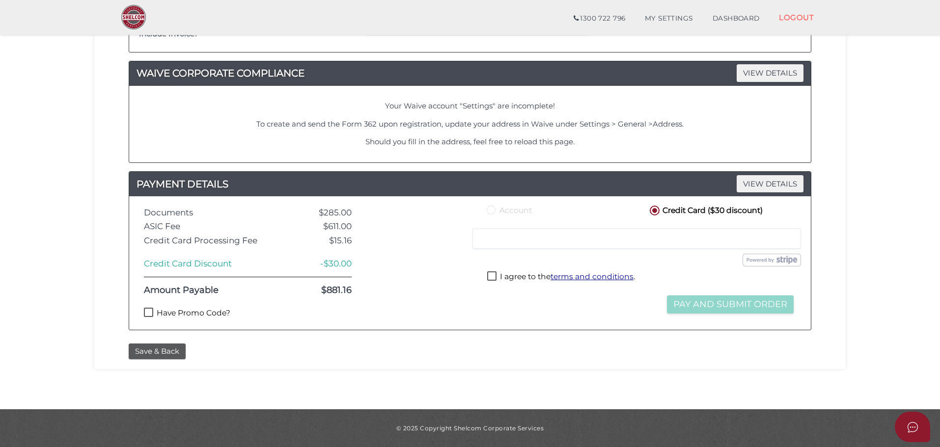
scroll to position [523, 0]
click at [198, 314] on label "Have Promo Code?" at bounding box center [187, 314] width 86 height 12
checkbox input "true"
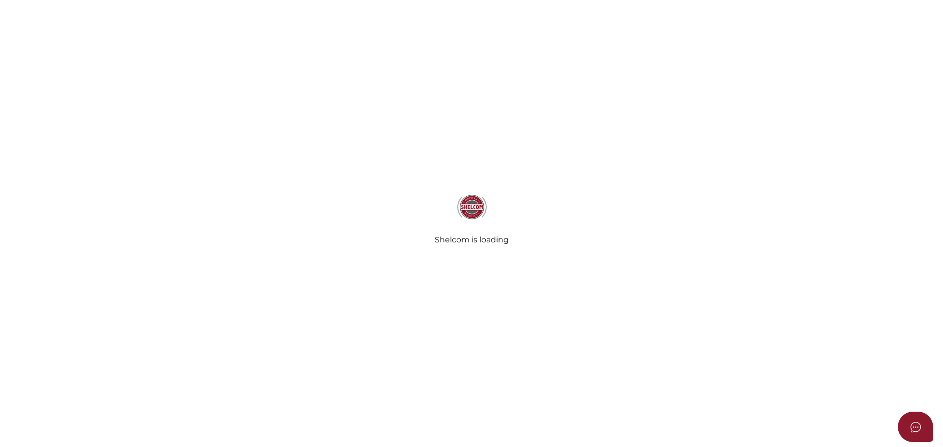
select select
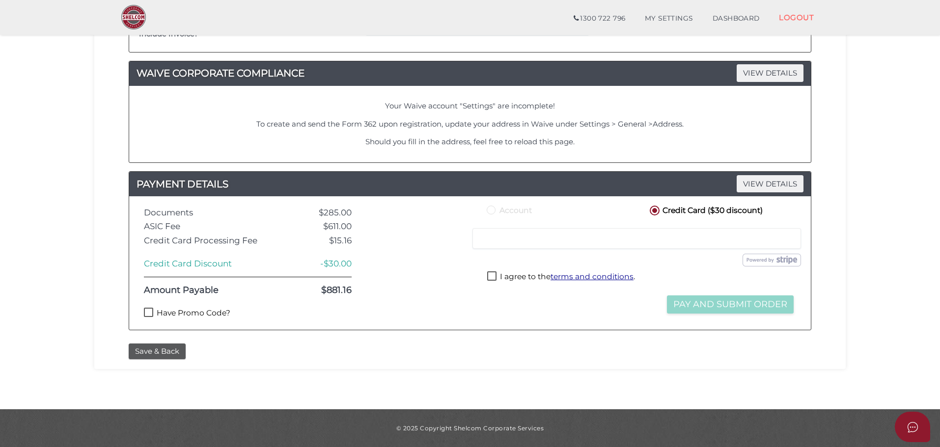
click at [155, 314] on label "Have Promo Code?" at bounding box center [187, 314] width 86 height 12
checkbox input "true"
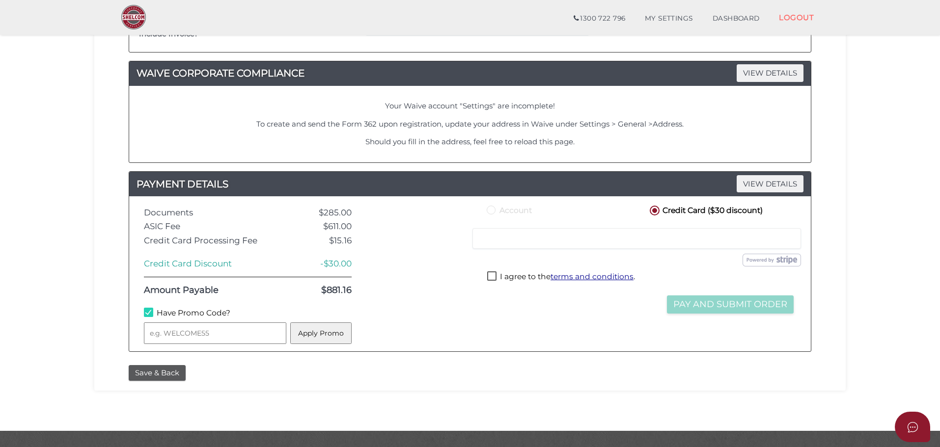
click at [552, 351] on div "Documents $285.00 ASIC Fee $611.00 Credit Card Processing Fee $15.16 Credit Car…" at bounding box center [470, 273] width 682 height 155
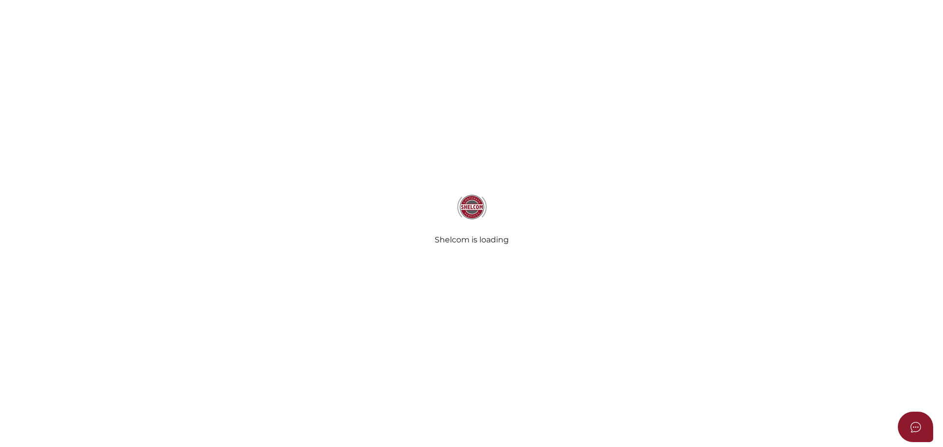
select select
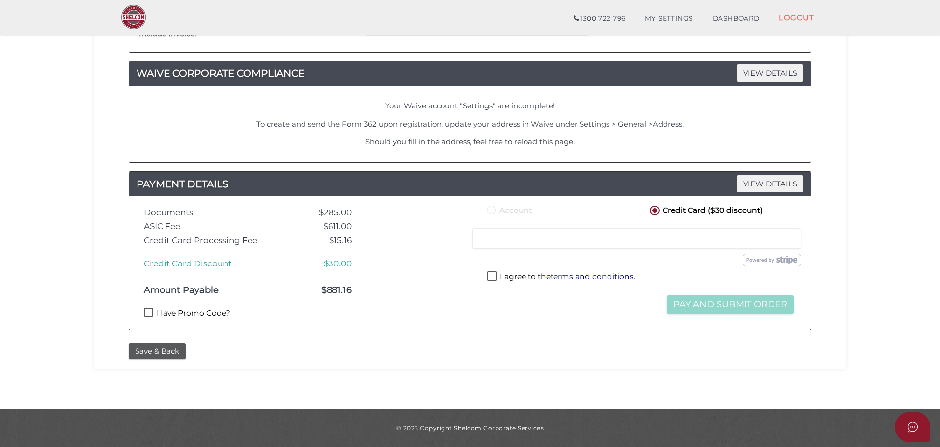
click at [191, 311] on label "Have Promo Code?" at bounding box center [187, 314] width 86 height 12
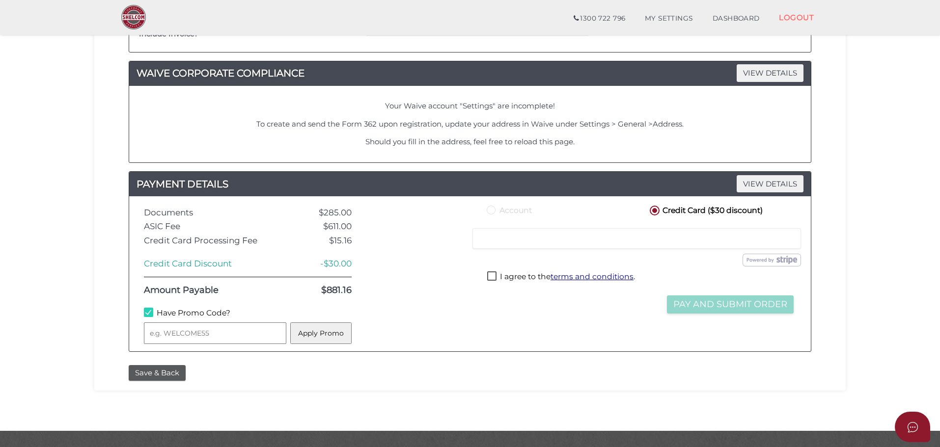
click at [183, 312] on label "Have Promo Code?" at bounding box center [187, 314] width 86 height 12
checkbox input "false"
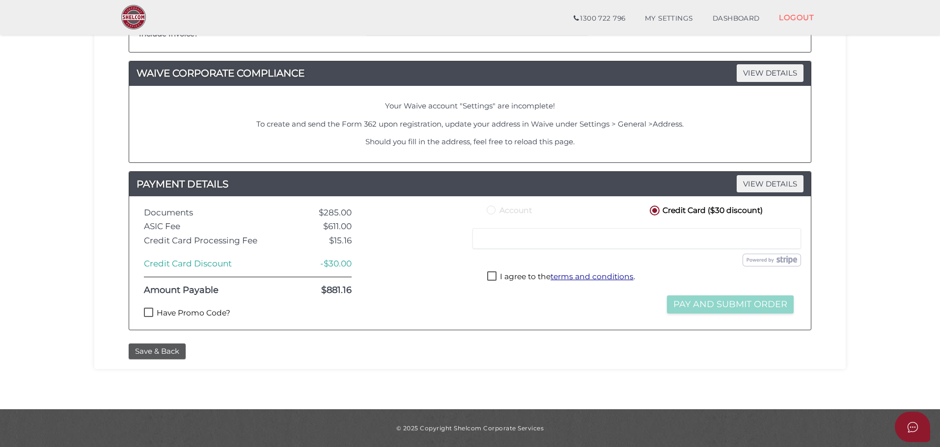
click at [194, 322] on div "Have Promo Code?" at bounding box center [248, 315] width 208 height 15
click at [494, 350] on div "Save & Back" at bounding box center [469, 352] width 697 height 16
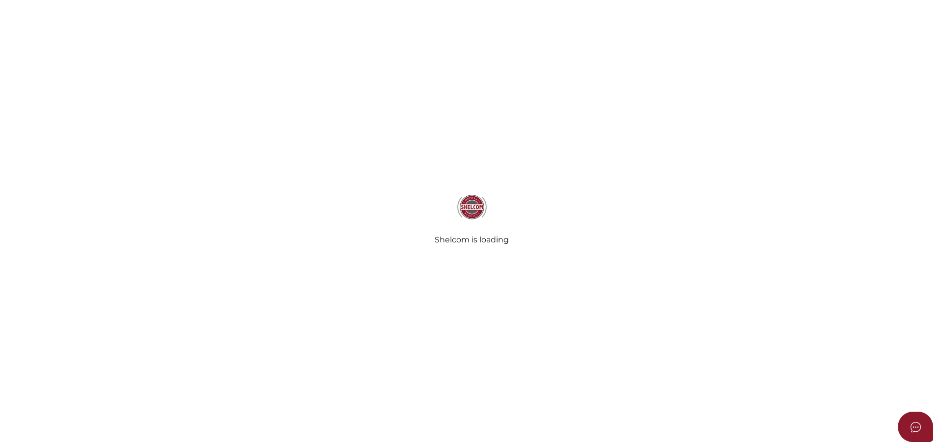
select select
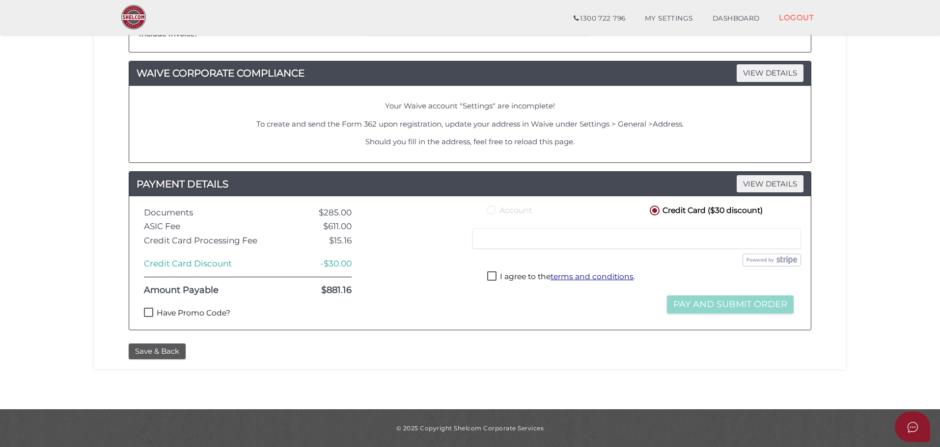
click at [186, 314] on label "Have Promo Code?" at bounding box center [187, 314] width 86 height 12
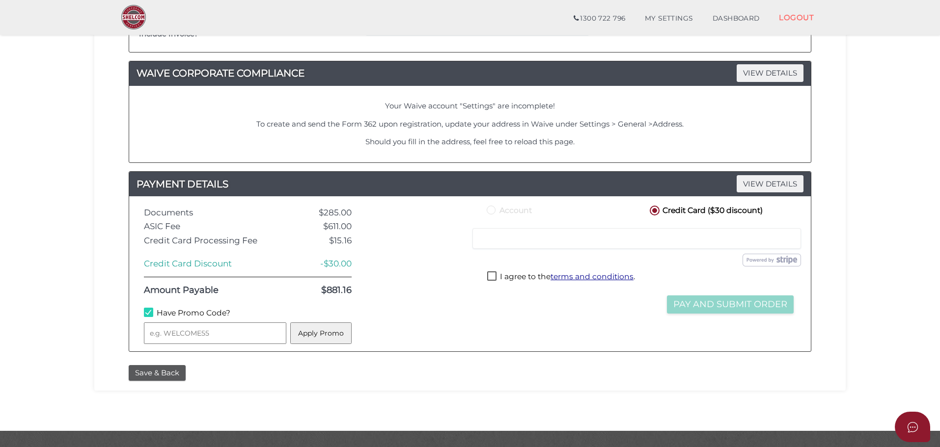
click at [149, 314] on label "Have Promo Code?" at bounding box center [187, 314] width 86 height 12
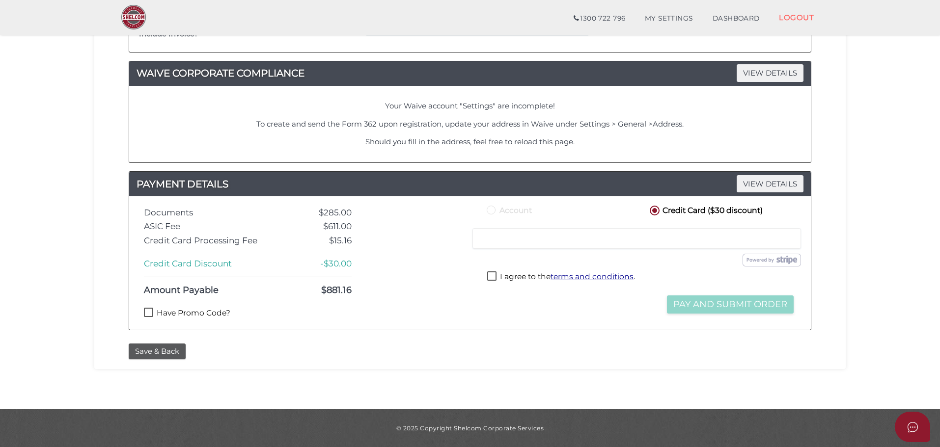
click at [150, 311] on label "Have Promo Code?" at bounding box center [187, 314] width 86 height 12
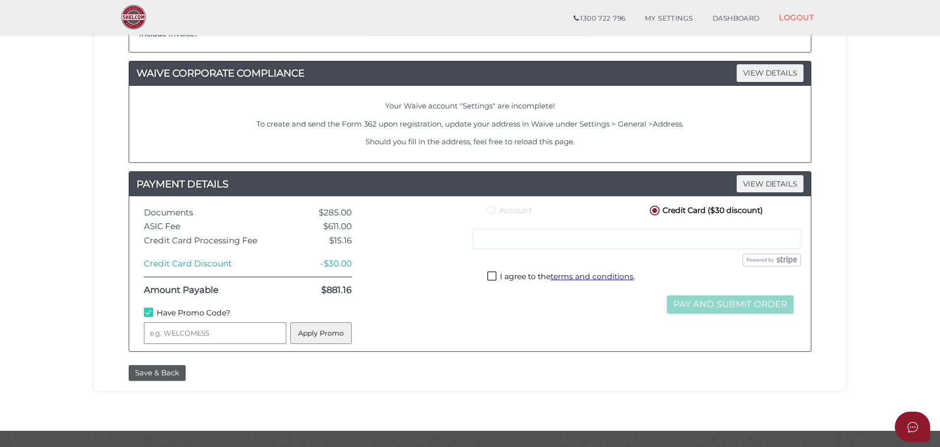
click at [235, 333] on input "text" at bounding box center [215, 334] width 142 height 22
click at [190, 312] on label "Have Promo Code?" at bounding box center [187, 314] width 86 height 12
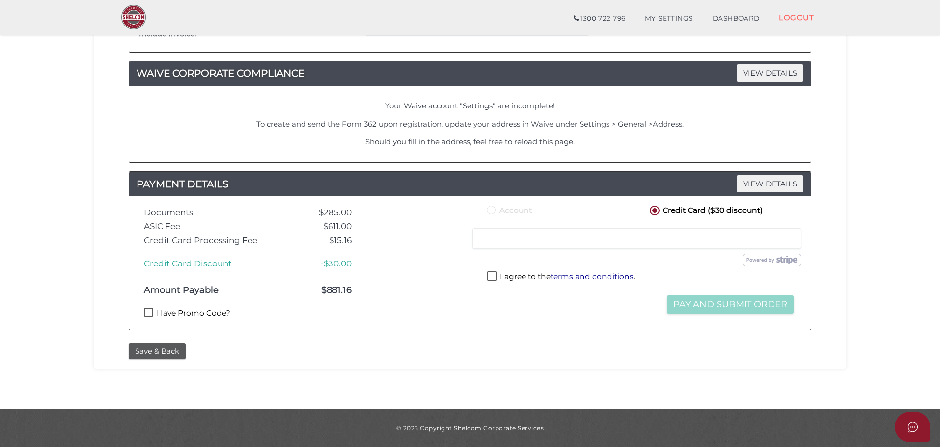
click at [197, 313] on label "Have Promo Code?" at bounding box center [187, 314] width 86 height 12
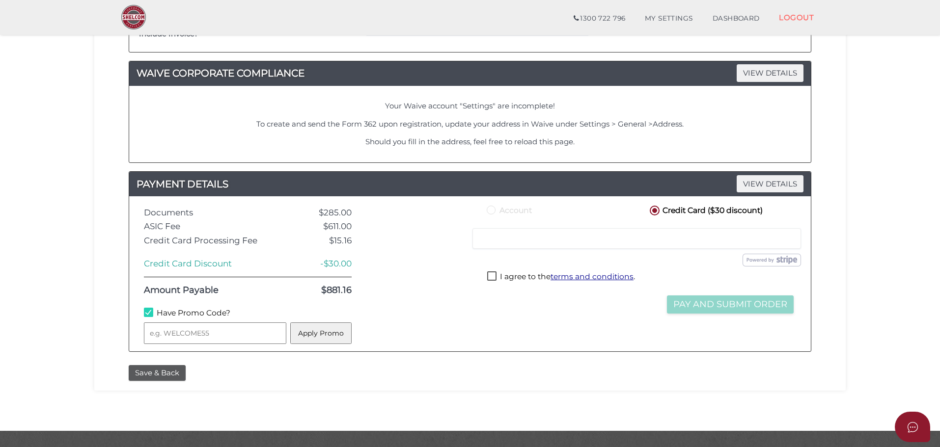
click at [187, 315] on label "Have Promo Code?" at bounding box center [187, 314] width 86 height 12
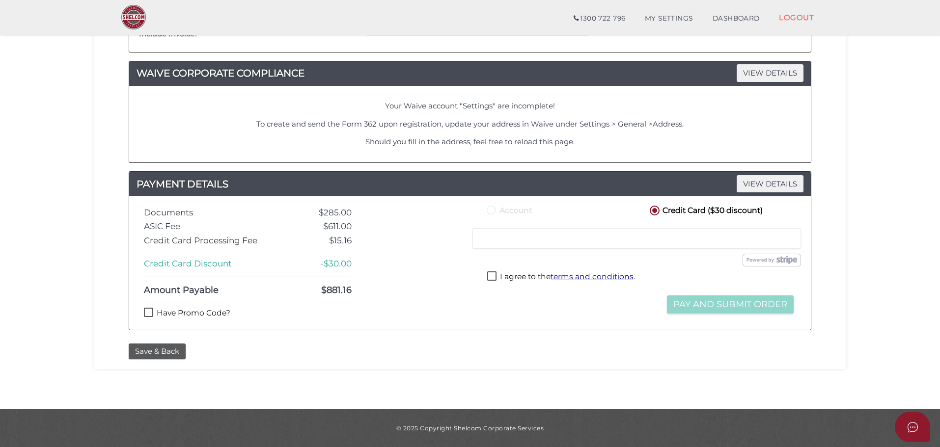
click at [191, 313] on label "Have Promo Code?" at bounding box center [187, 314] width 86 height 12
checkbox input "true"
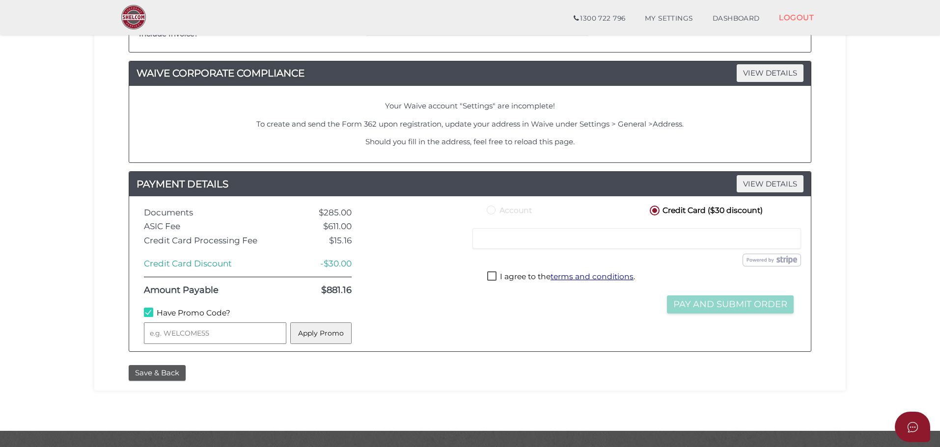
click at [326, 337] on button "Apply Promo" at bounding box center [320, 334] width 61 height 22
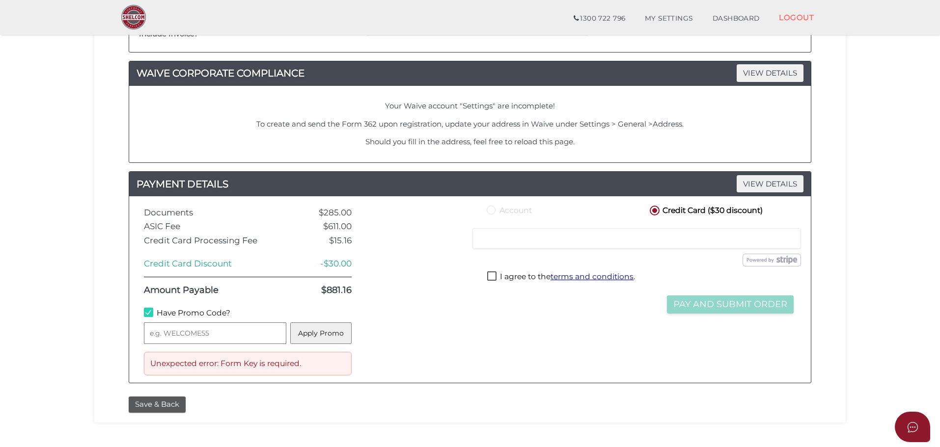
click at [488, 397] on div "Save & Back" at bounding box center [469, 405] width 697 height 16
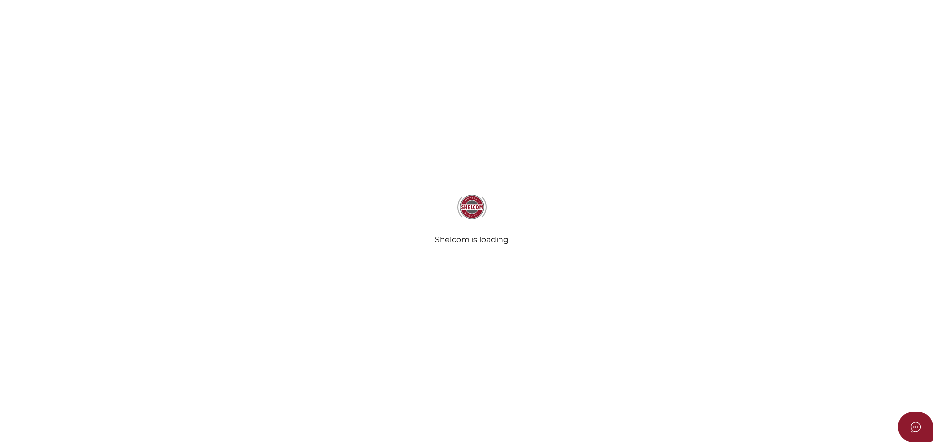
select select
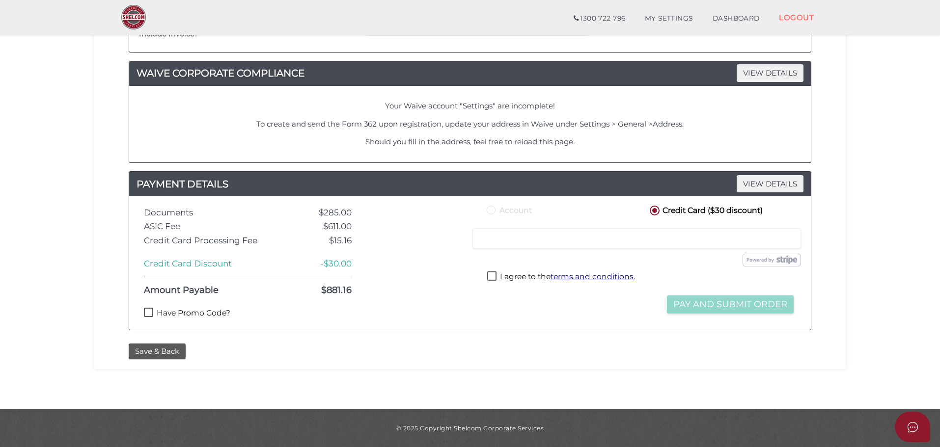
click at [180, 316] on label "Have Promo Code?" at bounding box center [187, 314] width 86 height 12
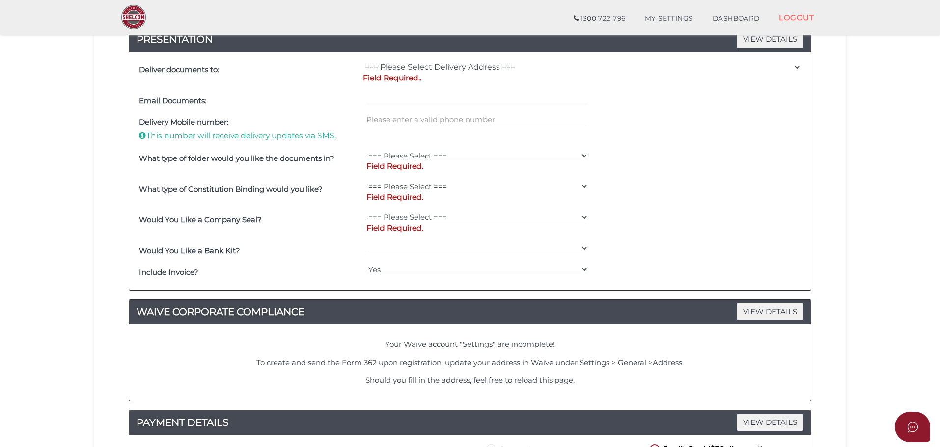
scroll to position [545, 0]
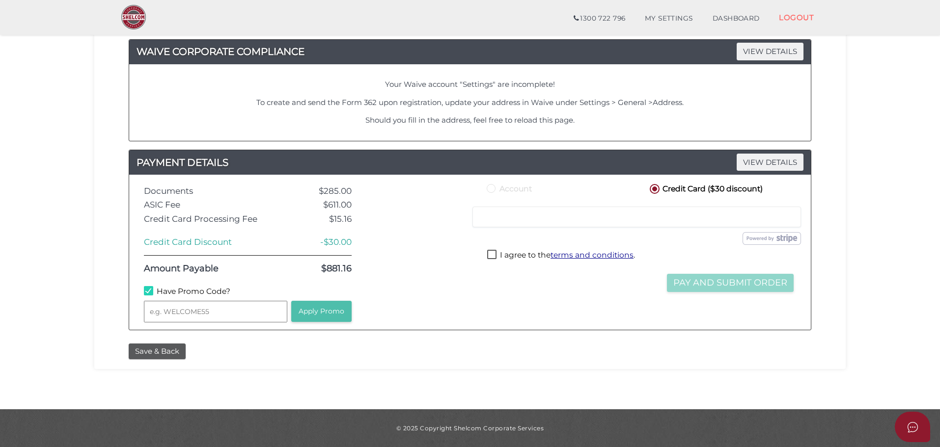
click at [315, 315] on button "Apply Promo" at bounding box center [321, 311] width 60 height 21
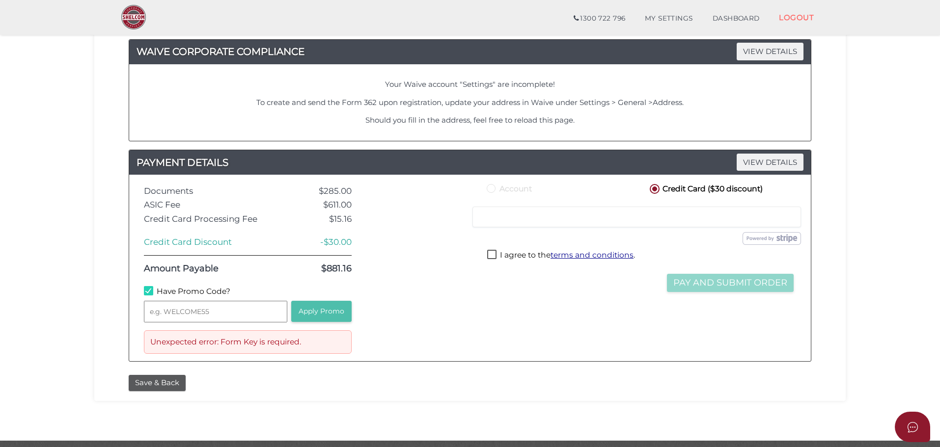
click at [327, 314] on button "Apply Promo" at bounding box center [321, 311] width 60 height 21
click at [410, 317] on div at bounding box center [418, 268] width 118 height 172
click at [183, 290] on label "Have Promo Code?" at bounding box center [187, 292] width 86 height 12
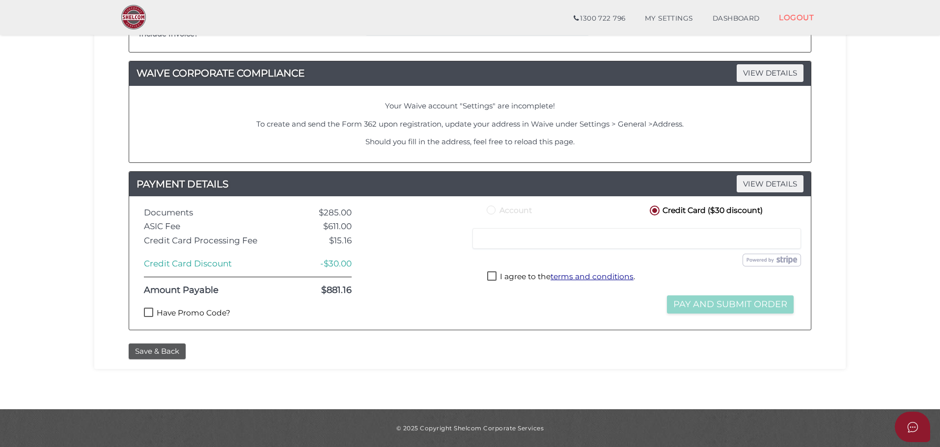
scroll to position [523, 0]
click at [202, 311] on label "Have Promo Code?" at bounding box center [187, 314] width 86 height 12
checkbox input "true"
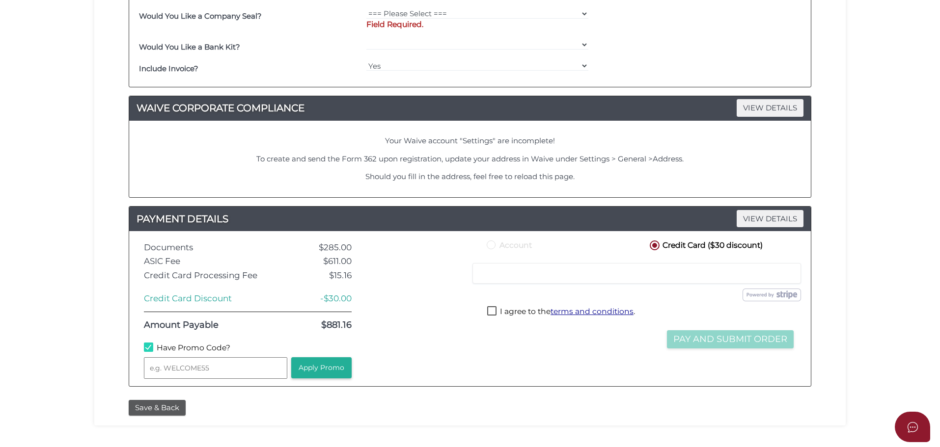
scroll to position [0, 0]
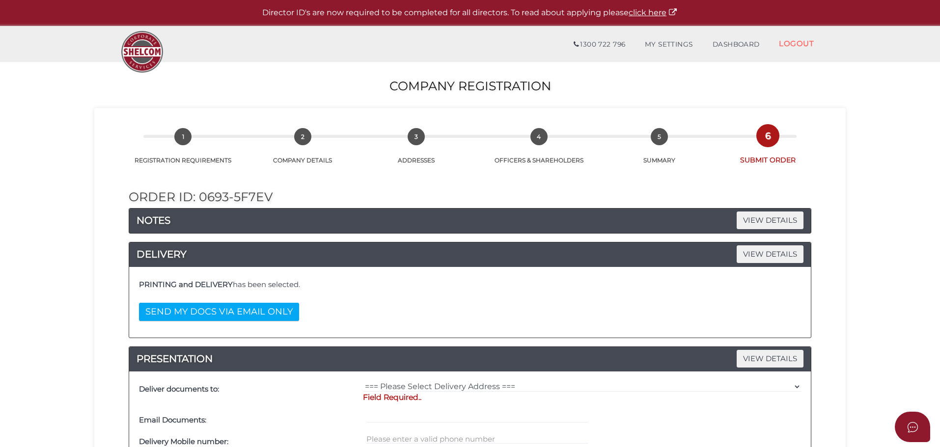
click at [613, 328] on div "PRINTING and DELIVERY has been selected. SEND MY DOCS VIA EMAIL ONLY" at bounding box center [470, 302] width 667 height 56
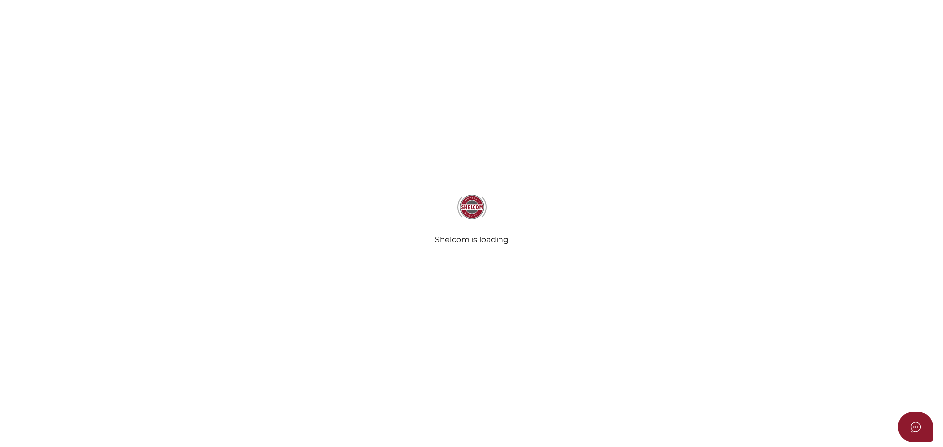
select select
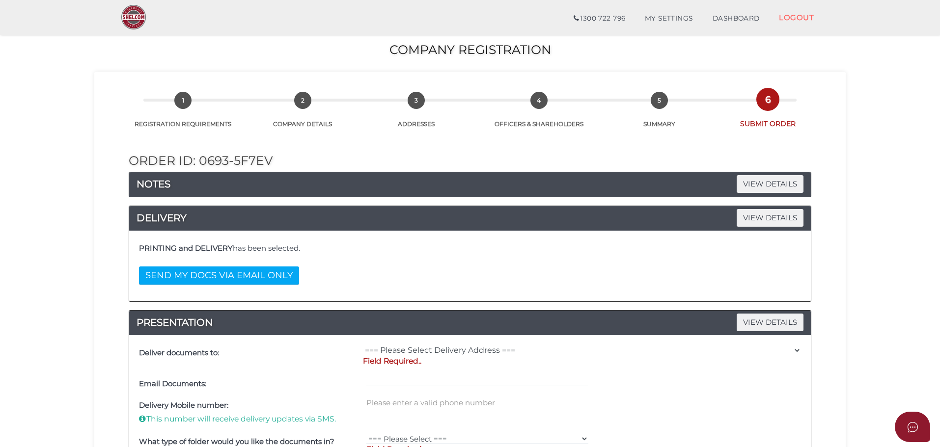
scroll to position [523, 0]
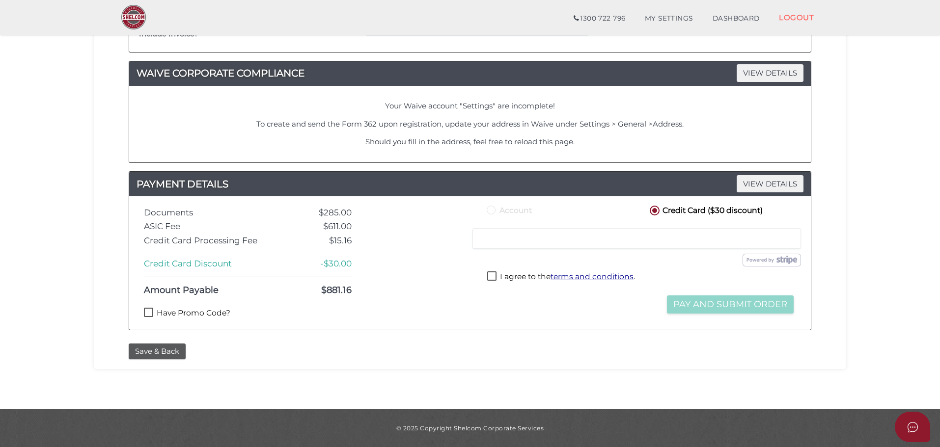
click at [188, 311] on label "Have Promo Code?" at bounding box center [187, 314] width 86 height 12
checkbox input "true"
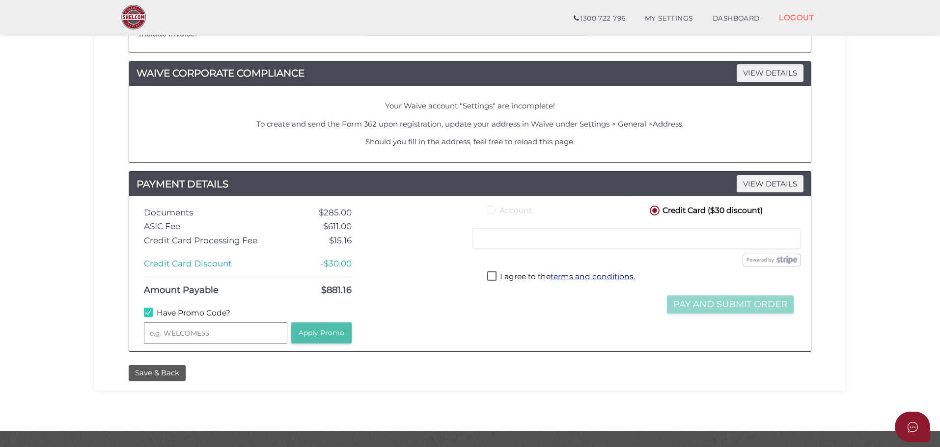
click at [312, 337] on button "Apply Promo" at bounding box center [321, 333] width 60 height 21
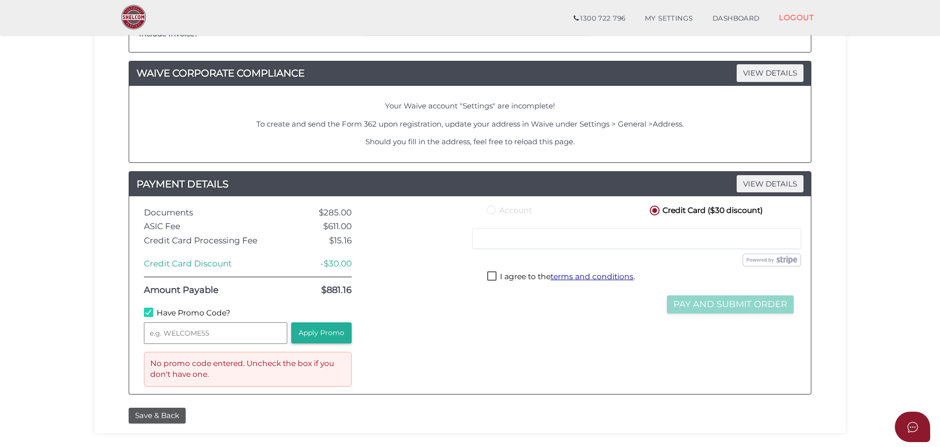
click at [514, 379] on div "Account Credit Card ($30 discount) Credit or Debit Card Loading saved cards... …" at bounding box center [640, 295] width 326 height 183
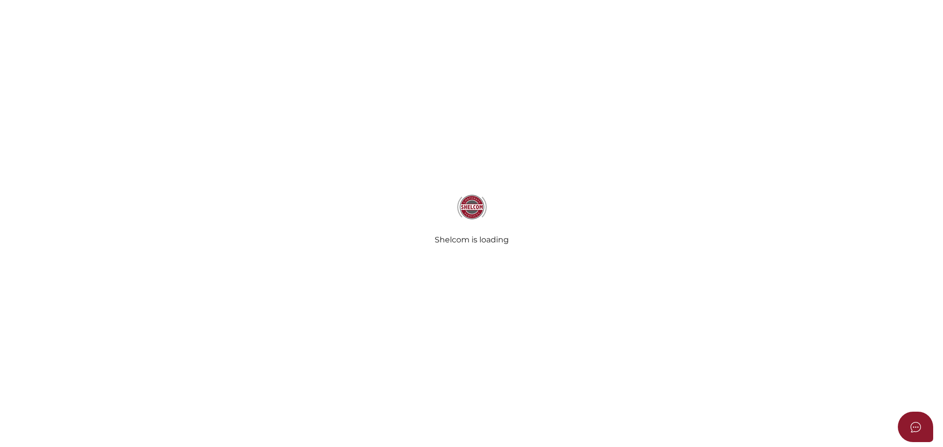
select select
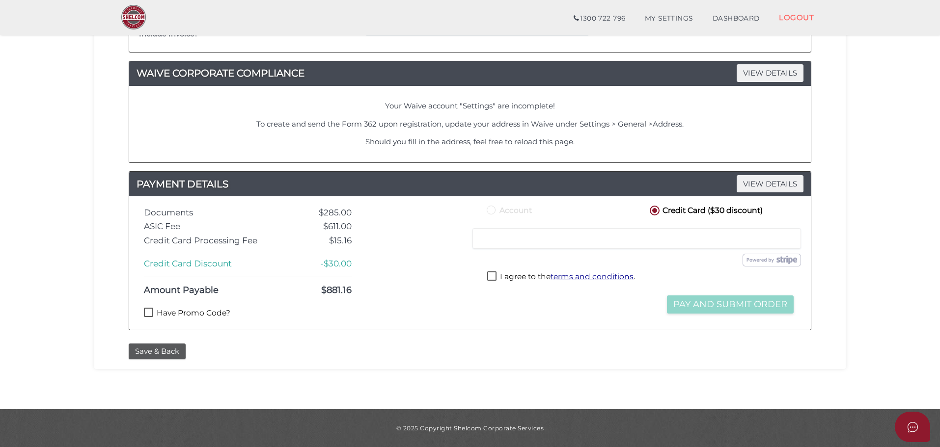
click at [186, 313] on label "Have Promo Code?" at bounding box center [187, 314] width 86 height 12
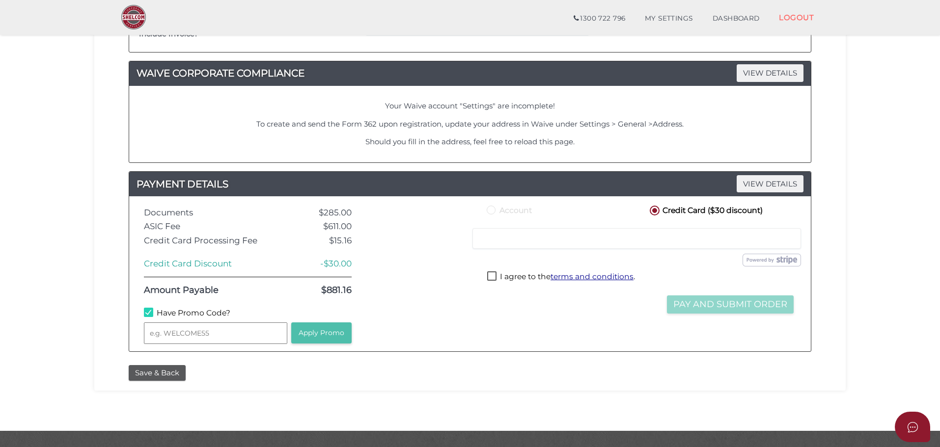
click at [315, 335] on button "Apply Promo" at bounding box center [321, 333] width 60 height 21
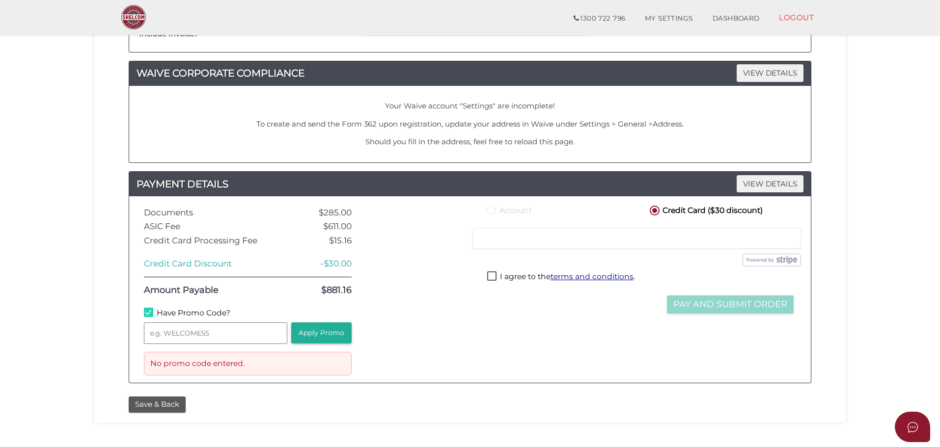
click at [203, 312] on label "Have Promo Code?" at bounding box center [187, 314] width 86 height 12
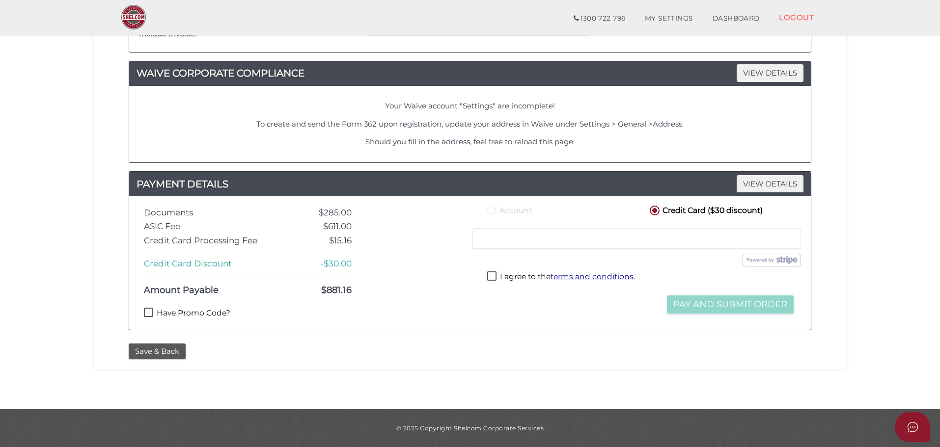
click at [201, 314] on label "Have Promo Code?" at bounding box center [187, 314] width 86 height 12
checkbox input "true"
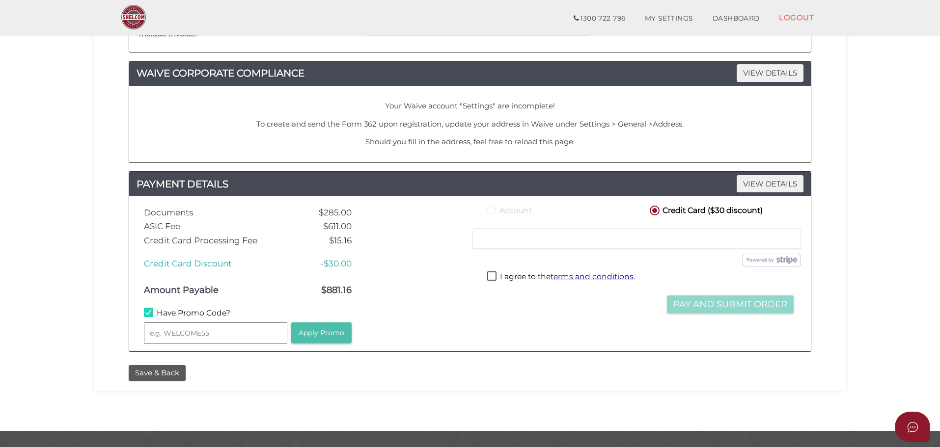
click at [330, 336] on button "Apply Promo" at bounding box center [321, 333] width 60 height 21
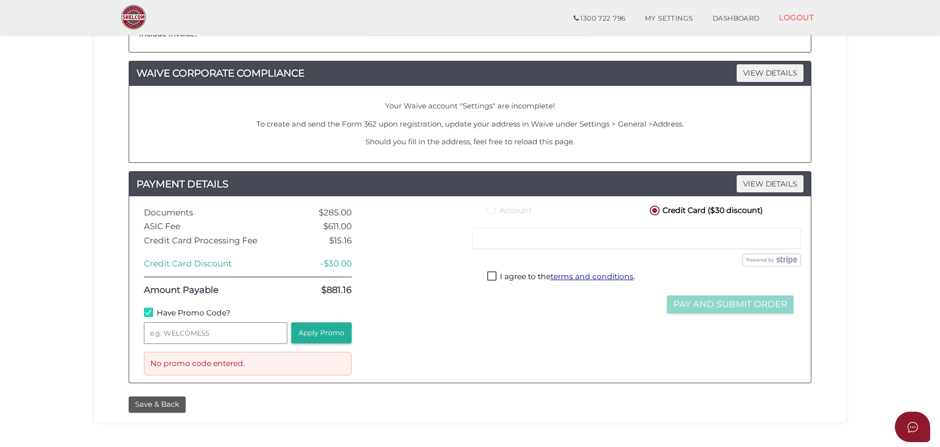
click at [180, 329] on input "text" at bounding box center [215, 334] width 143 height 22
type input "WELCOME55"
click at [323, 338] on button "Apply Promo" at bounding box center [321, 333] width 60 height 21
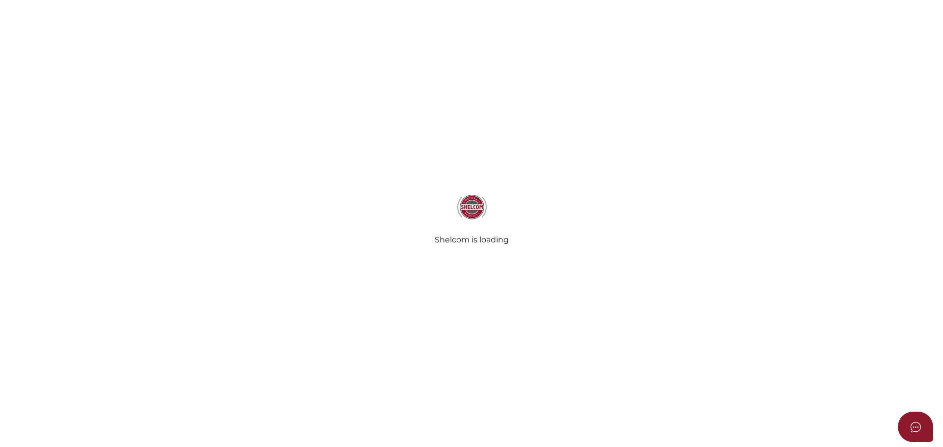
select select
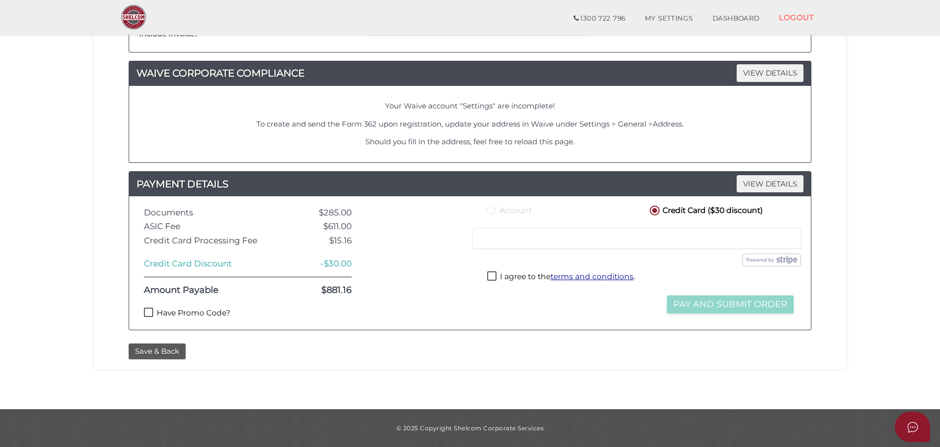
click at [166, 319] on label "Have Promo Code?" at bounding box center [187, 314] width 86 height 12
checkbox input "true"
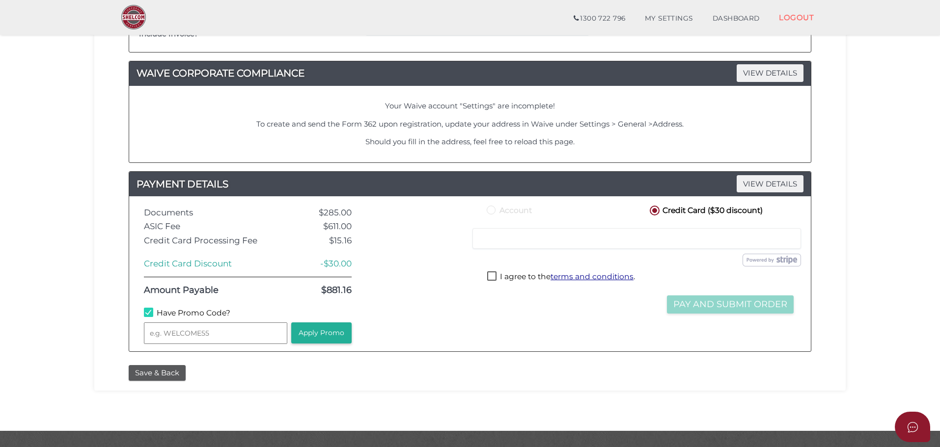
click at [189, 334] on input "text" at bounding box center [215, 334] width 143 height 22
type input "WELCOME55"
click at [332, 331] on button "Apply Promo" at bounding box center [321, 333] width 60 height 21
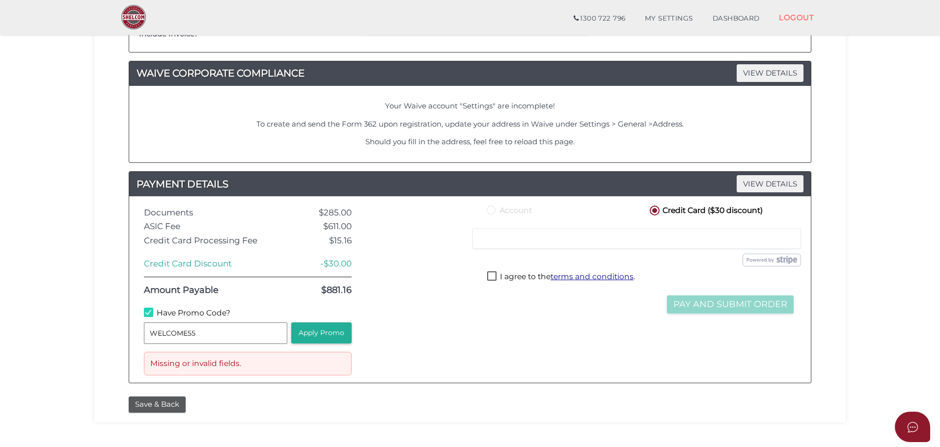
click at [597, 363] on div "Account Credit Card ($30 discount) Credit or Debit Card Loading saved cards... …" at bounding box center [640, 290] width 326 height 172
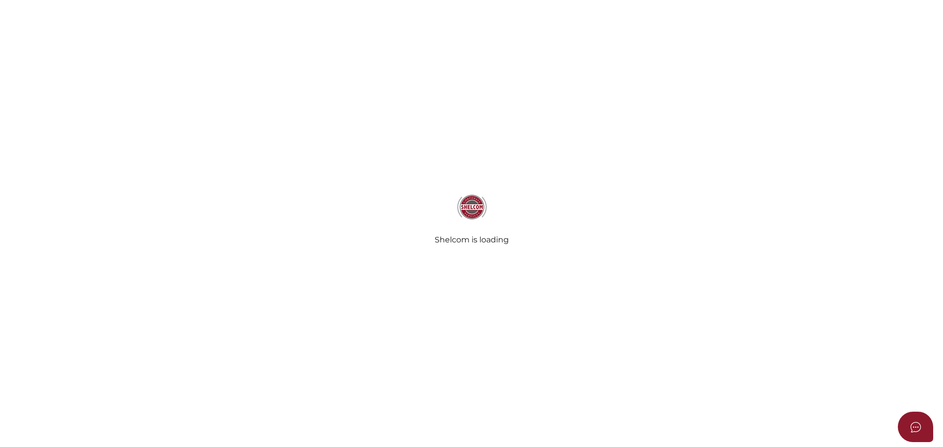
select select
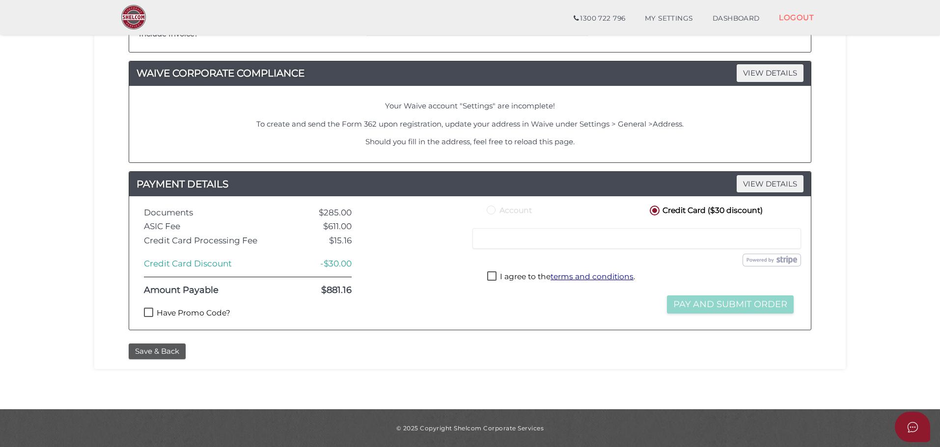
click at [191, 314] on label "Have Promo Code?" at bounding box center [187, 314] width 86 height 12
checkbox input "true"
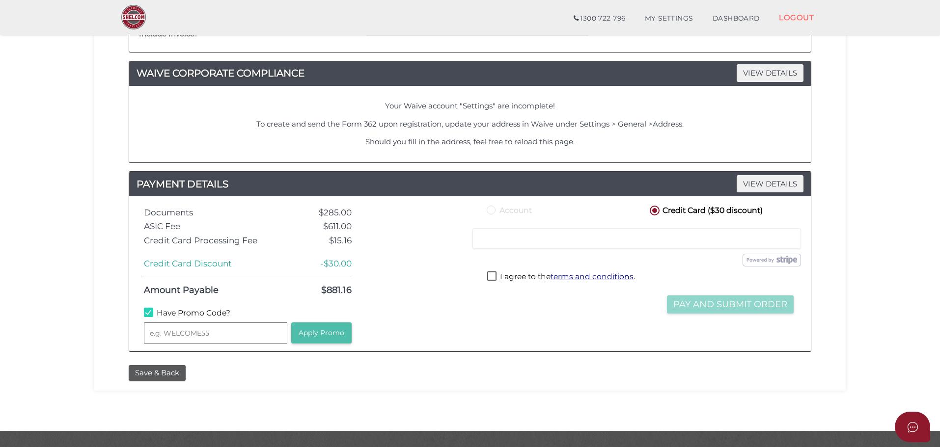
click at [317, 332] on button "Apply Promo" at bounding box center [321, 333] width 60 height 21
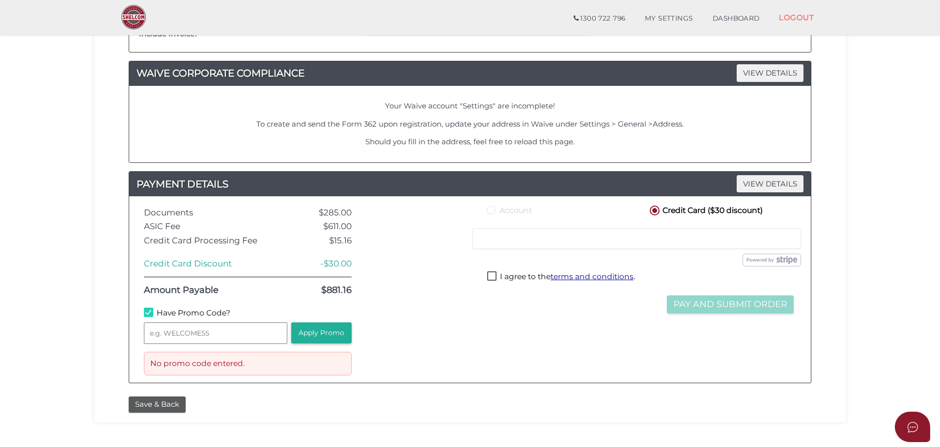
click at [223, 338] on input "text" at bounding box center [215, 334] width 143 height 22
type input "sdfsfsdf"
click at [323, 334] on button "Apply Promo" at bounding box center [321, 333] width 60 height 21
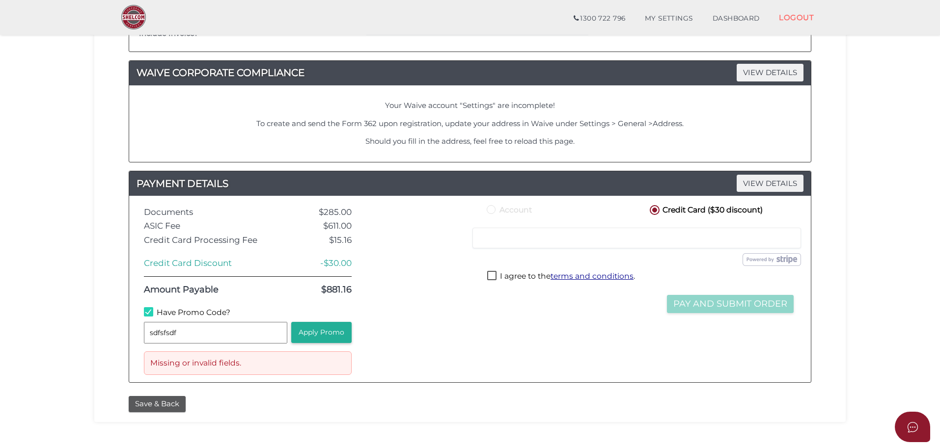
click at [418, 350] on div at bounding box center [418, 289] width 118 height 172
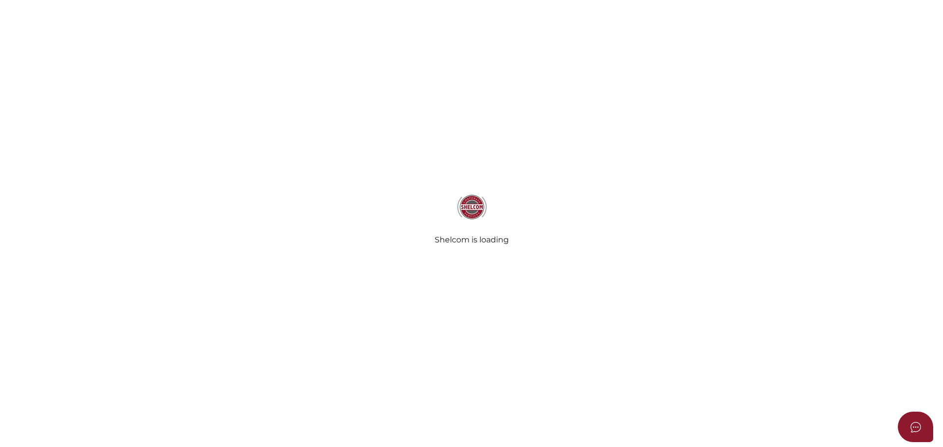
select select
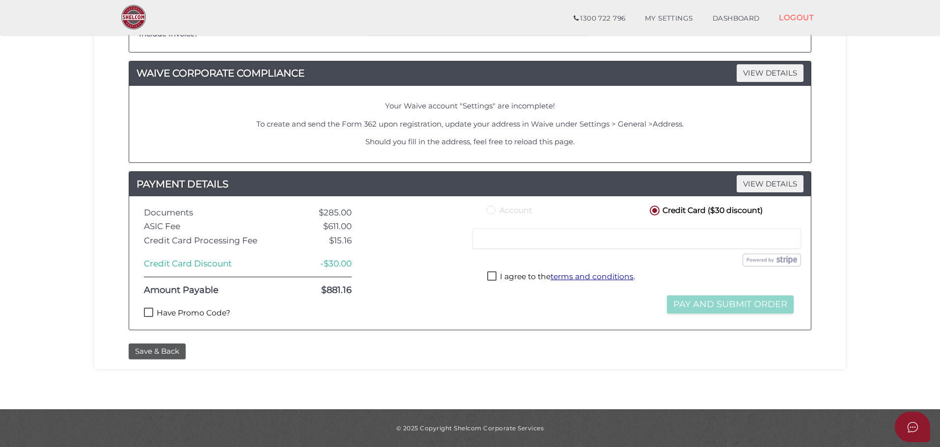
click at [186, 315] on label "Have Promo Code?" at bounding box center [187, 314] width 86 height 12
checkbox input "true"
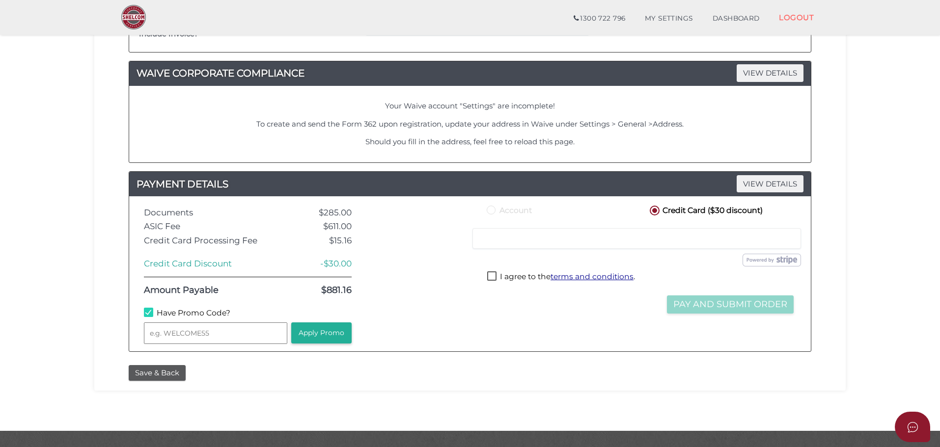
scroll to position [524, 0]
click at [203, 332] on input "text" at bounding box center [215, 333] width 143 height 22
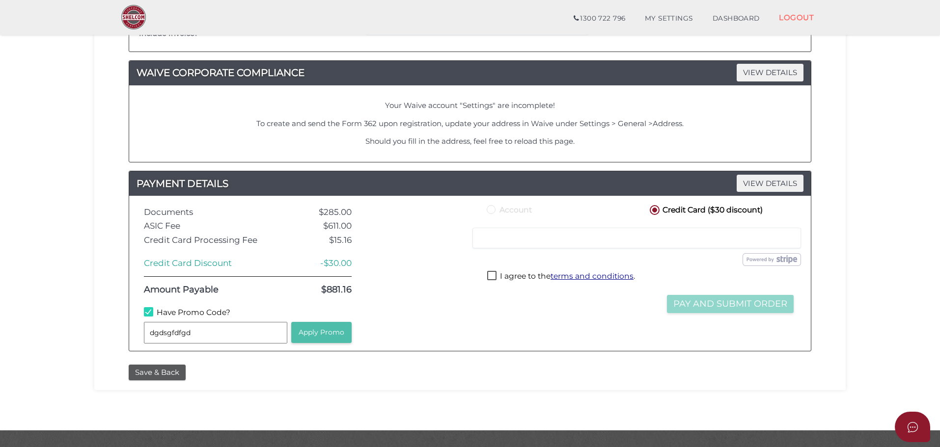
click at [332, 332] on button "Apply Promo" at bounding box center [321, 332] width 60 height 21
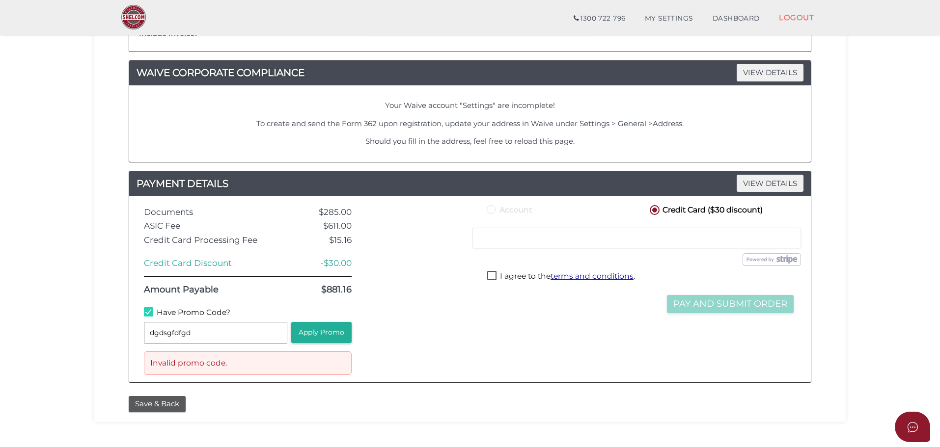
click at [213, 328] on input "dgdsgfdfgd" at bounding box center [215, 333] width 143 height 22
type input "WELCOME55"
click at [313, 337] on button "Apply Promo" at bounding box center [321, 332] width 60 height 21
click at [328, 337] on button "Apply Promo" at bounding box center [321, 332] width 60 height 21
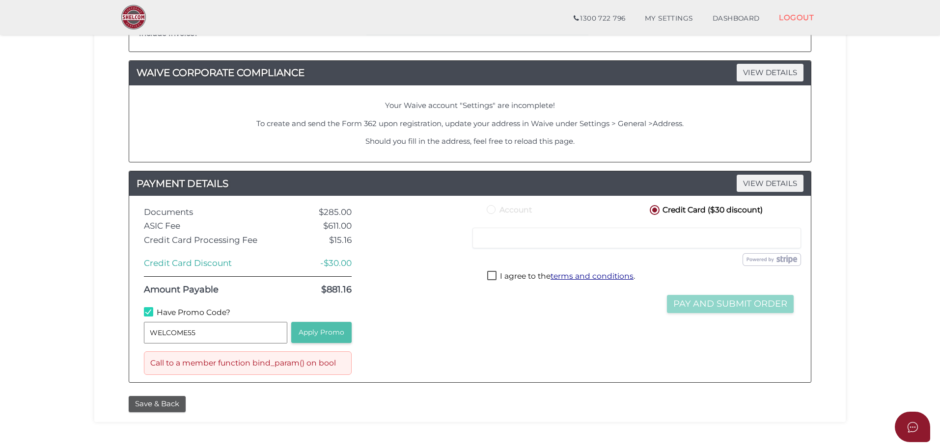
click at [333, 335] on button "Apply Promo" at bounding box center [321, 332] width 60 height 21
click at [320, 335] on button "Apply Promo" at bounding box center [321, 332] width 60 height 21
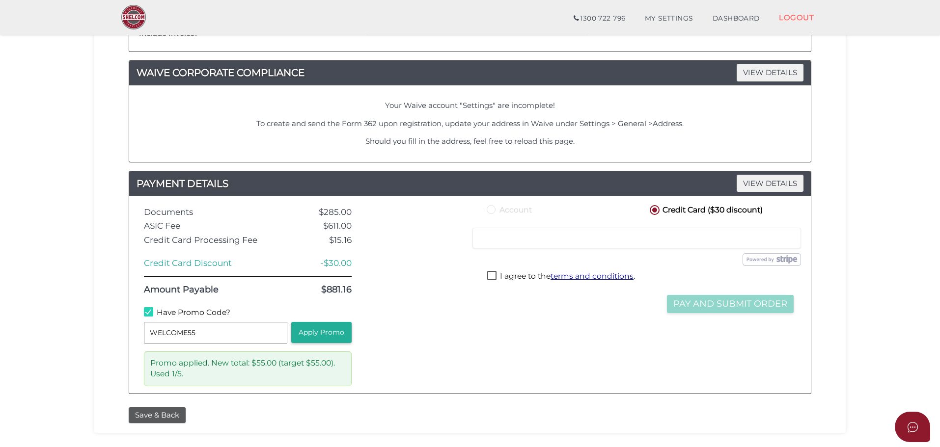
click at [558, 368] on div "Account Credit Card ($30 discount) Credit or Debit Card Loading saved cards... …" at bounding box center [640, 294] width 326 height 183
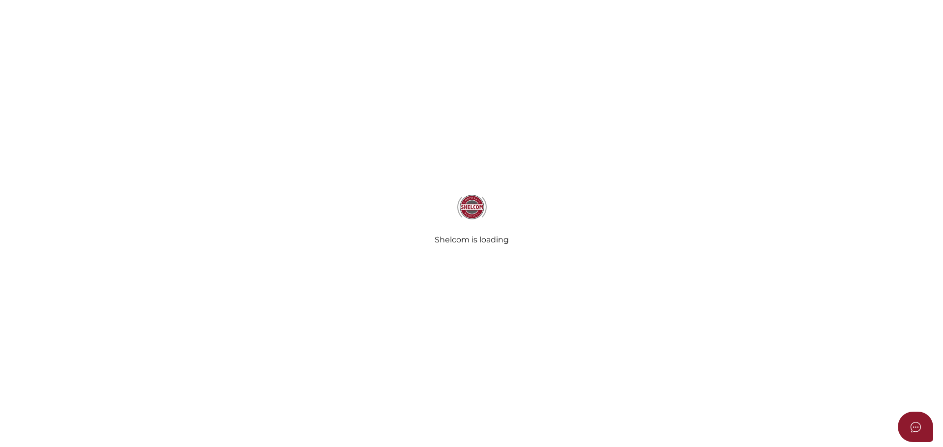
select select
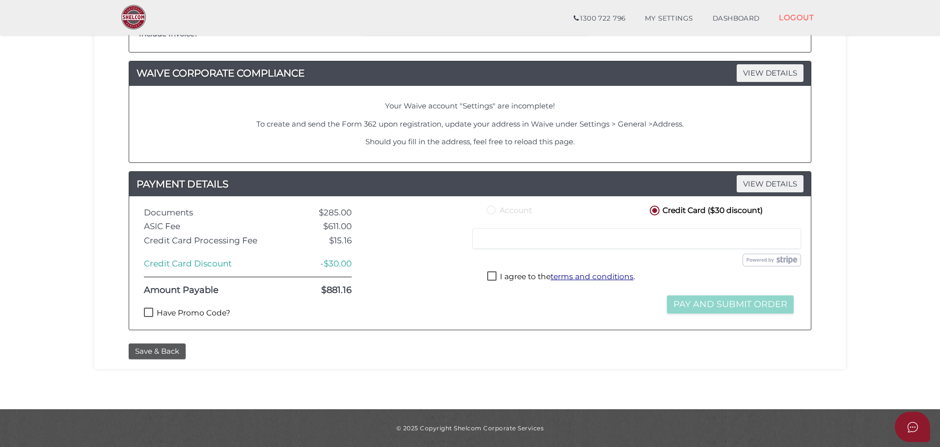
click at [210, 309] on label "Have Promo Code?" at bounding box center [187, 314] width 86 height 12
checkbox input "true"
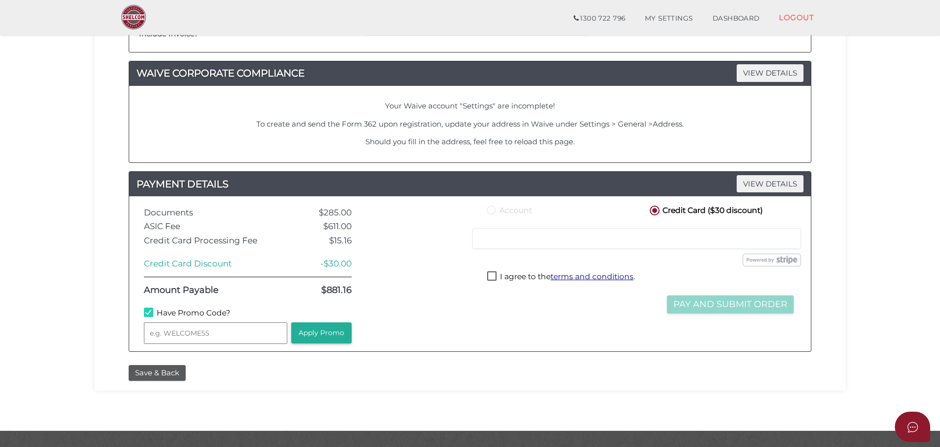
click at [199, 336] on input "text" at bounding box center [215, 334] width 143 height 22
type input "WELCOME55"
click at [328, 335] on button "Apply Promo" at bounding box center [321, 333] width 60 height 21
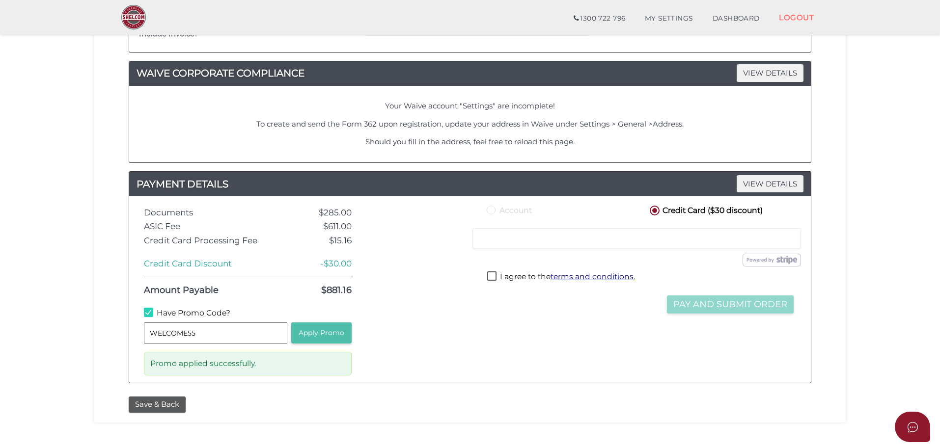
click at [331, 337] on button "Apply Promo" at bounding box center [321, 333] width 60 height 21
click at [322, 336] on button "Apply Promo" at bounding box center [321, 333] width 60 height 21
click at [313, 323] on button "Apply Promo" at bounding box center [321, 333] width 60 height 21
click at [312, 332] on button "Apply Promo" at bounding box center [321, 333] width 60 height 21
click at [345, 335] on button "Apply Promo" at bounding box center [321, 333] width 60 height 21
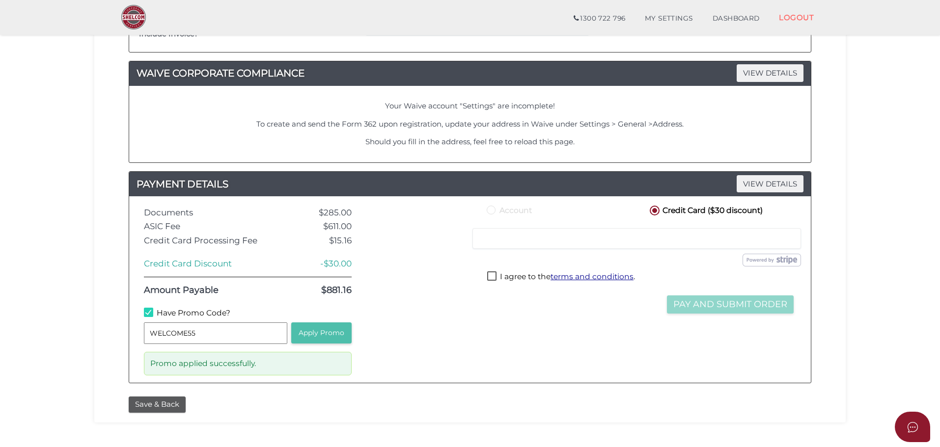
click at [325, 333] on button "Apply Promo" at bounding box center [321, 333] width 60 height 21
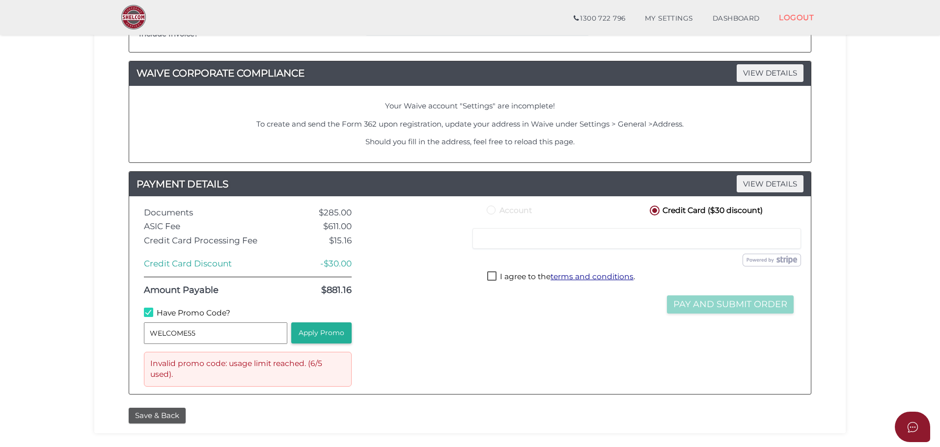
click at [550, 354] on div "Account Credit Card ($30 discount) Credit or Debit Card Loading saved cards... …" at bounding box center [640, 295] width 326 height 183
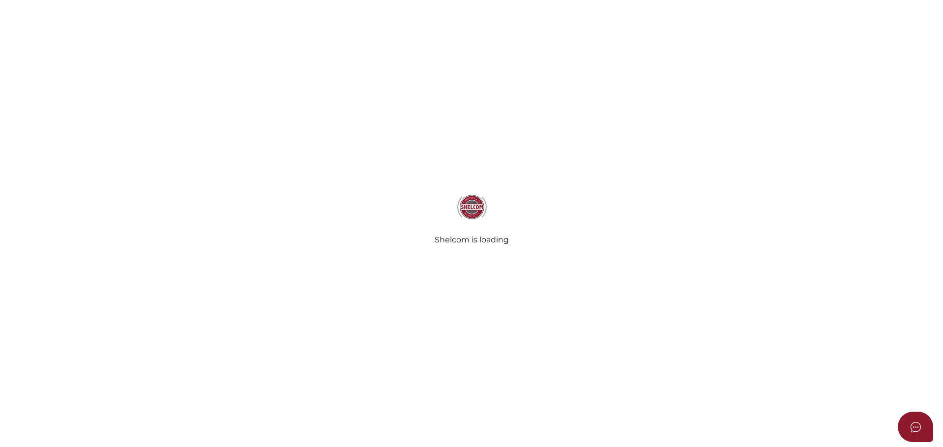
select select
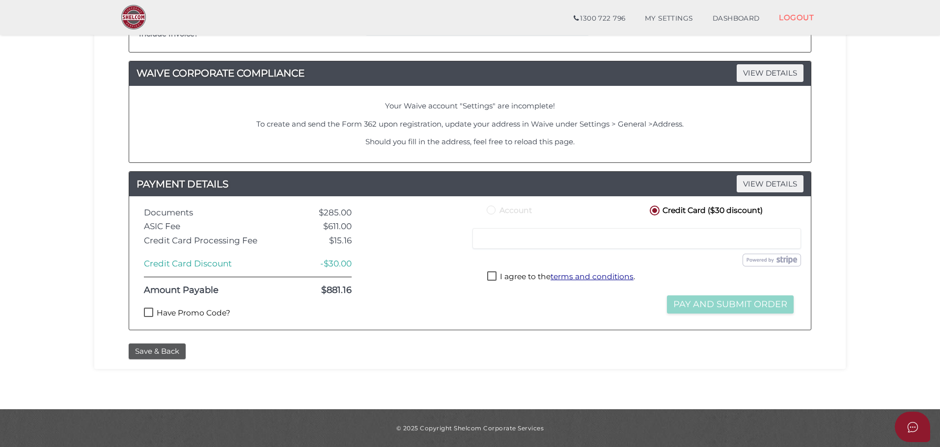
click at [201, 314] on label "Have Promo Code?" at bounding box center [187, 314] width 86 height 12
checkbox input "true"
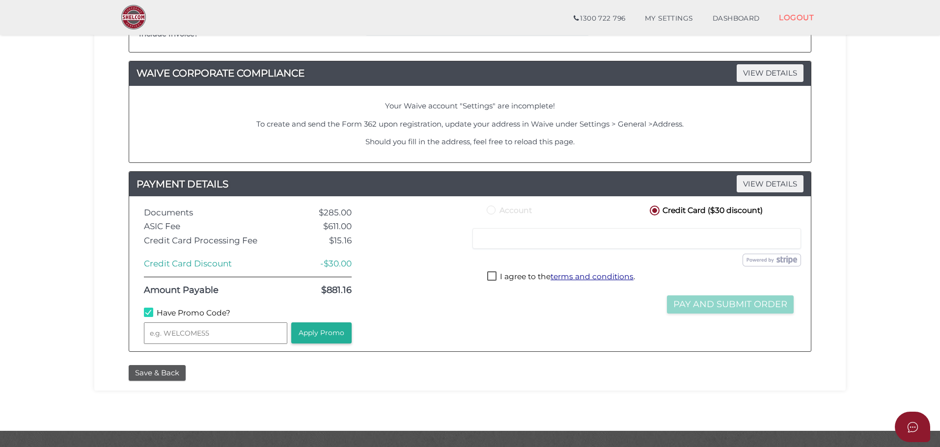
click at [199, 333] on input "text" at bounding box center [215, 334] width 143 height 22
type input "WELCOME55"
click at [316, 328] on button "Apply Promo" at bounding box center [321, 333] width 60 height 21
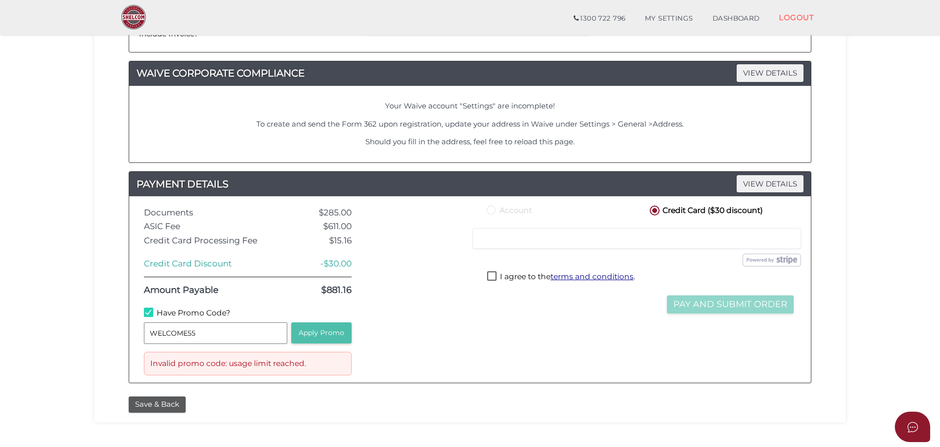
click at [329, 332] on button "Apply Promo" at bounding box center [321, 333] width 60 height 21
click at [347, 333] on button "Apply Promo" at bounding box center [321, 333] width 60 height 21
click at [319, 335] on button "Apply Promo" at bounding box center [321, 333] width 60 height 21
click at [320, 337] on button "Apply Promo" at bounding box center [321, 333] width 60 height 21
click at [327, 328] on button "Apply Promo" at bounding box center [321, 333] width 60 height 21
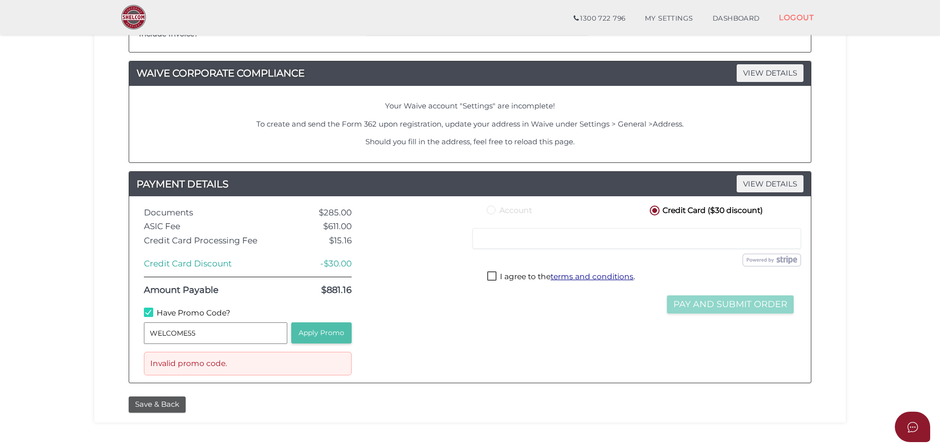
click at [334, 328] on button "Apply Promo" at bounding box center [321, 333] width 60 height 21
click at [334, 338] on button "Apply Promo" at bounding box center [321, 333] width 60 height 21
click at [339, 329] on button "Apply Promo" at bounding box center [321, 333] width 60 height 21
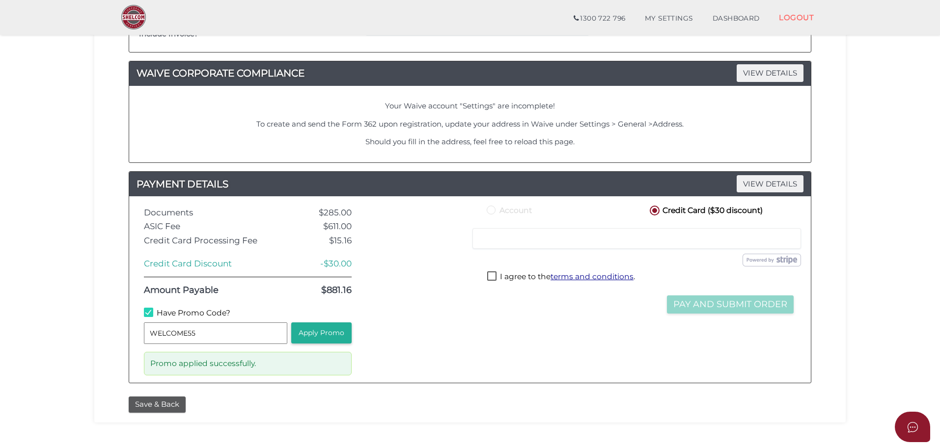
click at [541, 358] on div "Account Credit Card ($30 discount) Credit or Debit Card Loading saved cards... …" at bounding box center [640, 290] width 326 height 172
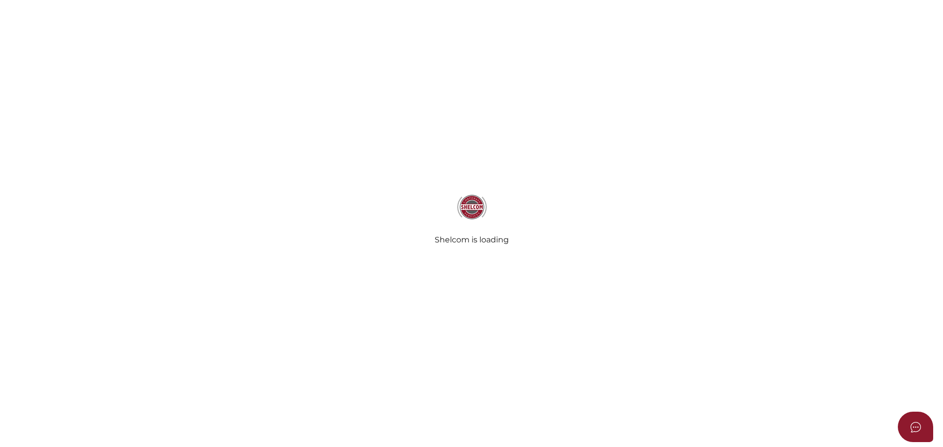
select select
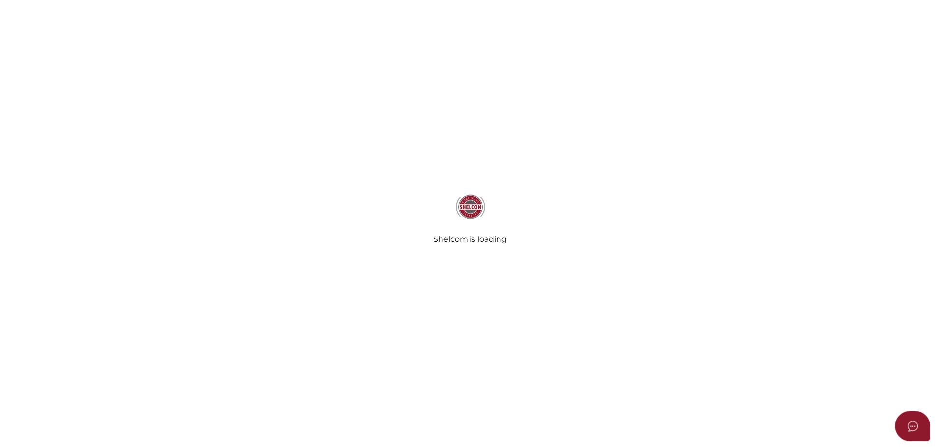
scroll to position [523, 0]
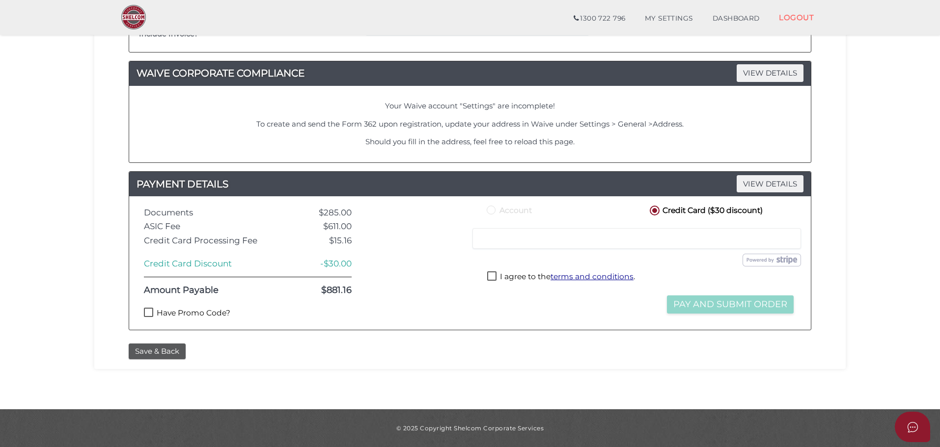
click at [524, 358] on div "Save & Back" at bounding box center [469, 352] width 697 height 16
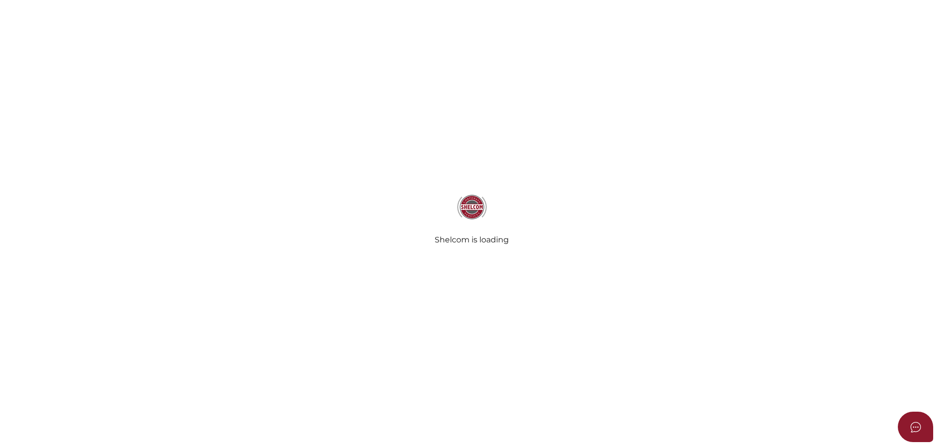
select select
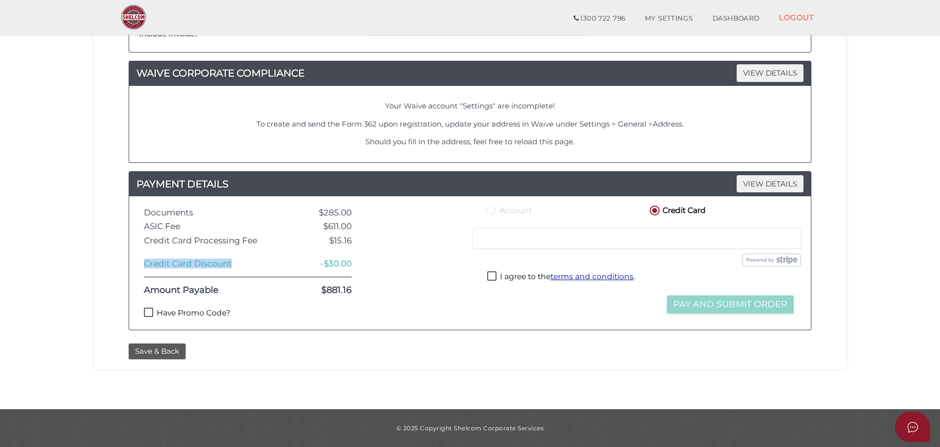
drag, startPoint x: 231, startPoint y: 264, endPoint x: 138, endPoint y: 265, distance: 92.8
click at [138, 265] on div "Credit Card Discount" at bounding box center [208, 263] width 143 height 9
copy div "Credit Card Discount"
click at [359, 315] on div at bounding box center [418, 263] width 118 height 119
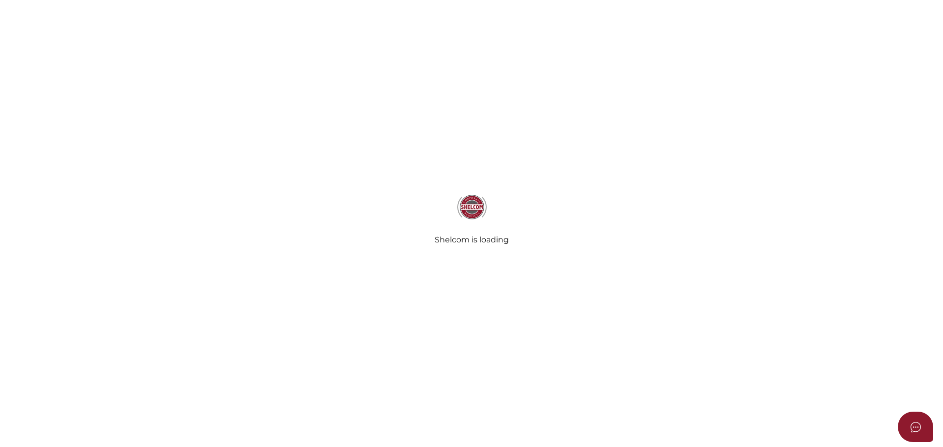
select select
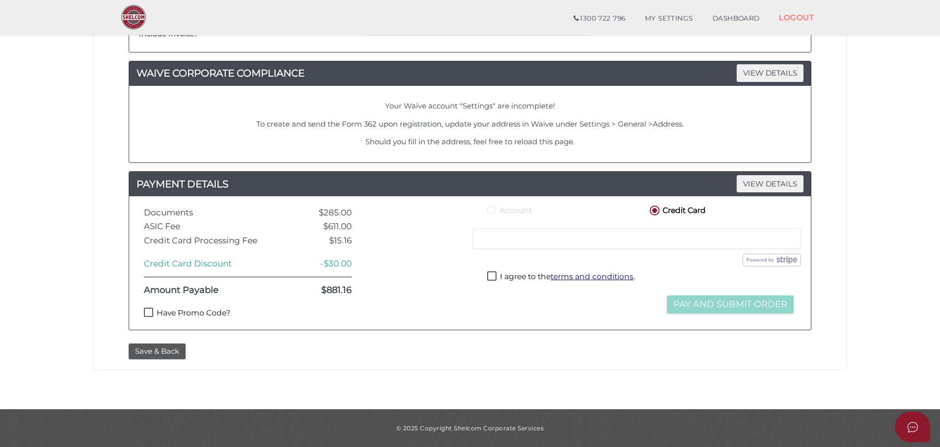
click at [566, 349] on div "Save & Back" at bounding box center [469, 352] width 697 height 16
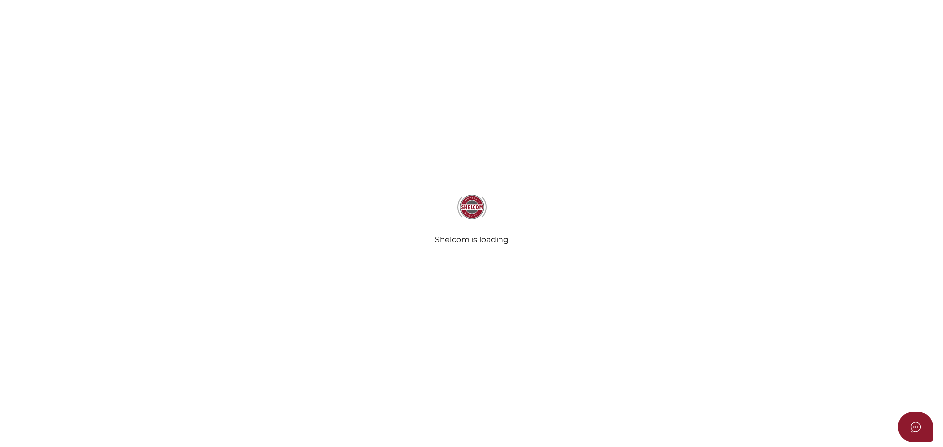
select select
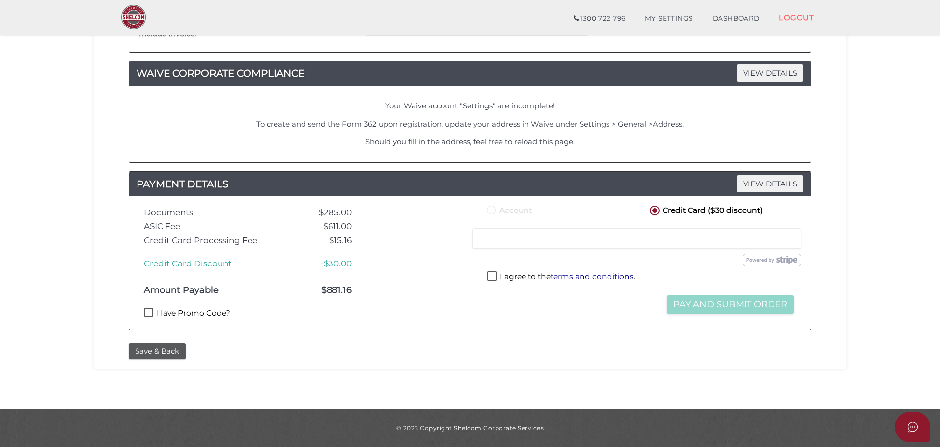
click at [453, 325] on div "Documents $285.00 ASIC Fee $611.00 Credit Card Processing Fee $15.16 Credit Car…" at bounding box center [470, 263] width 682 height 134
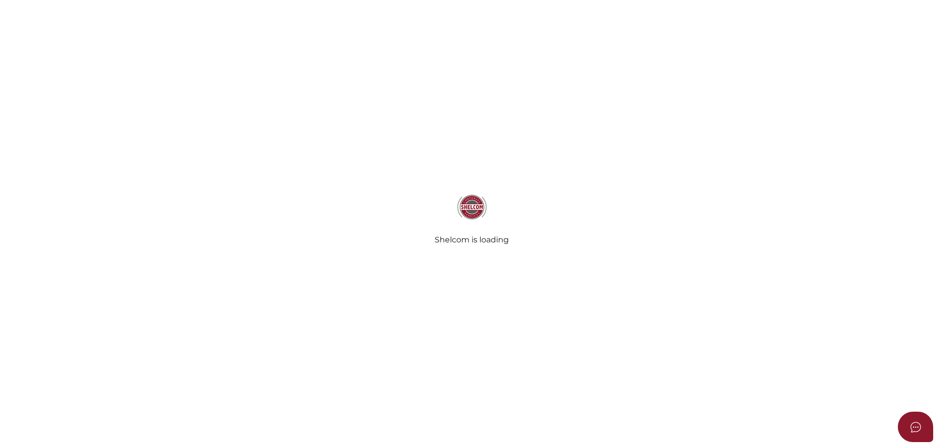
select select
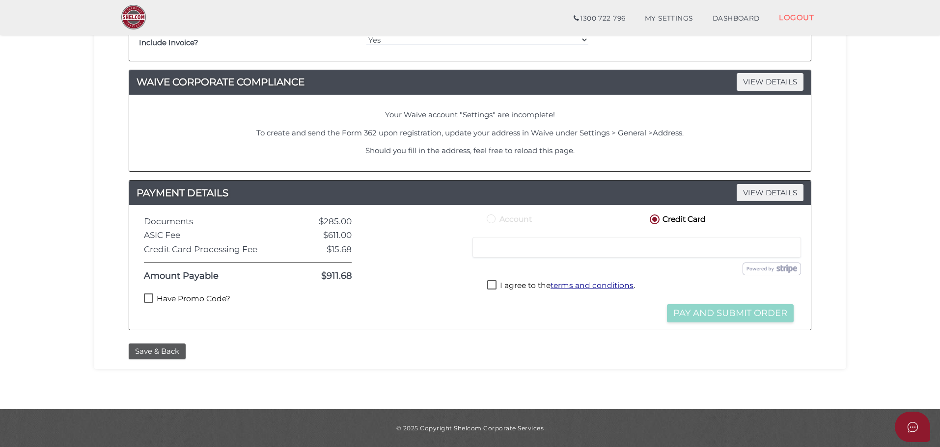
click at [183, 299] on label "Have Promo Code?" at bounding box center [187, 300] width 86 height 12
checkbox input "true"
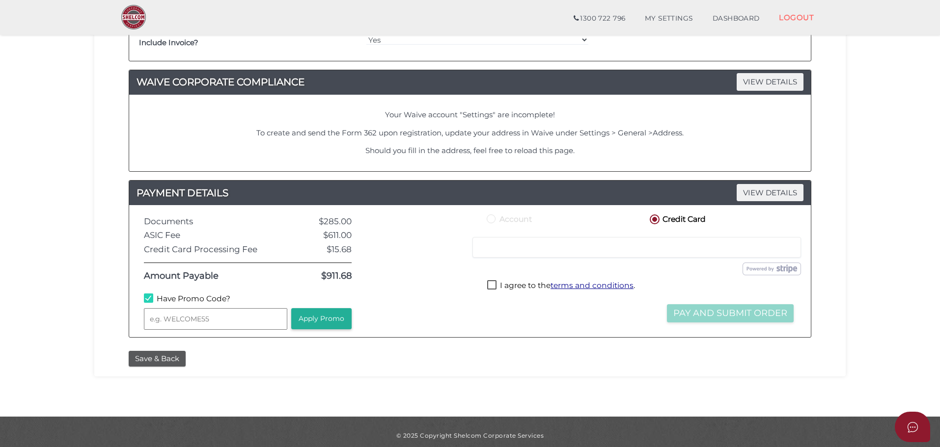
click at [188, 317] on input "text" at bounding box center [215, 319] width 143 height 22
type input "WELCOME55"
click at [327, 320] on button "Apply Promo" at bounding box center [321, 318] width 60 height 21
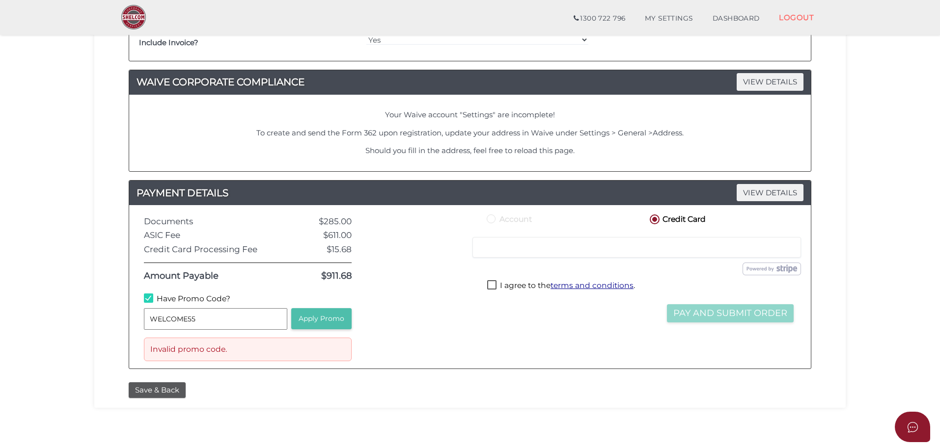
click at [317, 320] on button "Apply Promo" at bounding box center [321, 318] width 60 height 21
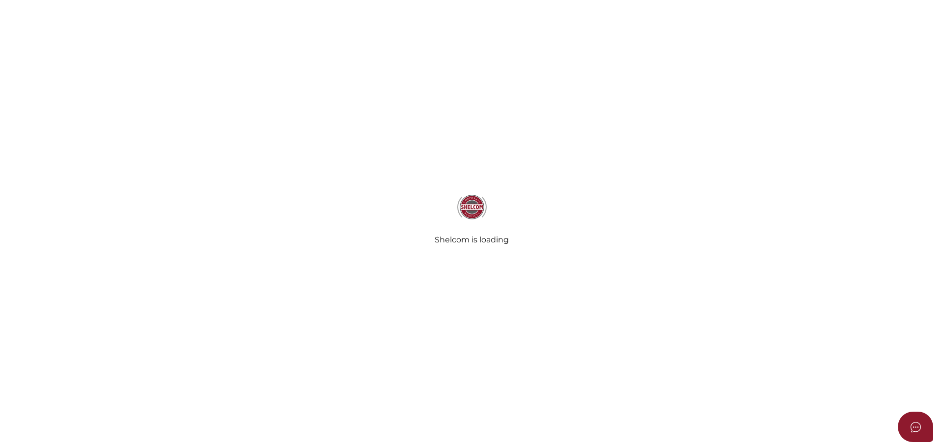
select select
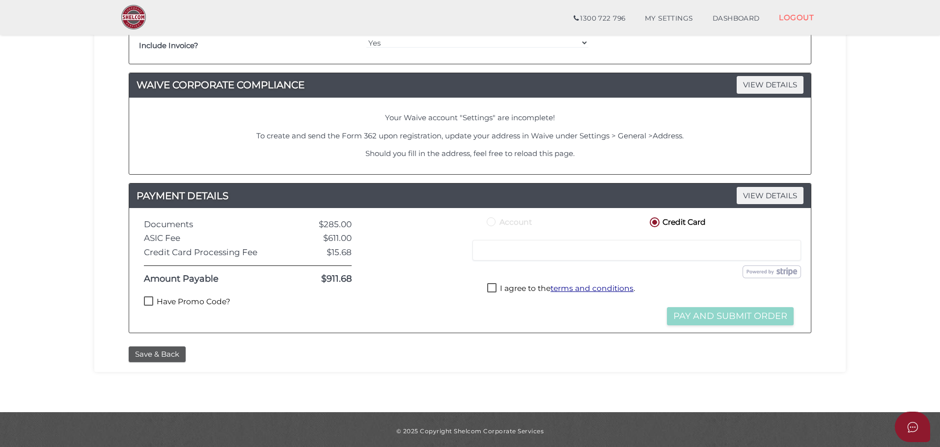
click at [184, 303] on label "Have Promo Code?" at bounding box center [187, 303] width 86 height 12
checkbox input "true"
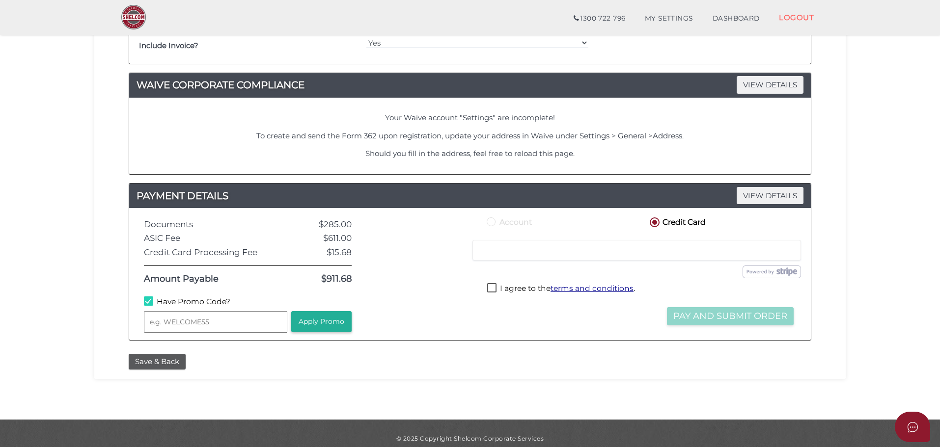
click at [185, 320] on input "text" at bounding box center [215, 322] width 143 height 22
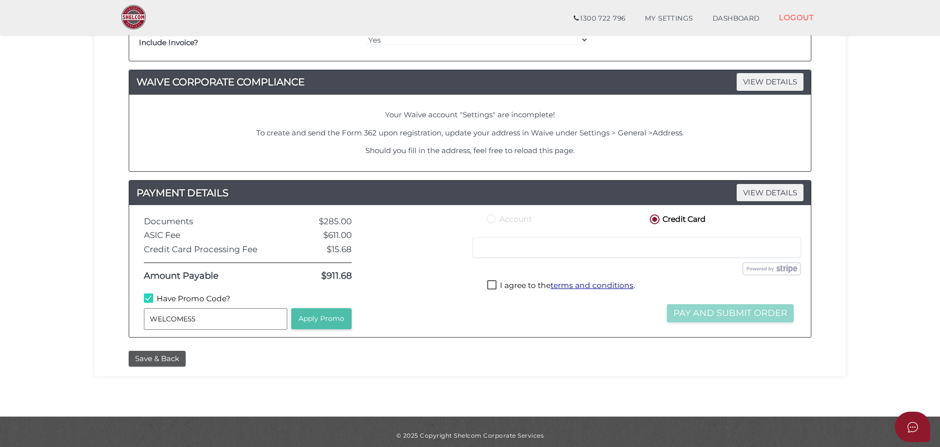
type input "WELCOME55"
click at [330, 321] on button "Apply Promo" at bounding box center [321, 318] width 60 height 21
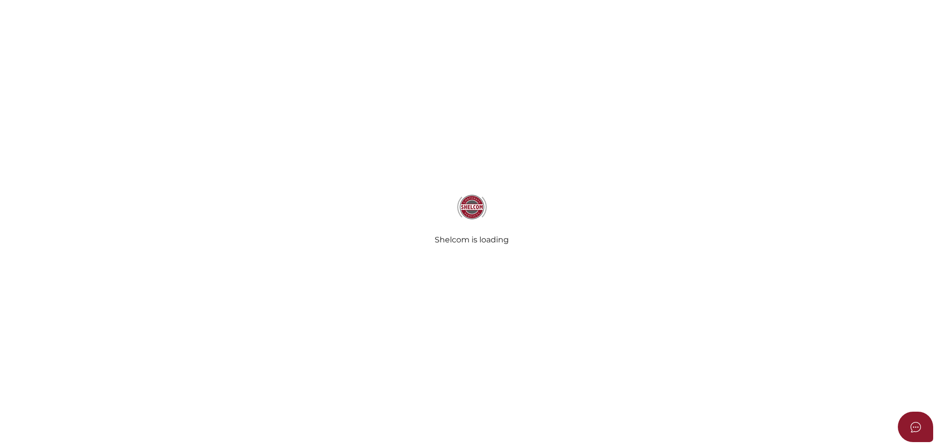
select select
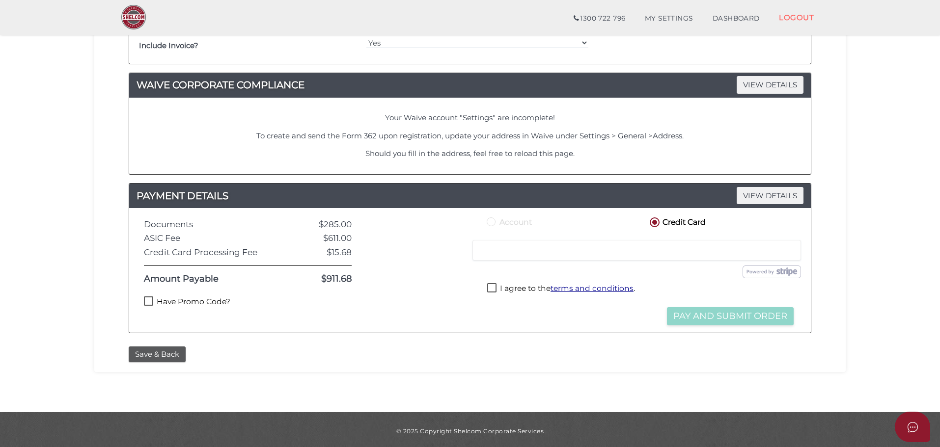
click at [206, 299] on label "Have Promo Code?" at bounding box center [187, 303] width 86 height 12
checkbox input "true"
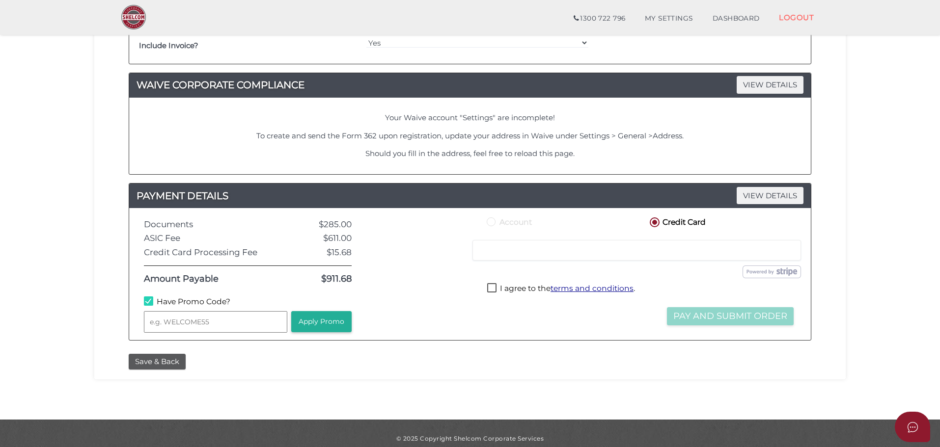
click at [220, 327] on input "text" at bounding box center [215, 322] width 143 height 22
type input "WELCOME55"
click at [319, 323] on button "Apply Promo" at bounding box center [321, 321] width 60 height 21
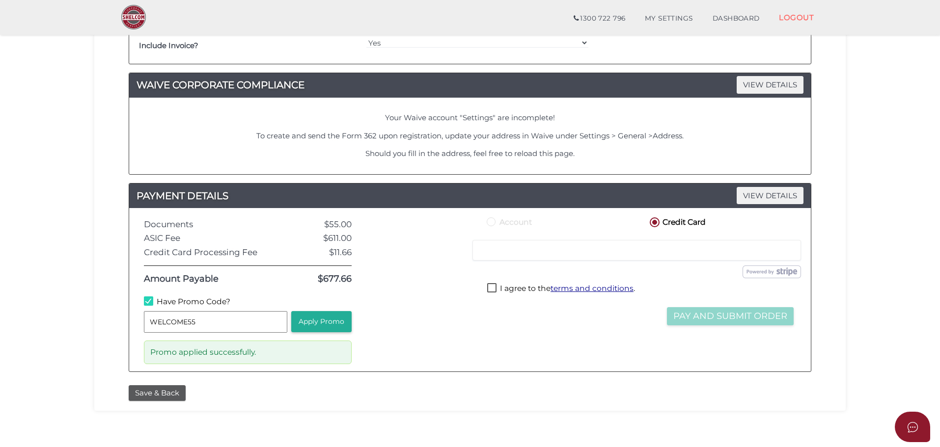
click at [446, 380] on div "Order ID: 0693-5F7ev NOTES VIEW DETAILS Note DELIVERY VIEW DETAILS PRINTING and…" at bounding box center [470, -1] width 737 height 762
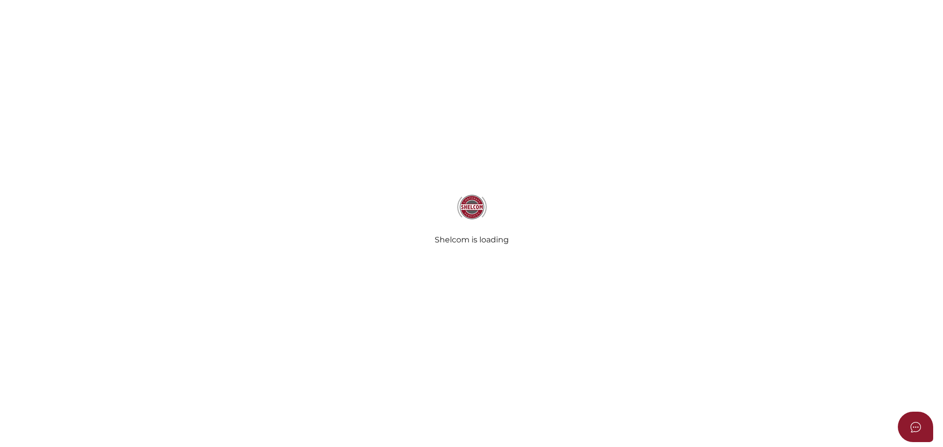
select select
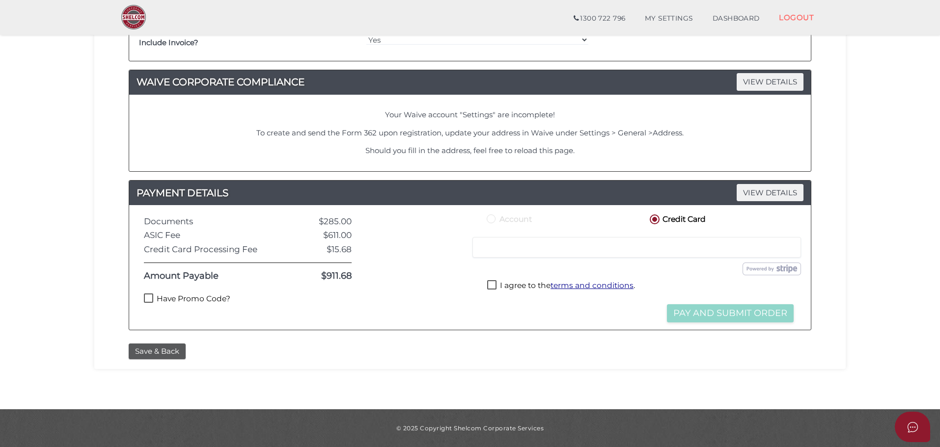
click at [182, 298] on label "Have Promo Code?" at bounding box center [187, 300] width 86 height 12
checkbox input "true"
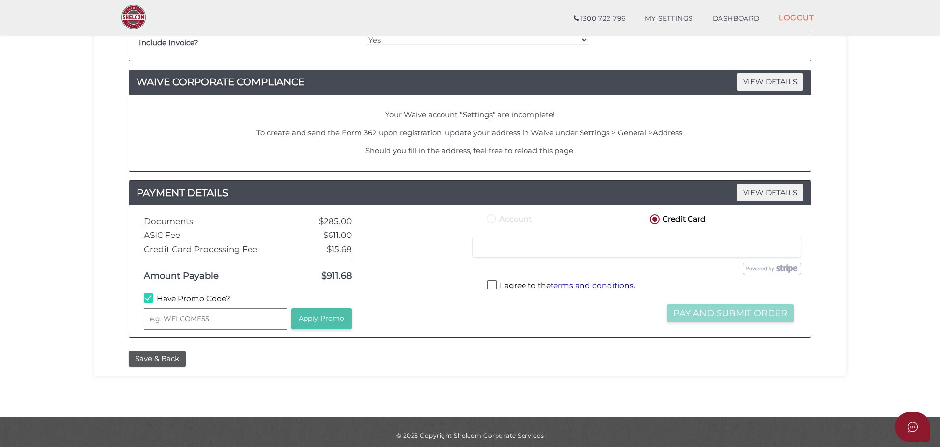
click at [337, 314] on button "Apply Promo" at bounding box center [321, 318] width 60 height 21
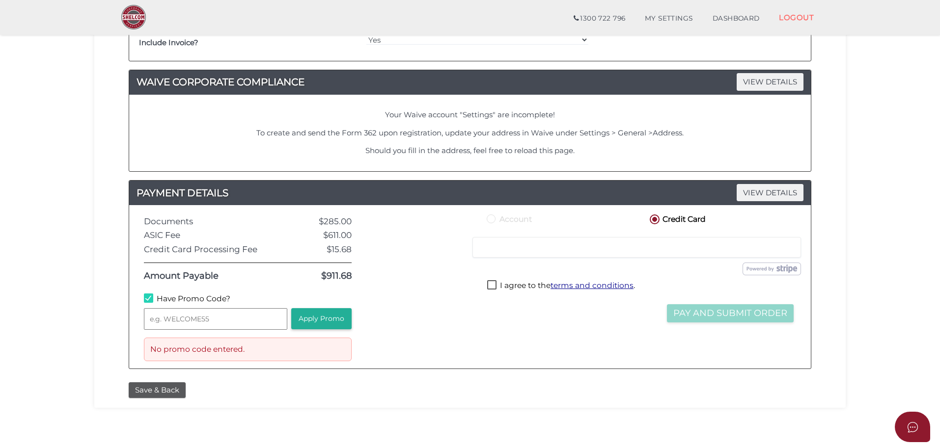
scroll to position [512, 0]
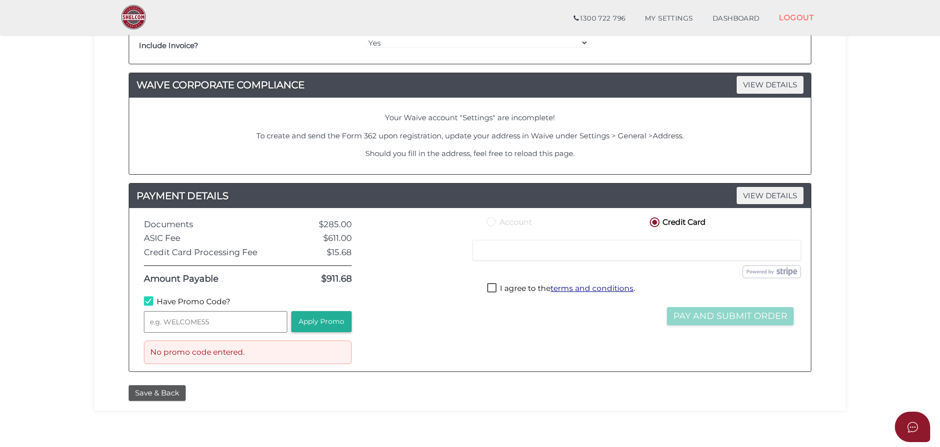
click at [235, 319] on input "text" at bounding box center [215, 322] width 143 height 22
click at [325, 321] on button "Apply Promo" at bounding box center [321, 321] width 60 height 21
click at [220, 321] on input "zxczxczxc" at bounding box center [215, 322] width 143 height 22
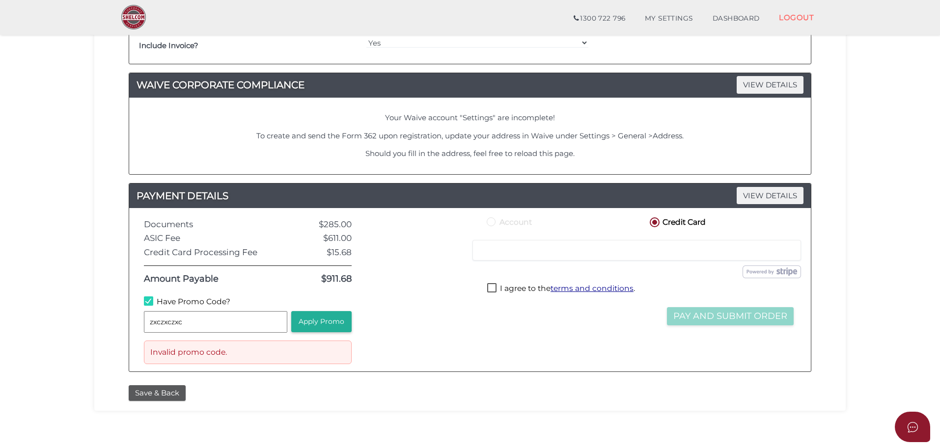
click at [220, 321] on input "zxczxczxc" at bounding box center [215, 322] width 143 height 22
type input "WELCOME55"
click at [323, 328] on button "Apply Promo" at bounding box center [321, 321] width 60 height 21
click at [335, 322] on button "Apply Promo" at bounding box center [321, 321] width 60 height 21
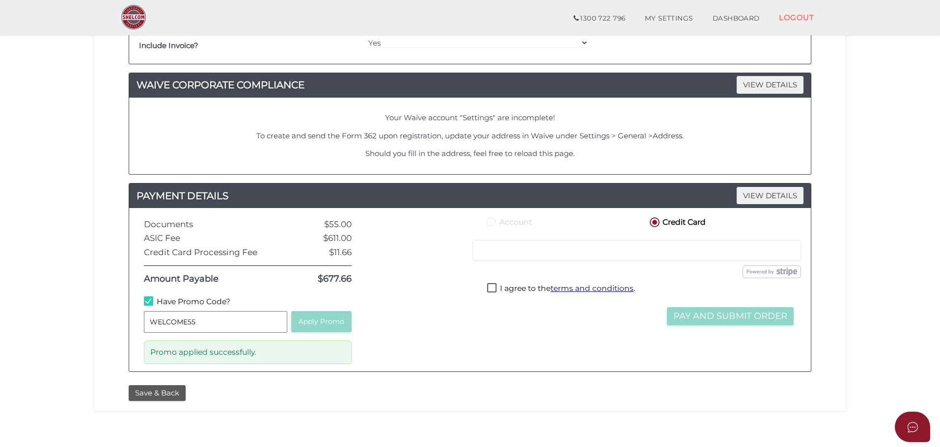
click at [409, 324] on div at bounding box center [418, 290] width 118 height 149
click at [510, 369] on div "Documents $55.00 ASIC Fee $611.00 Credit Card Processing Fee $11.66 Amount Paya…" at bounding box center [470, 290] width 682 height 164
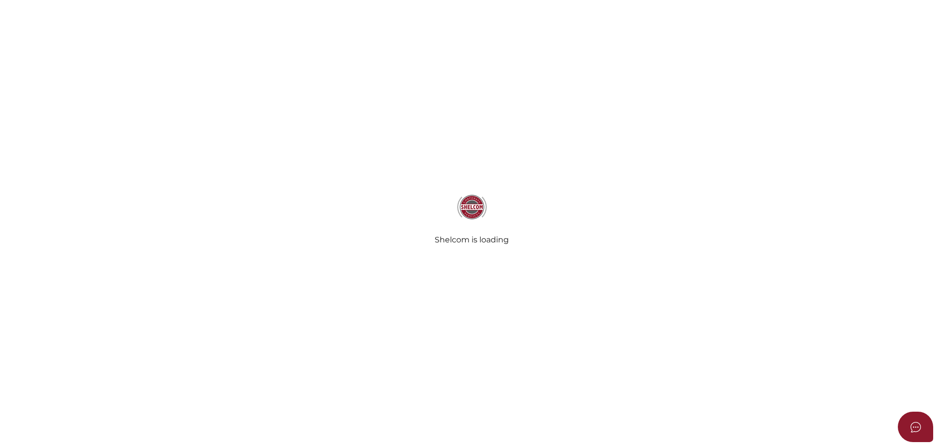
select select
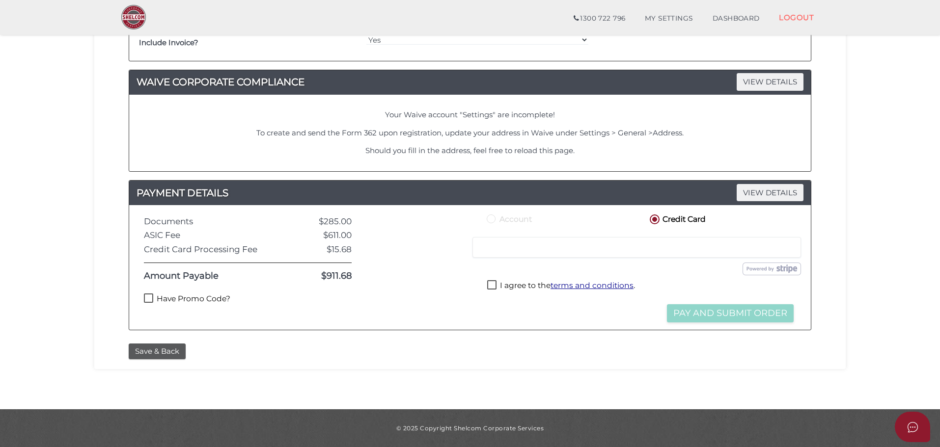
scroll to position [512, 0]
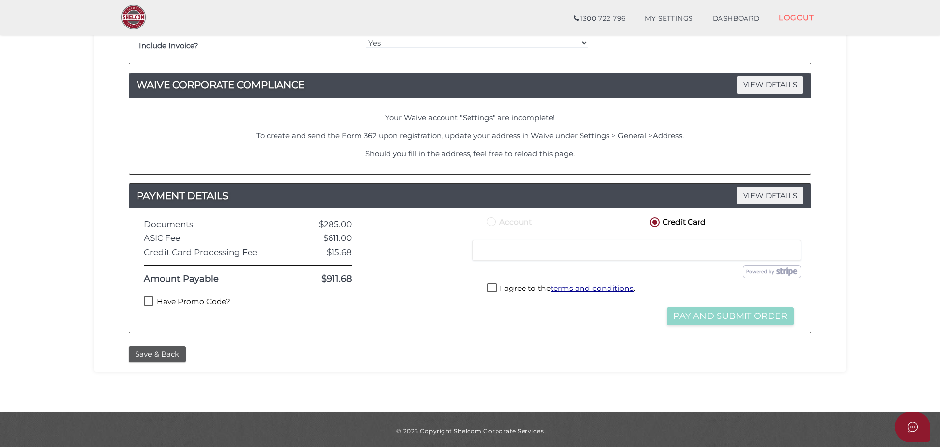
click at [216, 303] on label "Have Promo Code?" at bounding box center [187, 303] width 86 height 12
checkbox input "true"
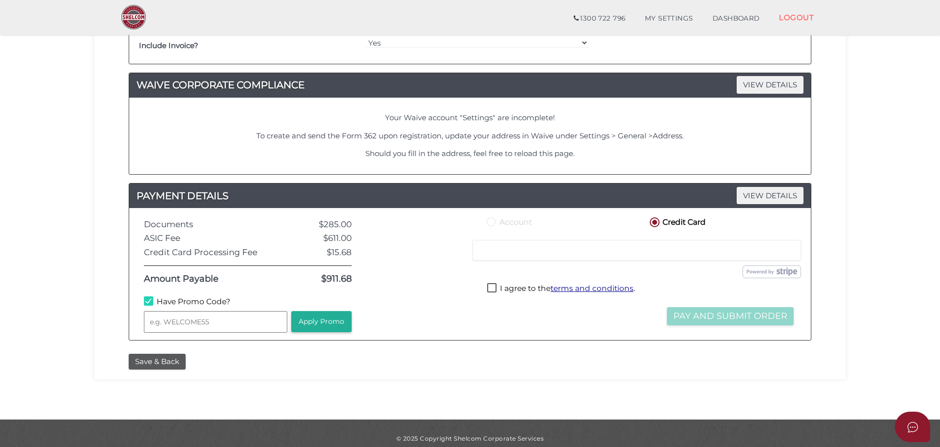
click at [187, 322] on input "text" at bounding box center [215, 322] width 143 height 22
type input "WELCOME55"
click at [321, 326] on button "Apply Promo" at bounding box center [321, 321] width 60 height 21
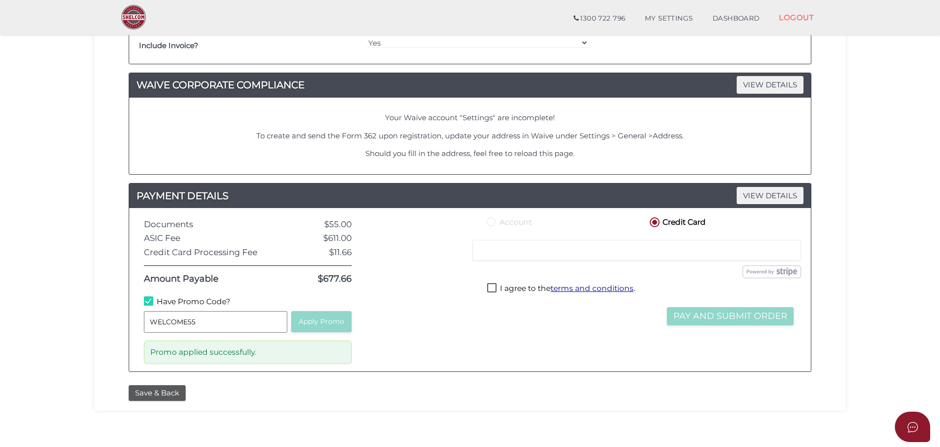
click at [171, 303] on label "Have Promo Code?" at bounding box center [187, 303] width 86 height 12
click at [181, 301] on label "Have Promo Code?" at bounding box center [187, 303] width 86 height 12
click at [144, 302] on label "Have Promo Code?" at bounding box center [187, 303] width 86 height 12
click at [181, 301] on label "Have Promo Code?" at bounding box center [187, 303] width 86 height 12
click at [424, 334] on div at bounding box center [418, 290] width 118 height 149
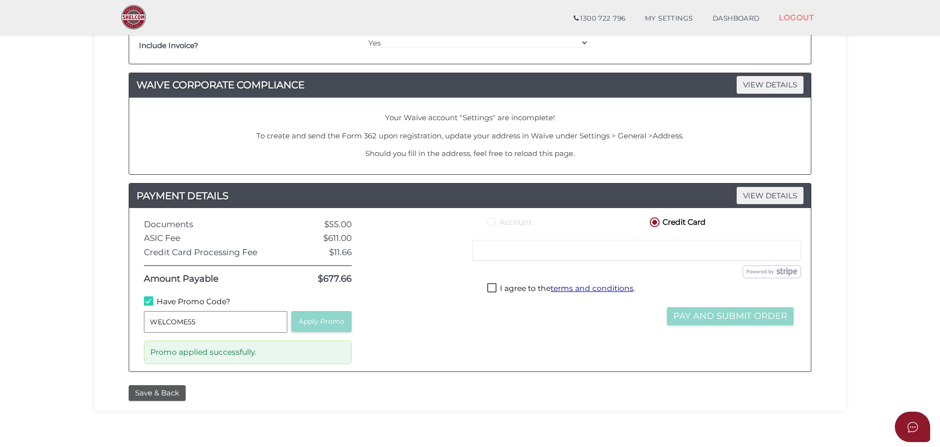
click at [517, 287] on label "I agree to the terms and conditions ." at bounding box center [561, 289] width 148 height 12
checkbox input "true"
click at [731, 320] on button "Pay and Submit Order" at bounding box center [730, 316] width 127 height 18
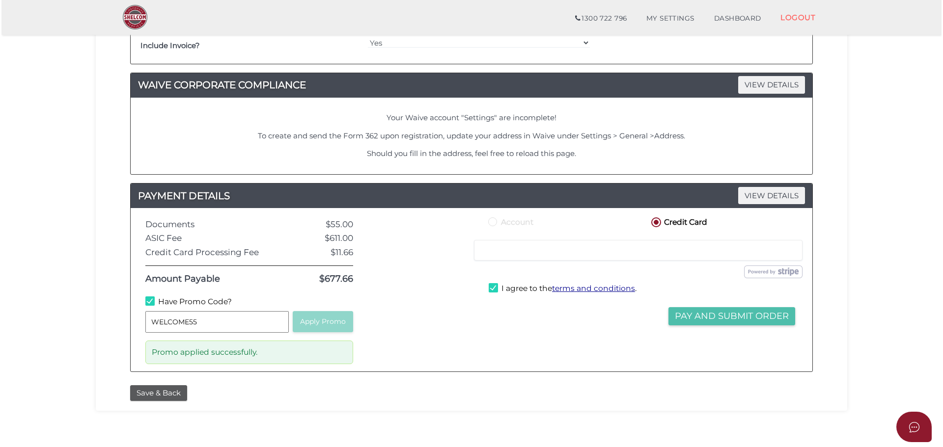
scroll to position [0, 0]
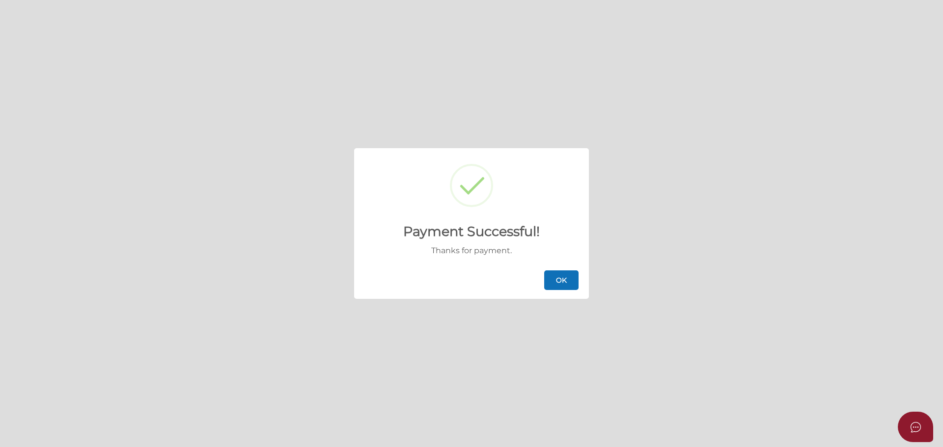
click at [558, 280] on button "OK" at bounding box center [561, 281] width 34 height 20
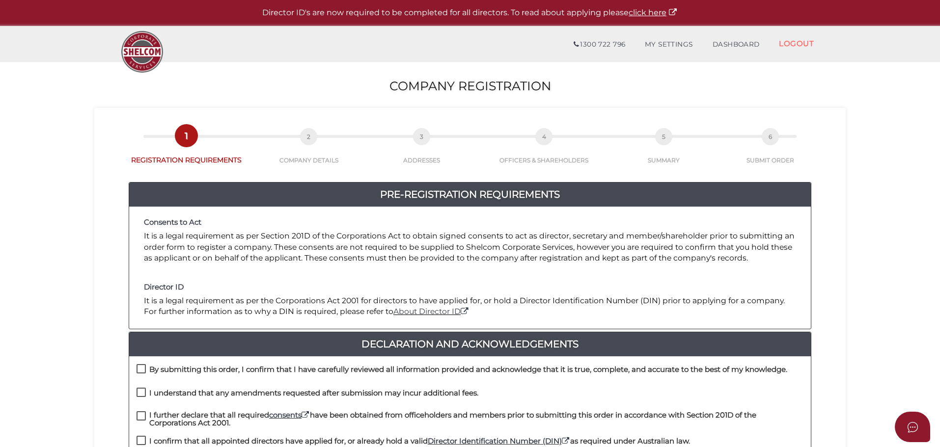
click at [219, 373] on h4 "By submitting this order, I confirm that I have carefully reviewed all informat…" at bounding box center [468, 370] width 638 height 8
checkbox input "true"
click at [188, 391] on h4 "I understand that any amendments requested after submission may incur additiona…" at bounding box center [313, 393] width 329 height 8
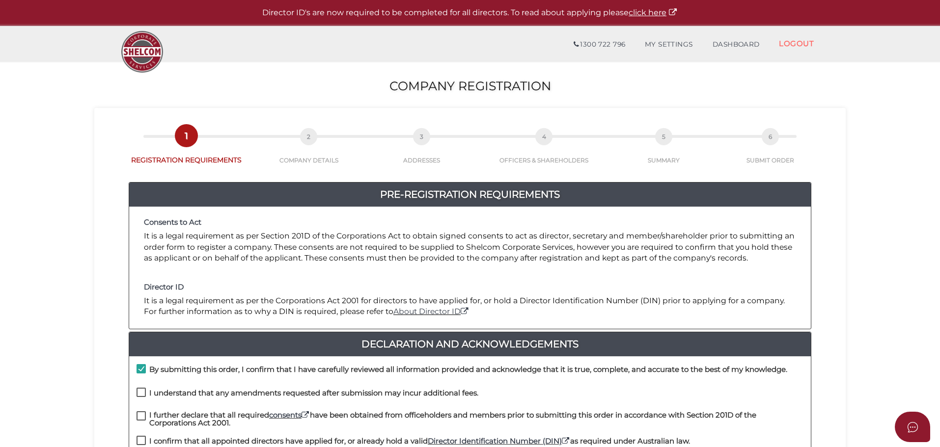
checkbox input "true"
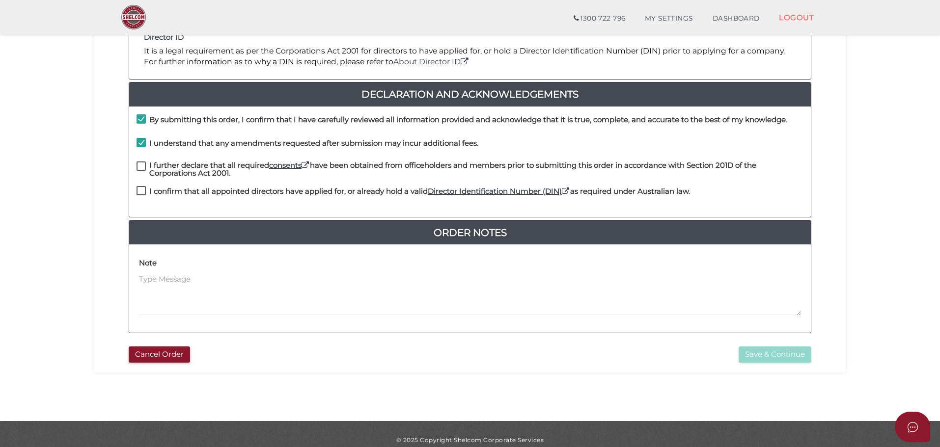
scroll to position [216, 0]
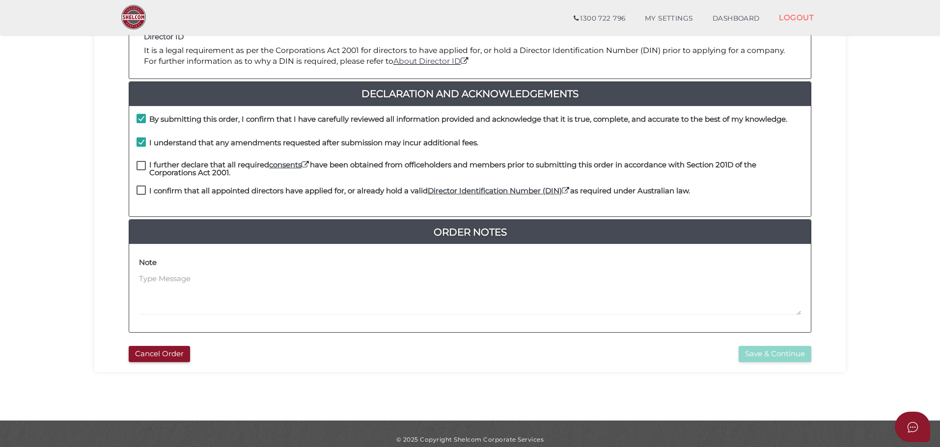
click at [186, 169] on h4 "I further declare that all required consents have been obtained from officehold…" at bounding box center [476, 169] width 654 height 16
checkbox input "true"
click at [187, 189] on h4 "I confirm that all appointed directors have applied for, or already hold a vali…" at bounding box center [419, 191] width 541 height 8
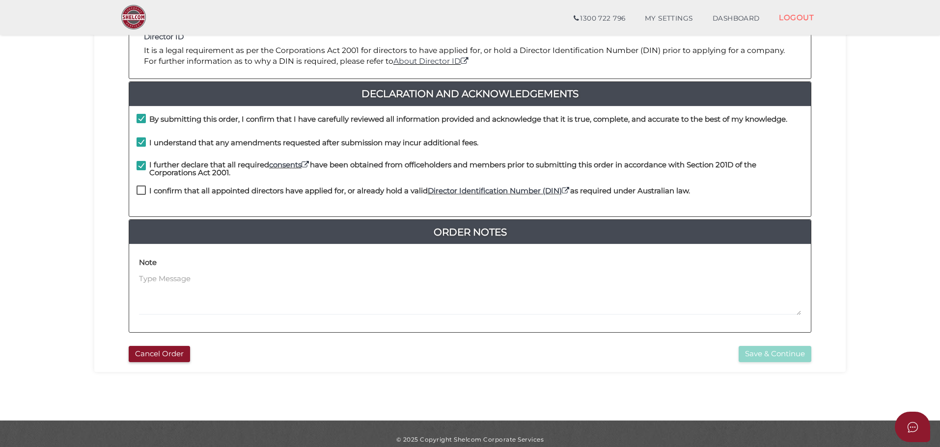
checkbox input "true"
click at [767, 351] on button "Save & Continue" at bounding box center [774, 354] width 73 height 16
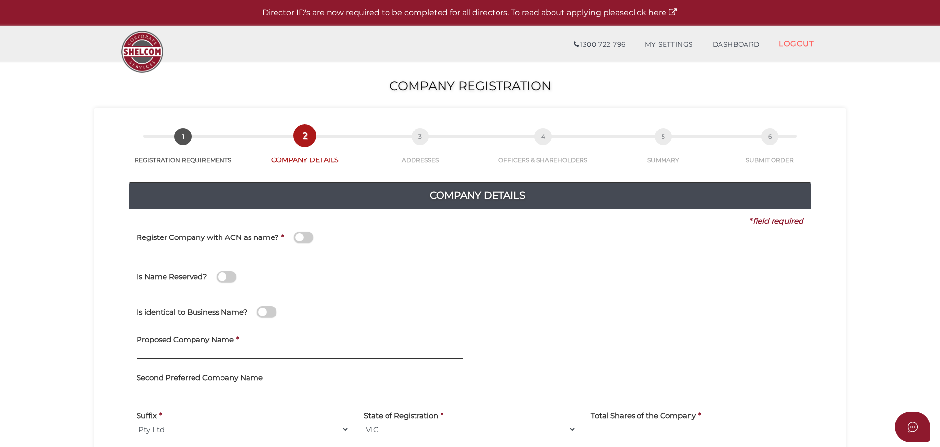
click at [211, 355] on input "text" at bounding box center [300, 353] width 326 height 11
type input "[PERSON_NAME] test [DATE]"
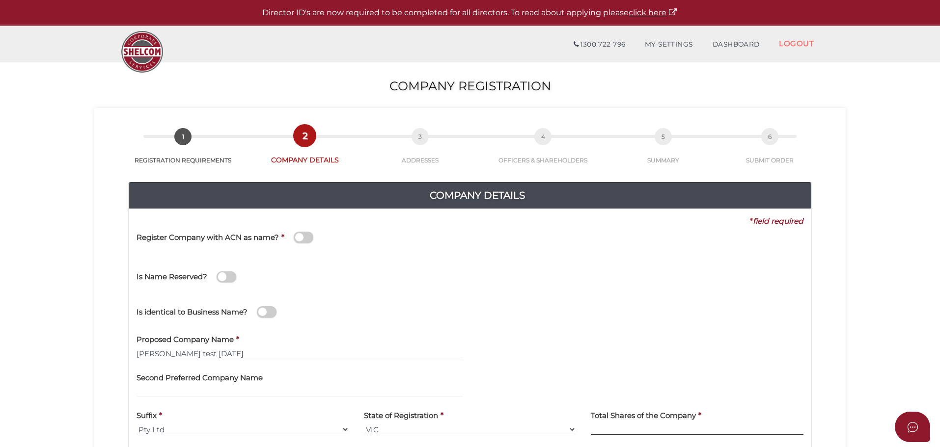
click at [612, 425] on input at bounding box center [697, 429] width 213 height 11
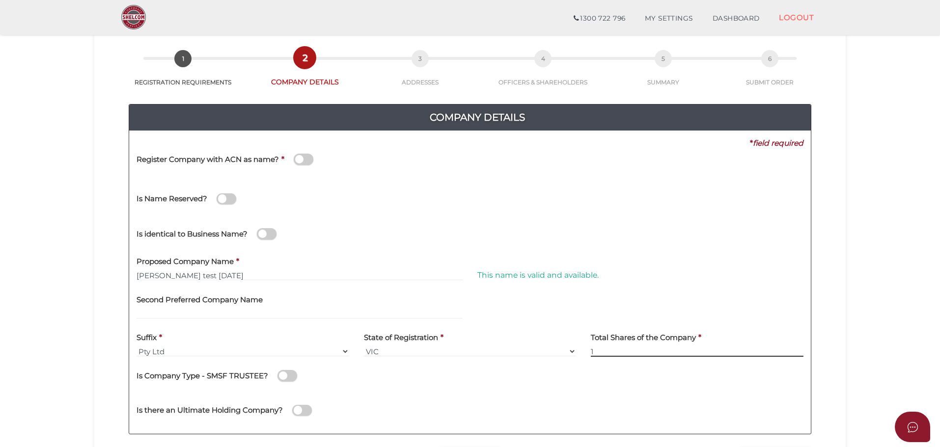
scroll to position [227, 0]
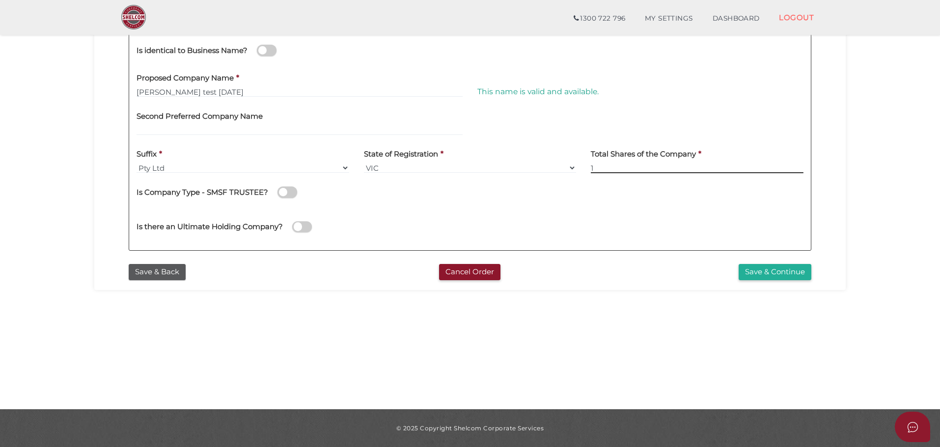
type input "1"
click at [776, 257] on div "Company Details 0f6e52f5f2eca68b2693963826271084 8d61c43124b1d882cb27d6dcc70910…" at bounding box center [470, 81] width 737 height 356
click at [793, 275] on button "Save & Continue" at bounding box center [774, 272] width 73 height 16
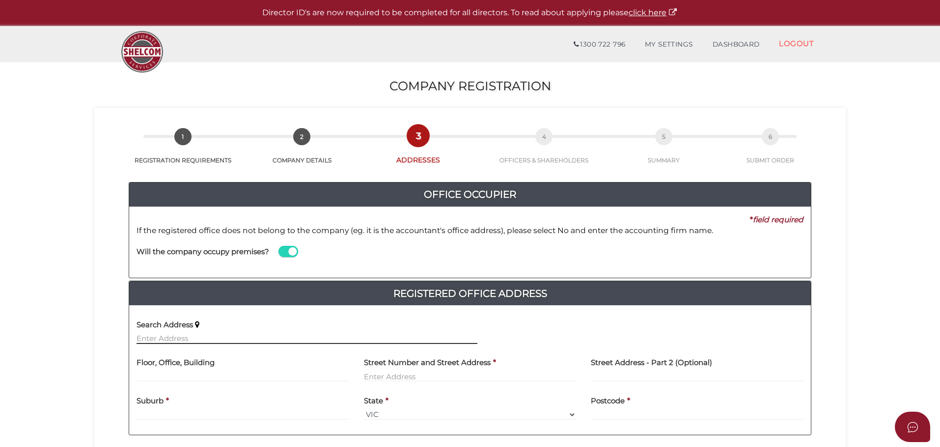
click at [304, 337] on input "text" at bounding box center [307, 338] width 341 height 11
type input "237 Highfield Road, Camberwell VIC, Australia"
type input "237 Highfield Road"
type input "Camberwell"
select select "VIC"
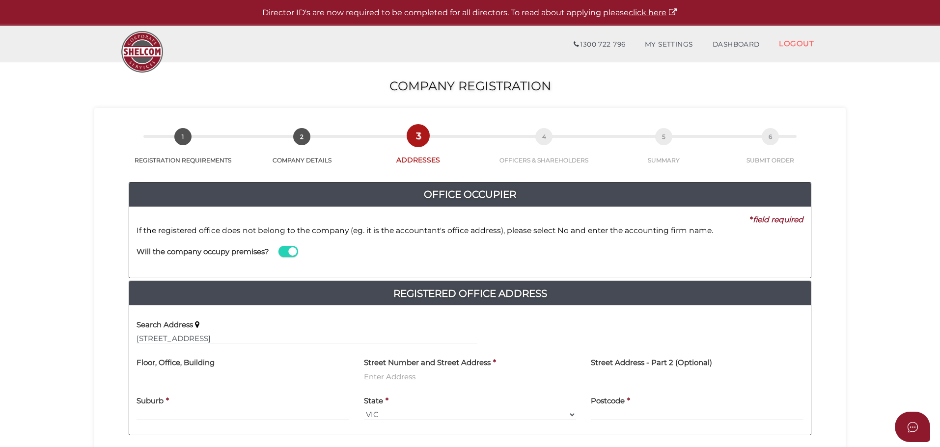
type input "3124"
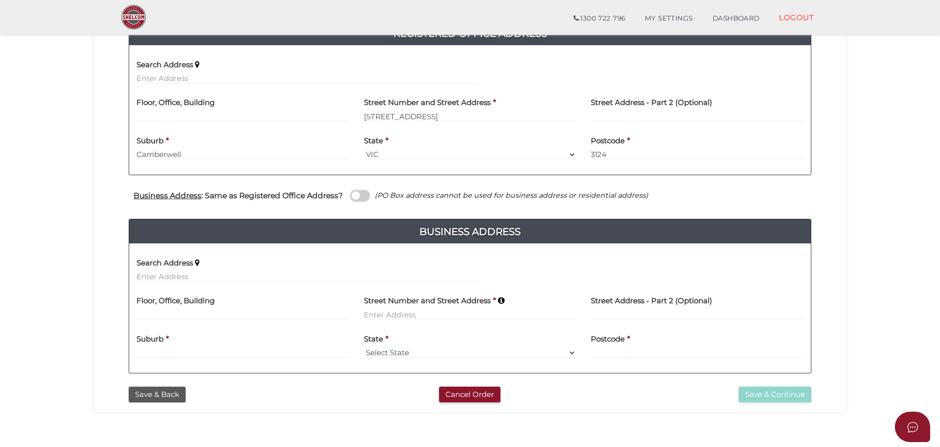
scroll to position [269, 0]
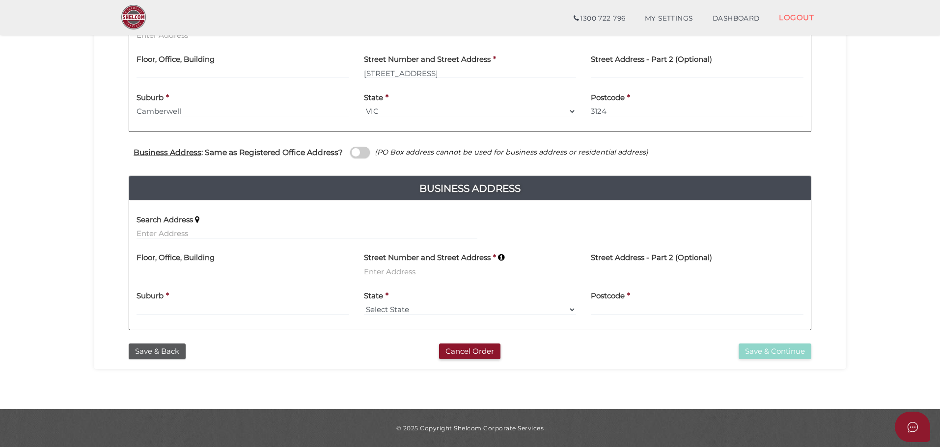
click at [322, 145] on label "Business Address : Same as Registered Office Address?" at bounding box center [238, 152] width 209 height 17
click at [0, 0] on input "checkbox" at bounding box center [0, 0] width 0 height 0
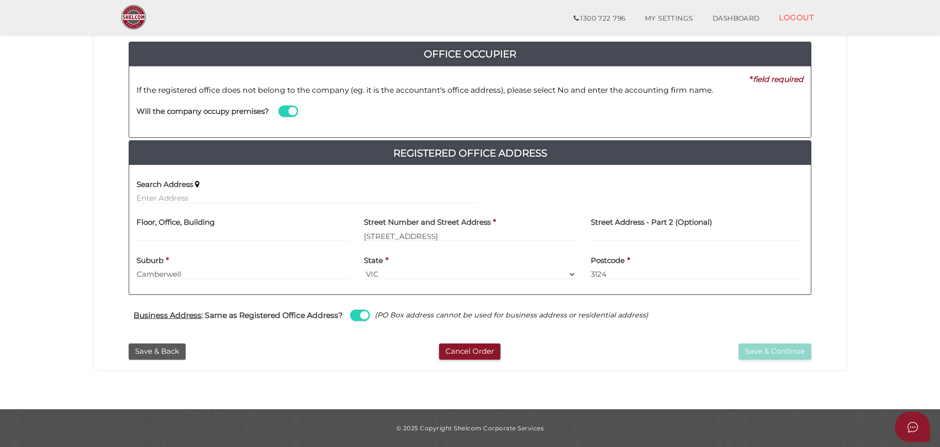
scroll to position [106, 0]
click at [779, 355] on button "Save & Continue" at bounding box center [774, 352] width 73 height 16
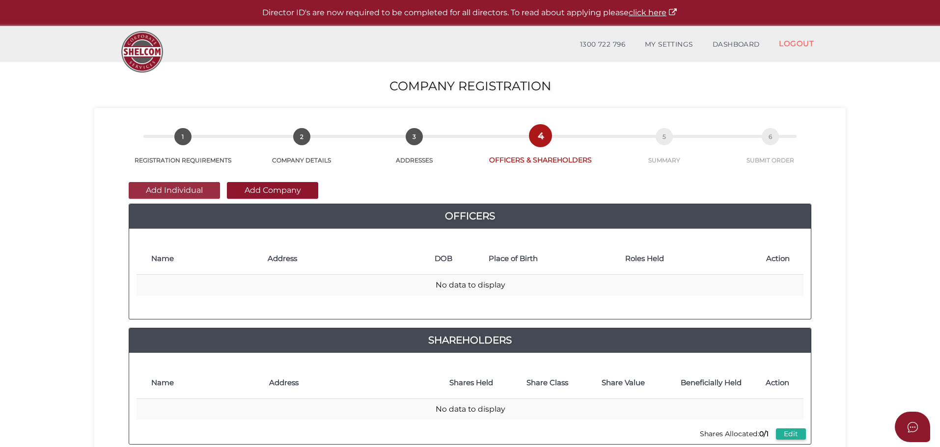
click at [189, 189] on button "Add Individual" at bounding box center [174, 190] width 91 height 17
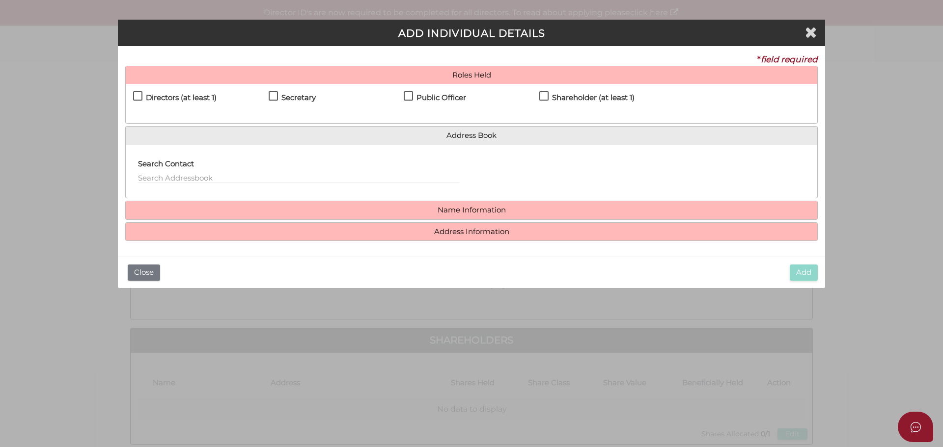
click at [194, 96] on h4 "Directors (at least 1)" at bounding box center [181, 98] width 71 height 8
checkbox input "true"
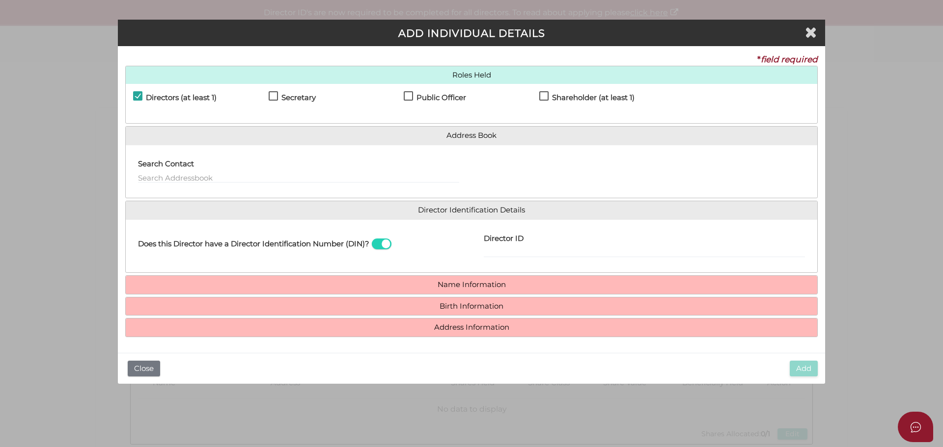
click at [594, 100] on h4 "Shareholder (at least 1)" at bounding box center [593, 98] width 82 height 8
checkbox input "true"
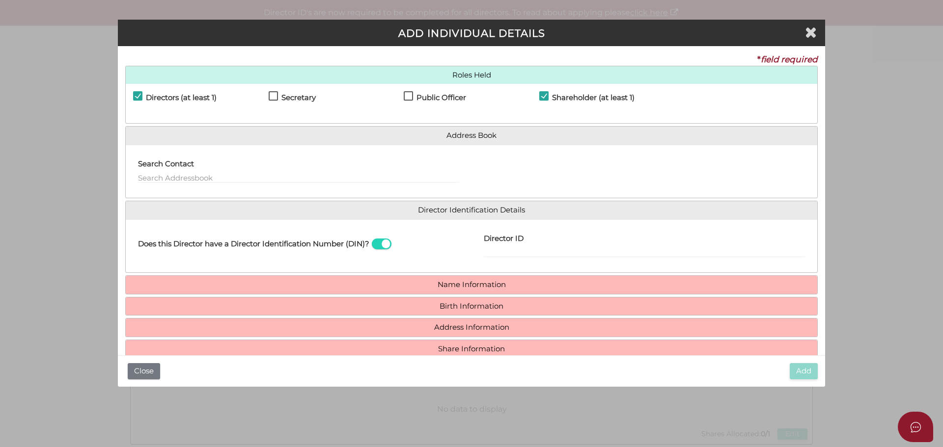
click at [291, 184] on div "Search Contact" at bounding box center [299, 172] width 346 height 38
click at [289, 179] on input "text" at bounding box center [298, 177] width 321 height 11
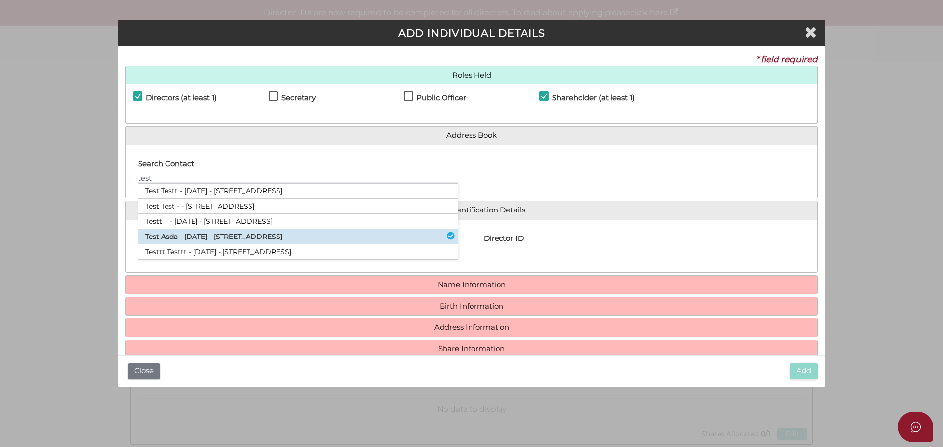
click at [312, 232] on li "Test Asda - [DATE] - [STREET_ADDRESS]" at bounding box center [298, 236] width 320 height 15
type input "Test"
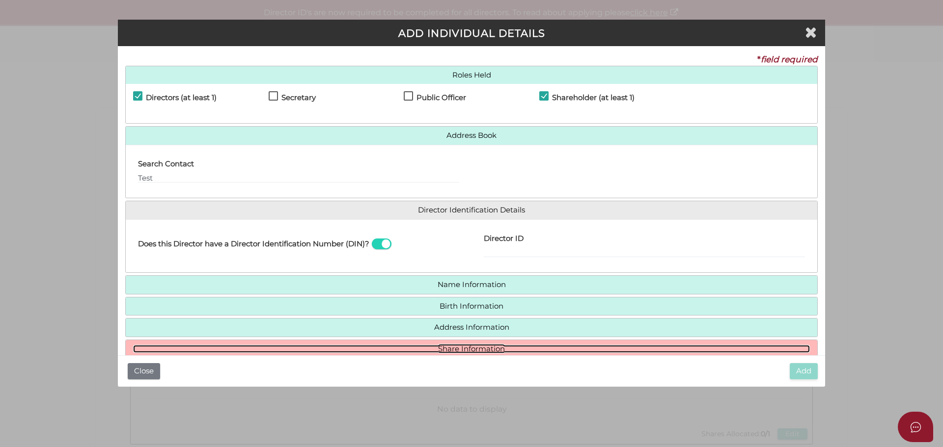
click at [462, 347] on link "Share Information" at bounding box center [471, 349] width 677 height 8
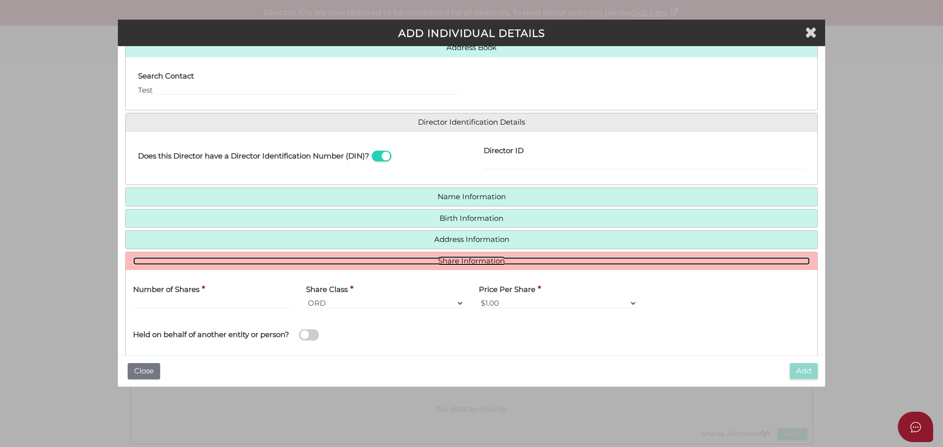
scroll to position [138, 0]
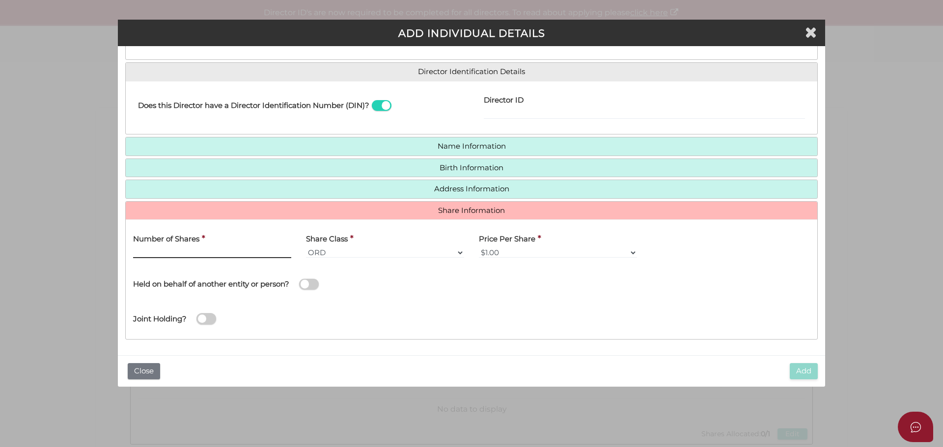
click at [227, 248] on input "text" at bounding box center [212, 252] width 158 height 11
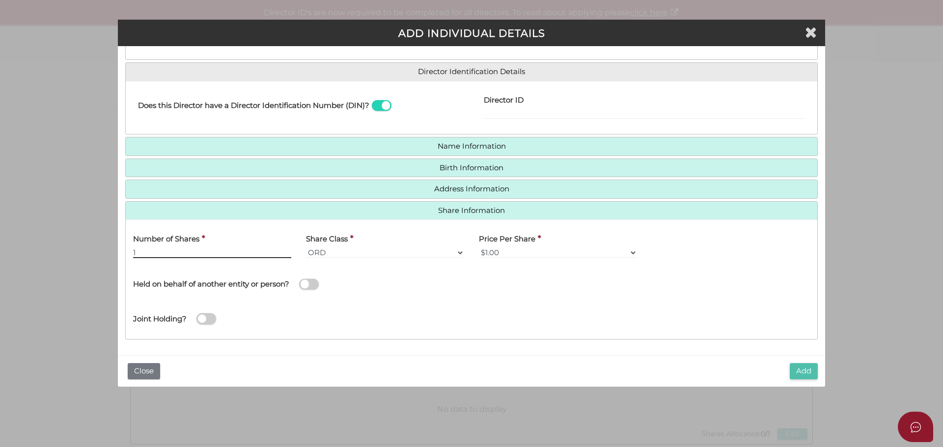
type input "1"
click at [794, 372] on button "Add" at bounding box center [804, 371] width 28 height 16
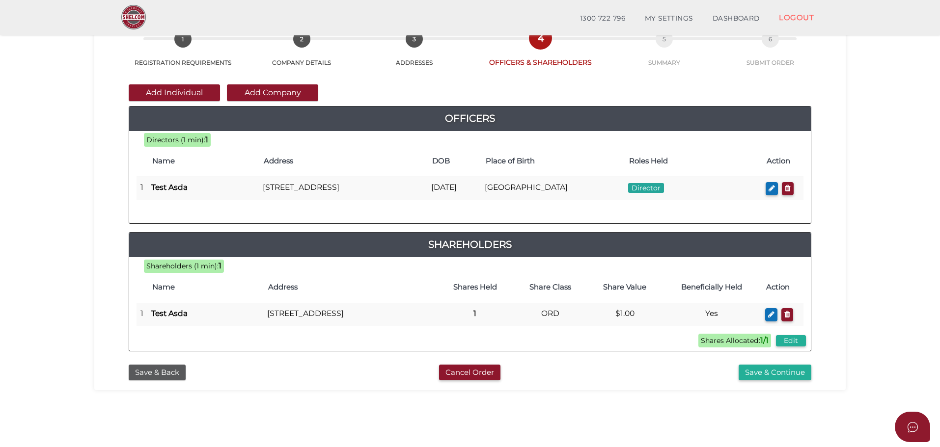
scroll to position [227, 0]
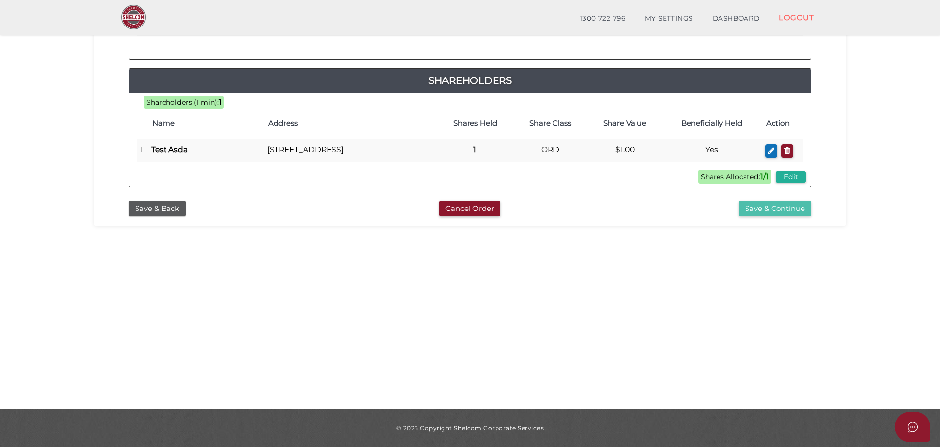
click at [769, 217] on button "Save & Continue" at bounding box center [774, 209] width 73 height 16
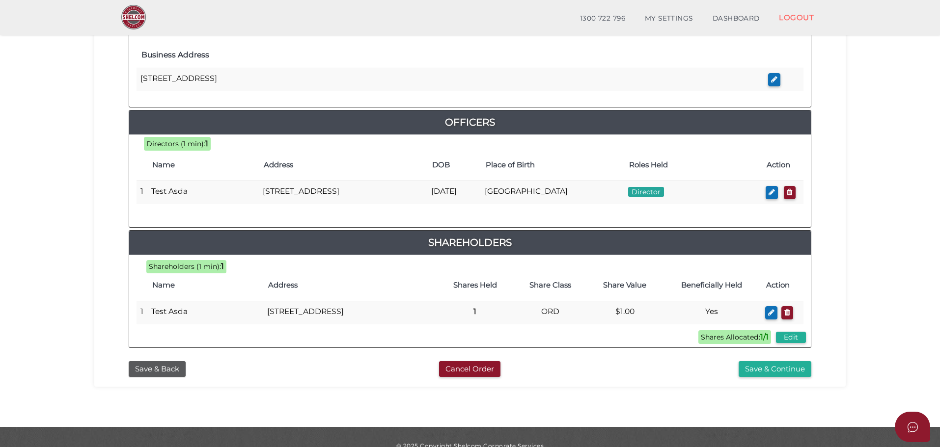
scroll to position [422, 0]
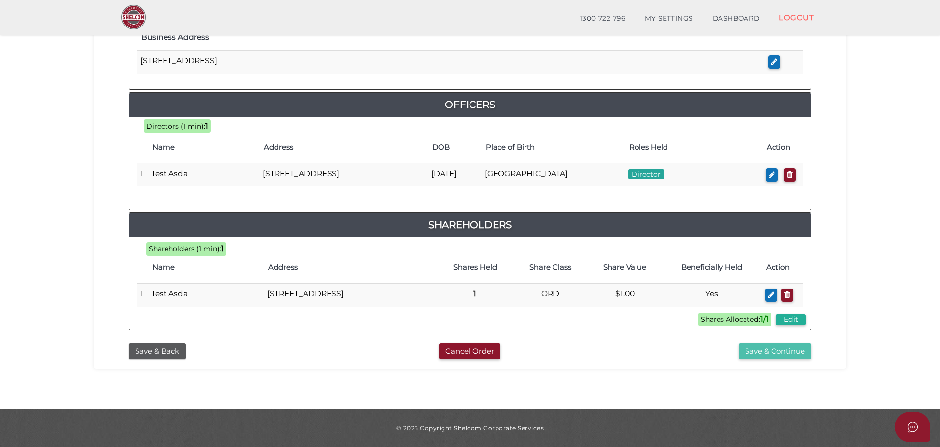
click at [776, 351] on button "Save & Continue" at bounding box center [774, 352] width 73 height 16
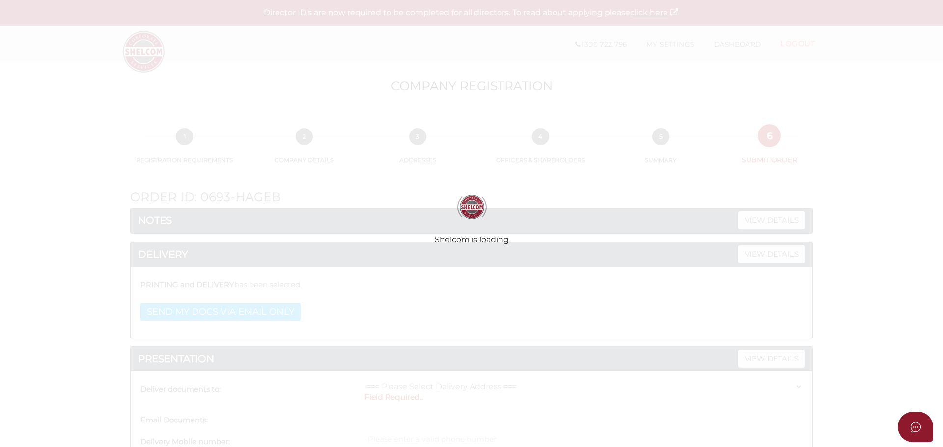
select select
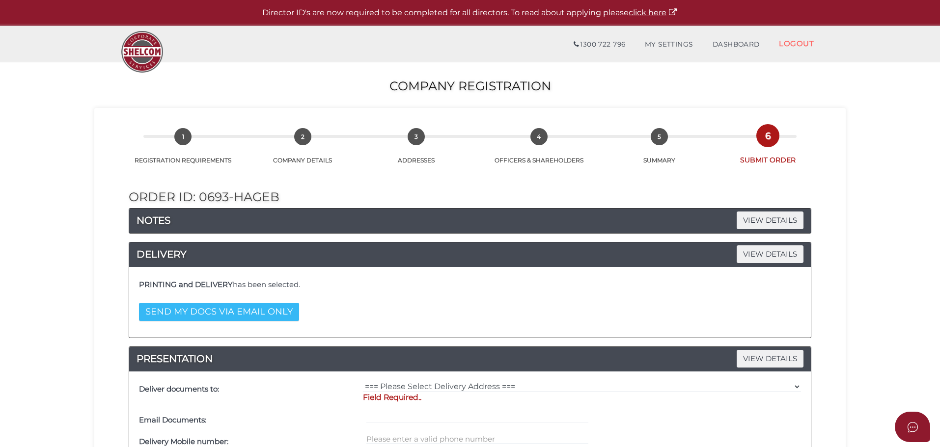
click at [254, 313] on button "SEND MY DOCS VIA EMAIL ONLY" at bounding box center [219, 312] width 160 height 18
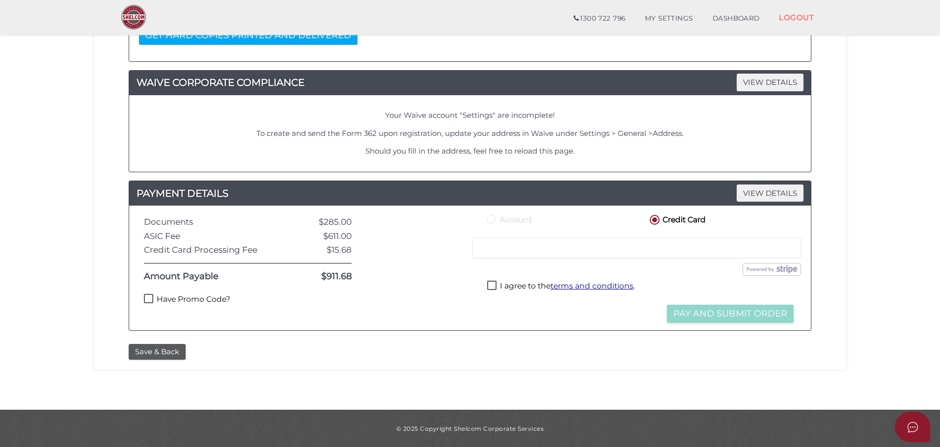
scroll to position [242, 0]
click at [187, 299] on label "Have Promo Code?" at bounding box center [187, 300] width 86 height 12
checkbox input "true"
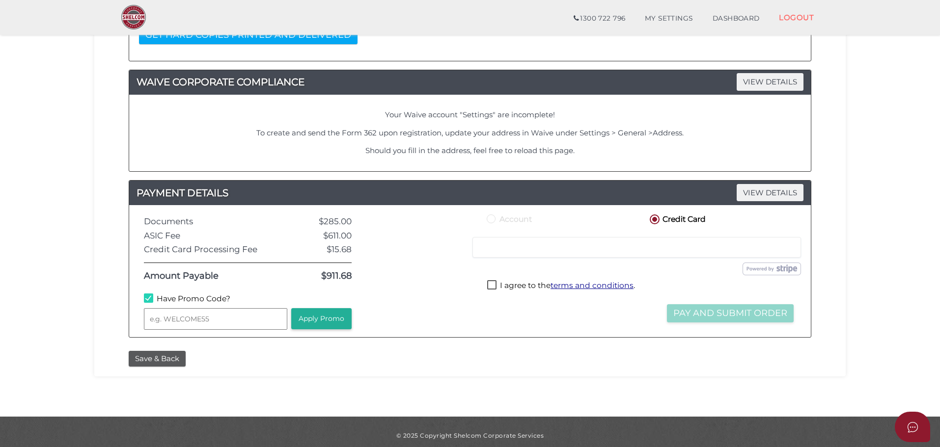
click at [202, 319] on input "text" at bounding box center [215, 319] width 143 height 22
type input "WELCOME55"
click at [321, 321] on button "Apply Promo" at bounding box center [321, 318] width 60 height 21
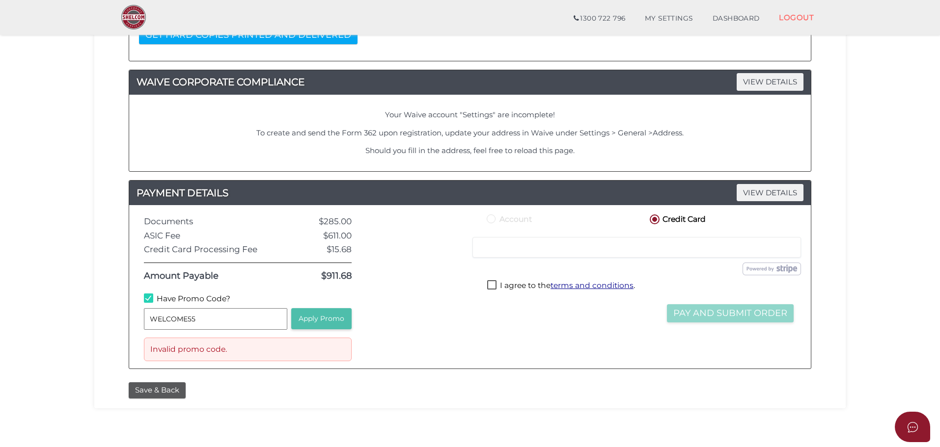
click at [336, 317] on button "Apply Promo" at bounding box center [321, 318] width 60 height 21
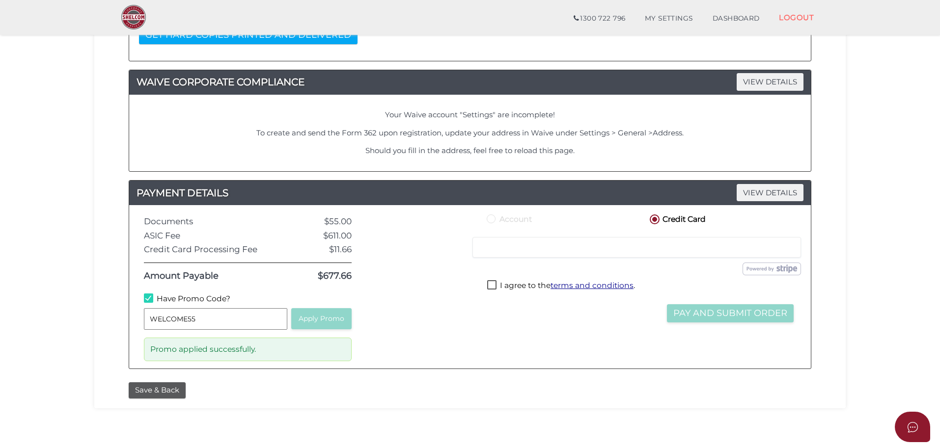
click at [549, 243] on div at bounding box center [636, 247] width 328 height 21
click at [510, 291] on label "I agree to the terms and conditions ." at bounding box center [561, 286] width 148 height 12
checkbox input "true"
click at [736, 317] on button "Pay and Submit Order" at bounding box center [730, 313] width 127 height 18
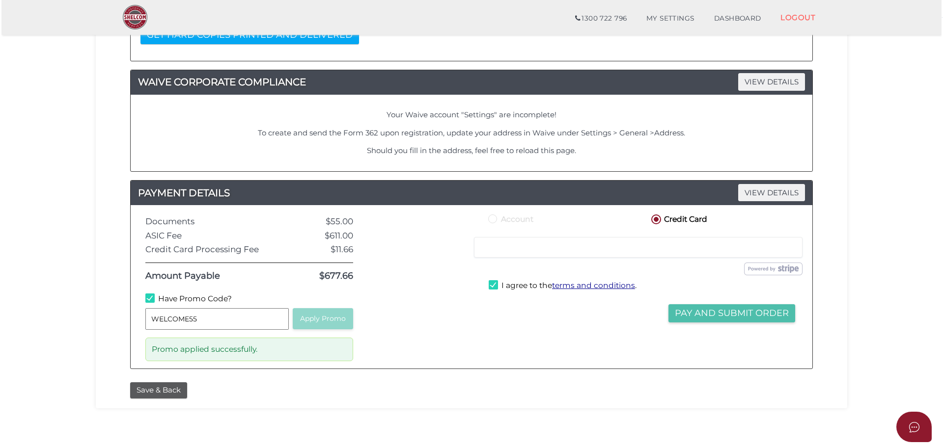
scroll to position [0, 0]
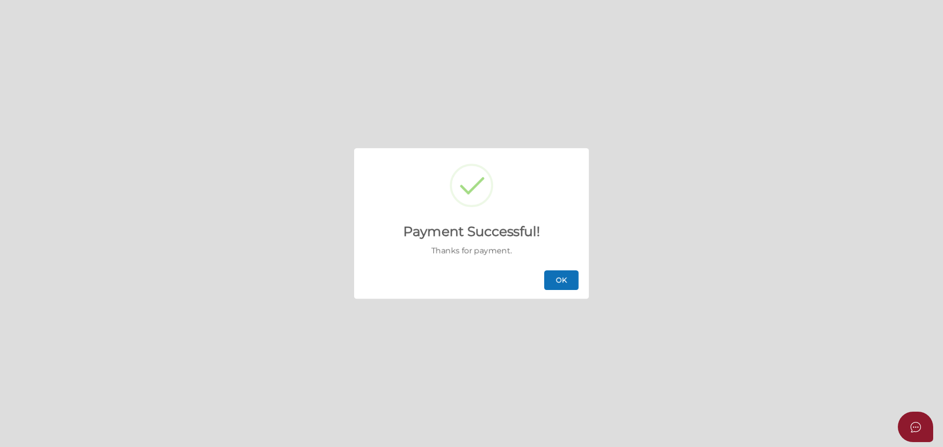
click at [555, 283] on button "OK" at bounding box center [561, 281] width 34 height 20
